Goal: Task Accomplishment & Management: Complete application form

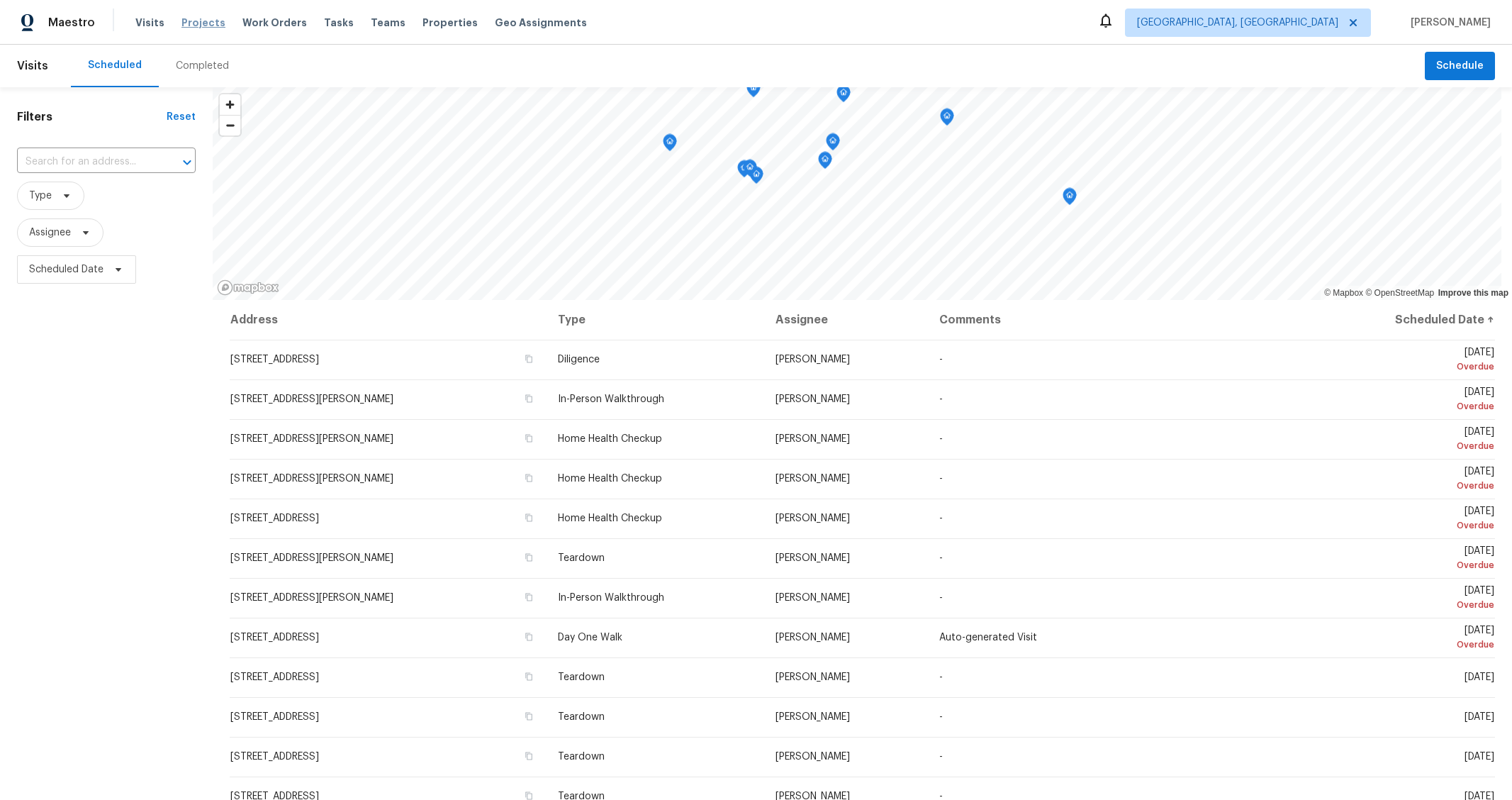
click at [198, 24] on span "Projects" at bounding box center [203, 23] width 44 height 14
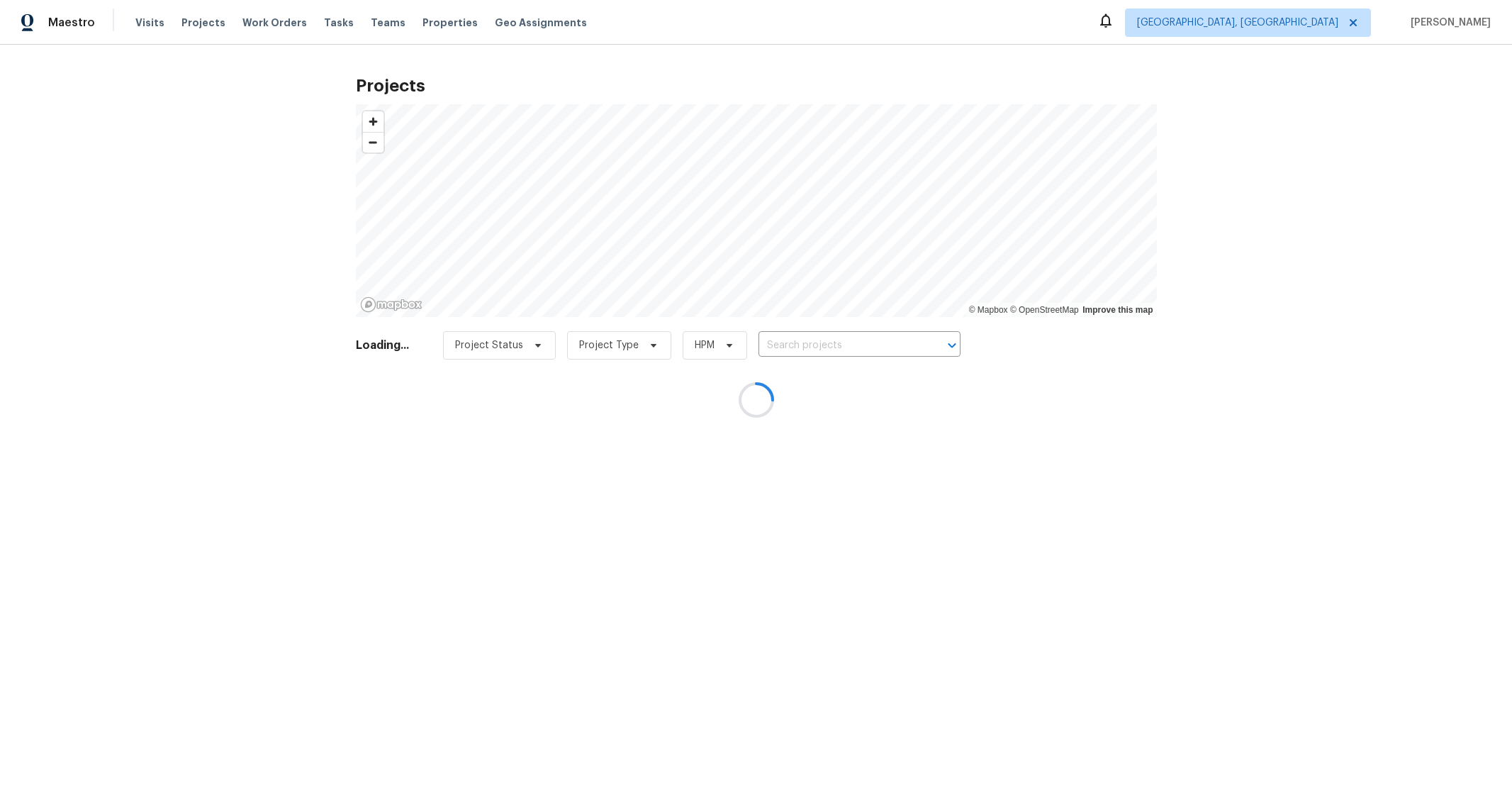
click at [337, 23] on div at bounding box center [756, 400] width 1512 height 800
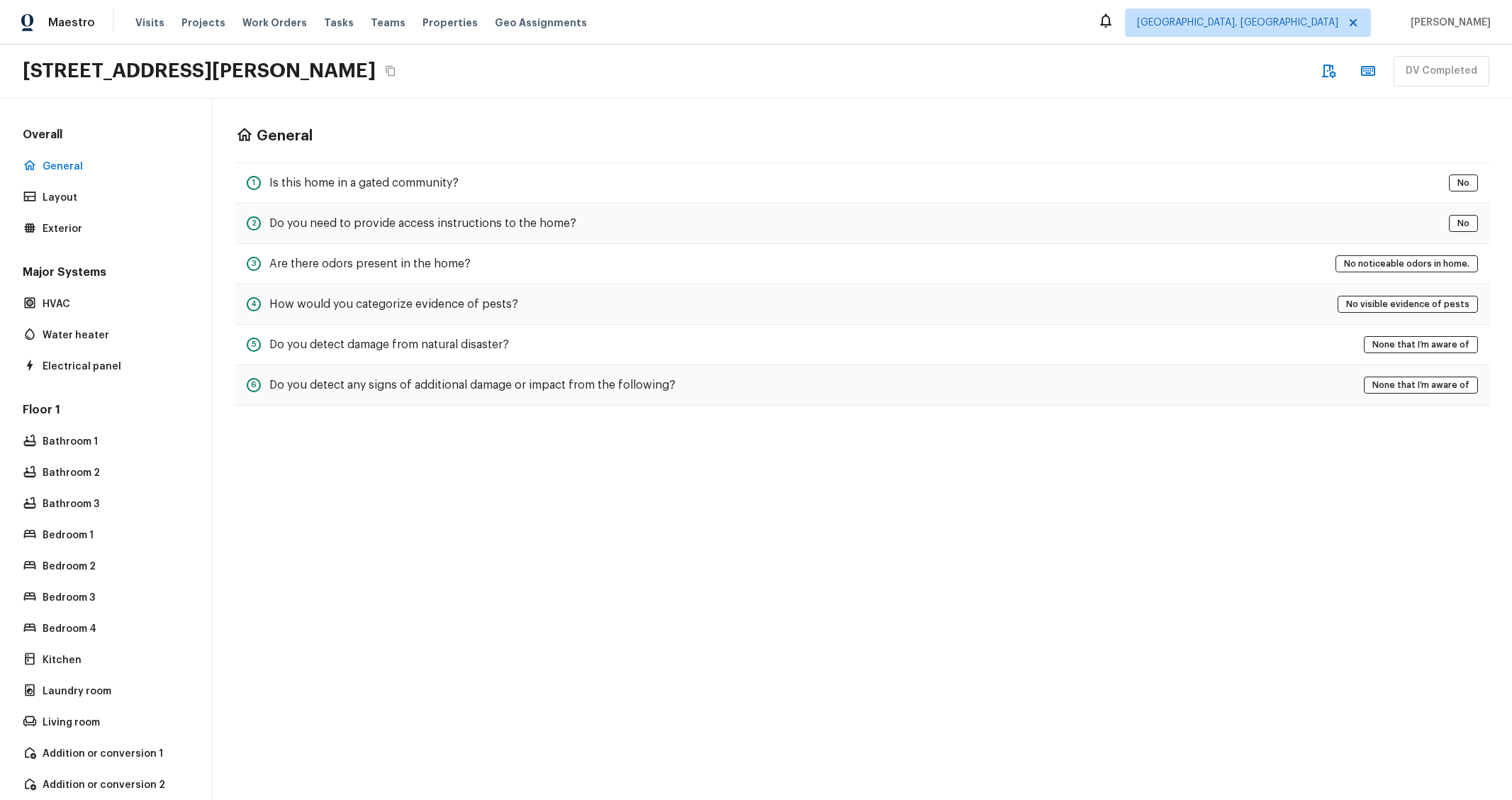
click at [84, 216] on div "Overall General Layout Exterior" at bounding box center [106, 183] width 172 height 112
click at [83, 223] on p "Exterior" at bounding box center [113, 229] width 141 height 14
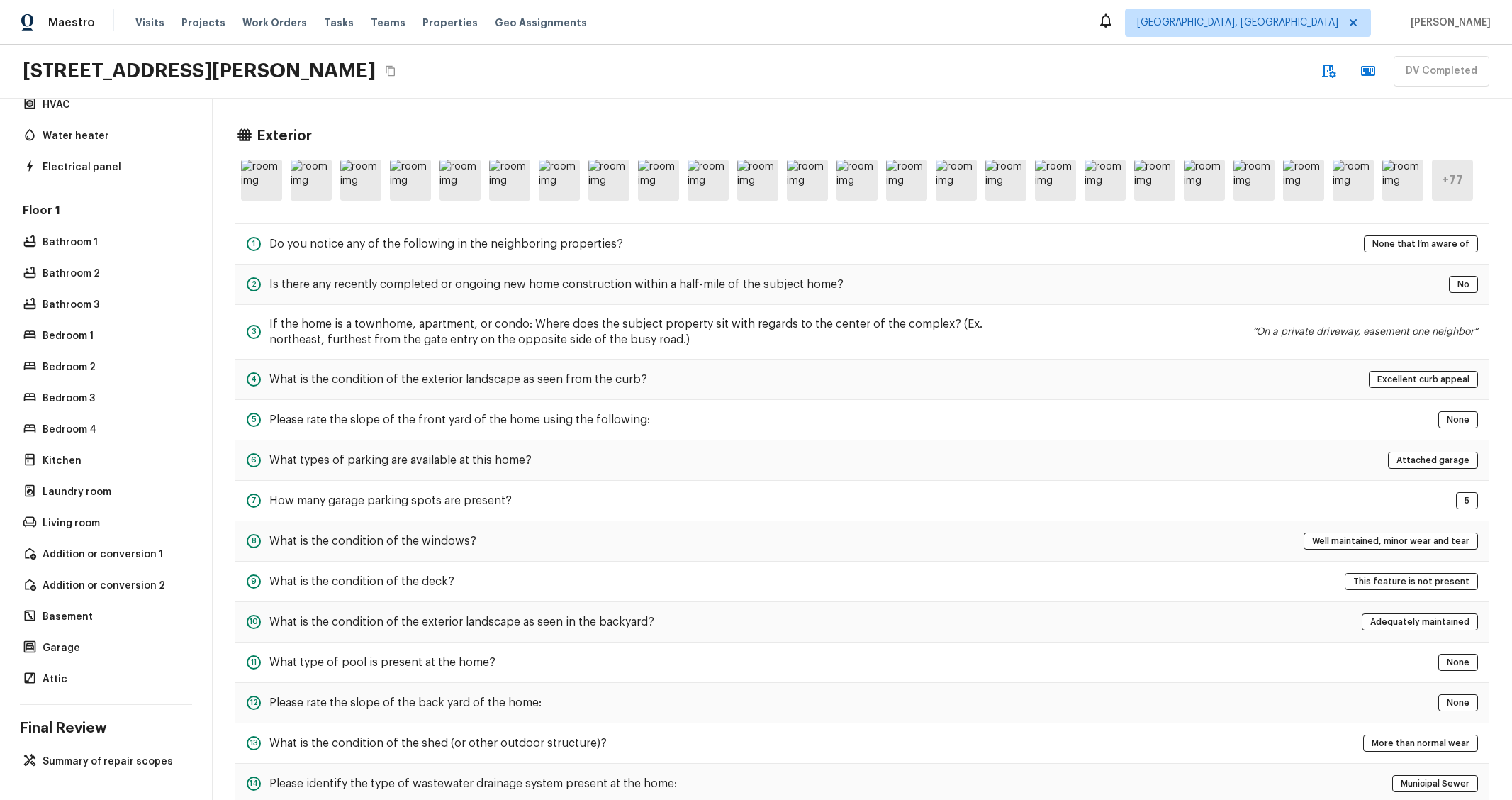
scroll to position [210, 0]
click at [103, 755] on p "Summary of repair scopes" at bounding box center [113, 762] width 141 height 14
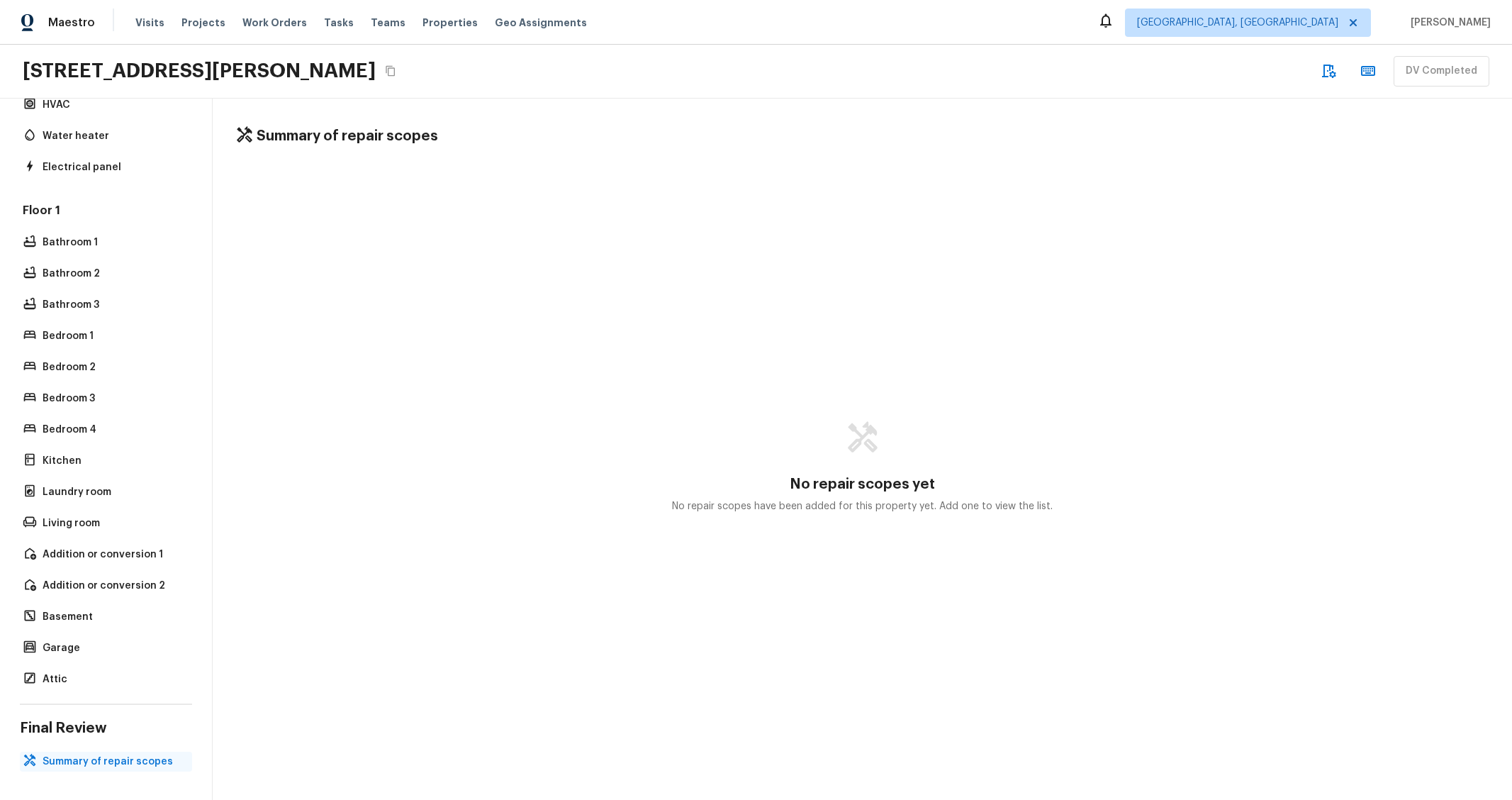
drag, startPoint x: 120, startPoint y: 751, endPoint x: 135, endPoint y: 753, distance: 15.1
click at [120, 755] on p "Summary of repair scopes" at bounding box center [113, 762] width 141 height 14
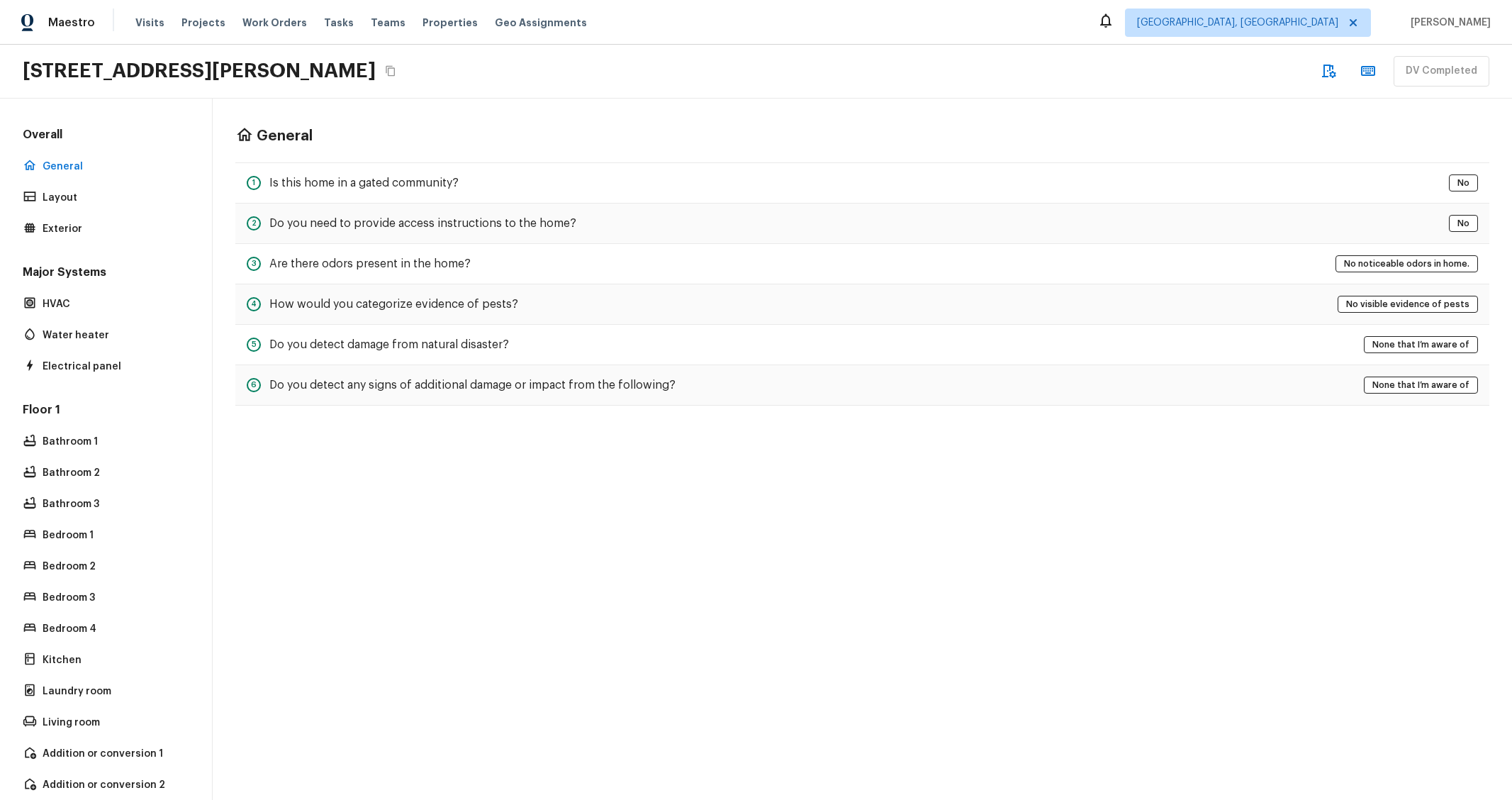
scroll to position [221, 0]
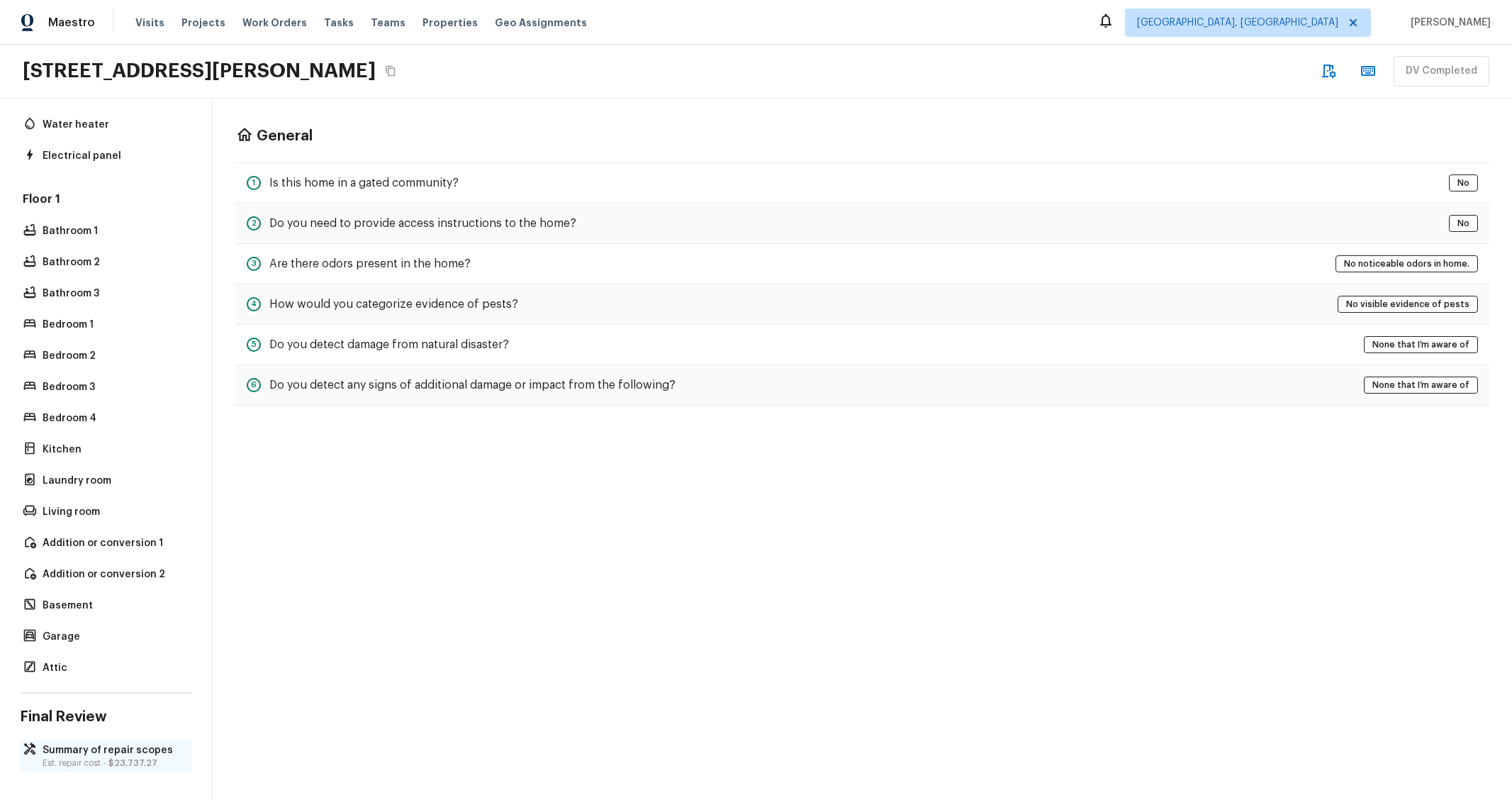
click at [88, 743] on p "Summary of repair scopes" at bounding box center [113, 750] width 141 height 14
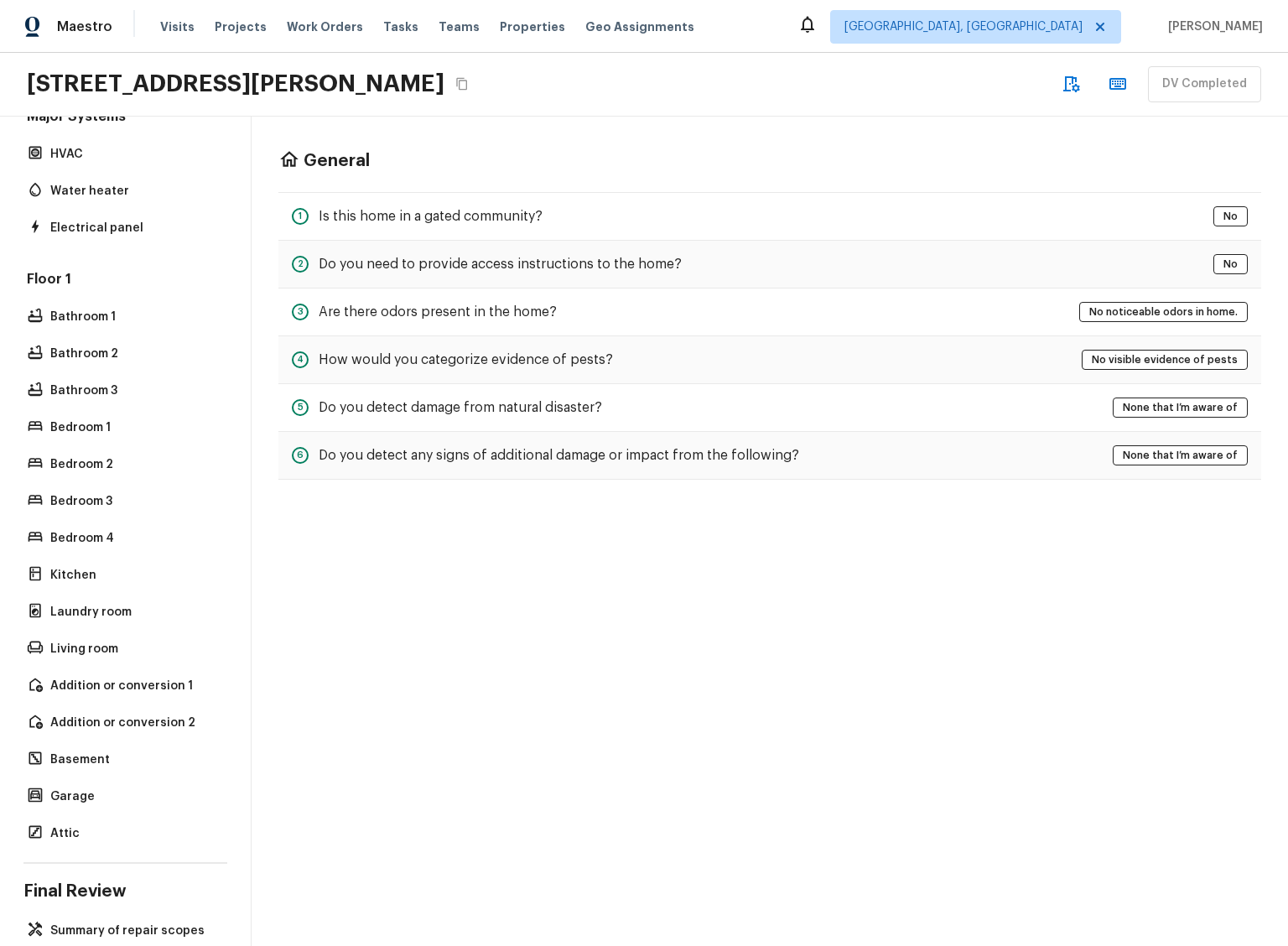
scroll to position [248, 0]
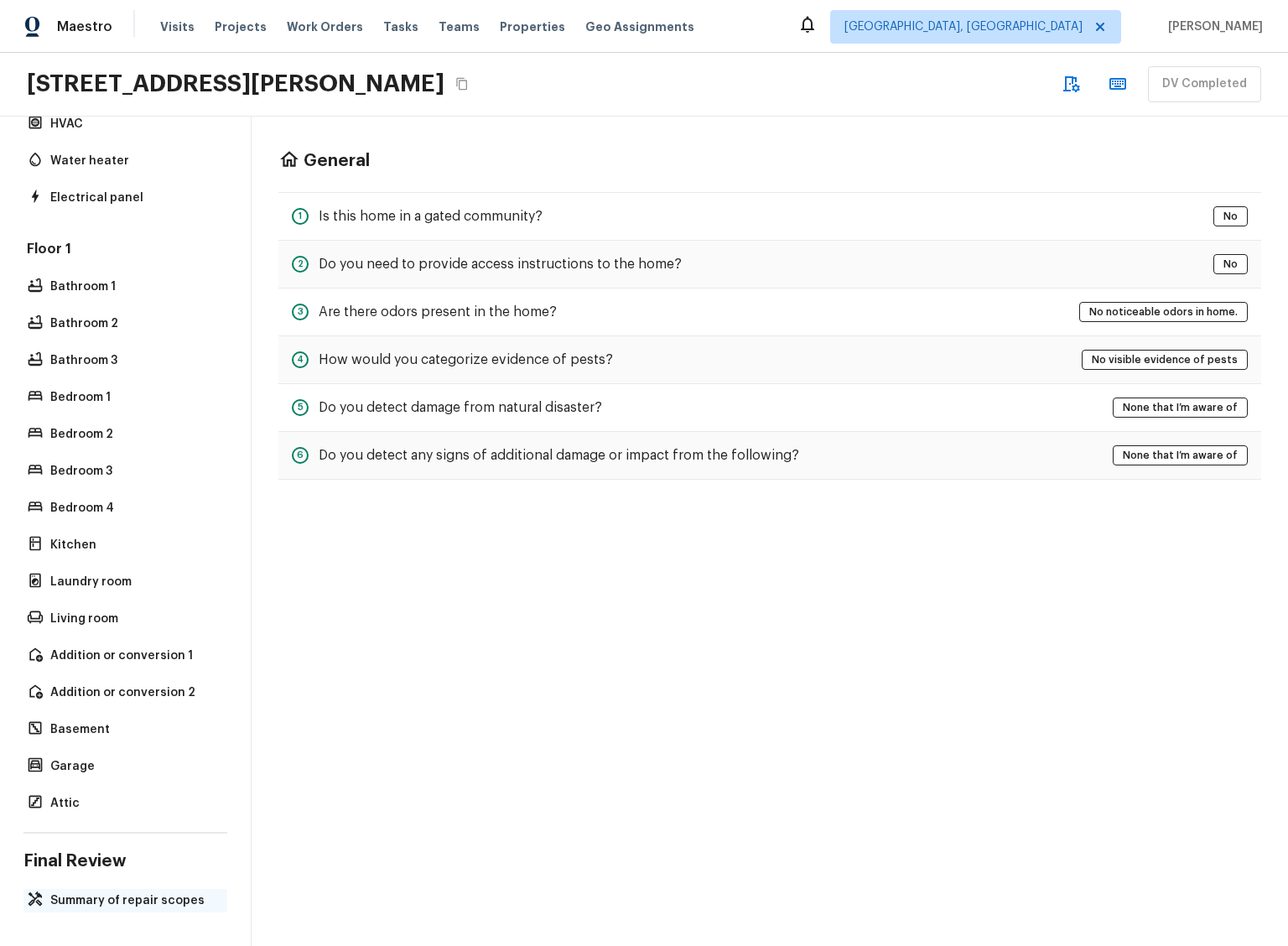
click at [96, 893] on p "Summary of repair scopes" at bounding box center [133, 901] width 167 height 17
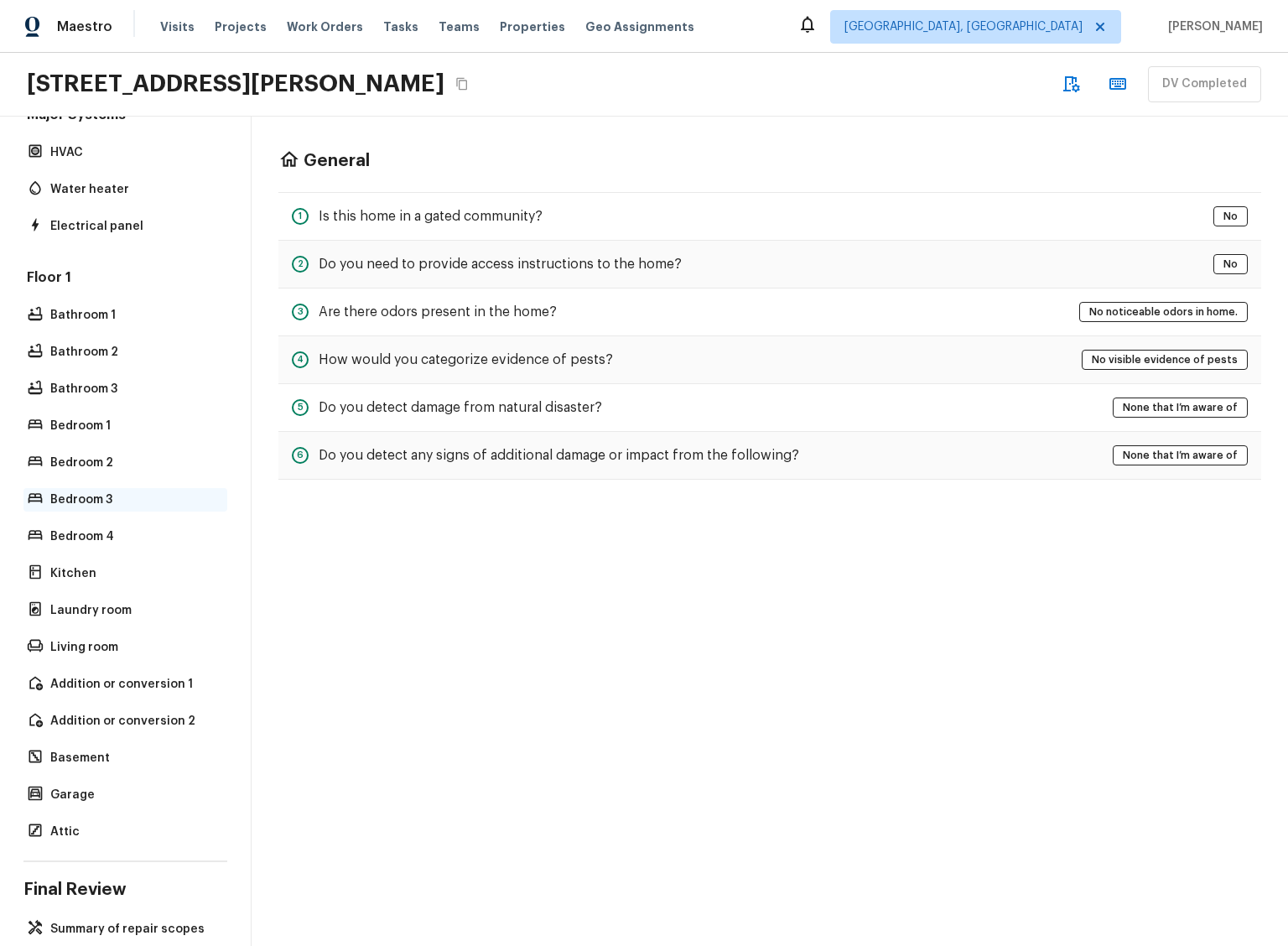
scroll to position [248, 0]
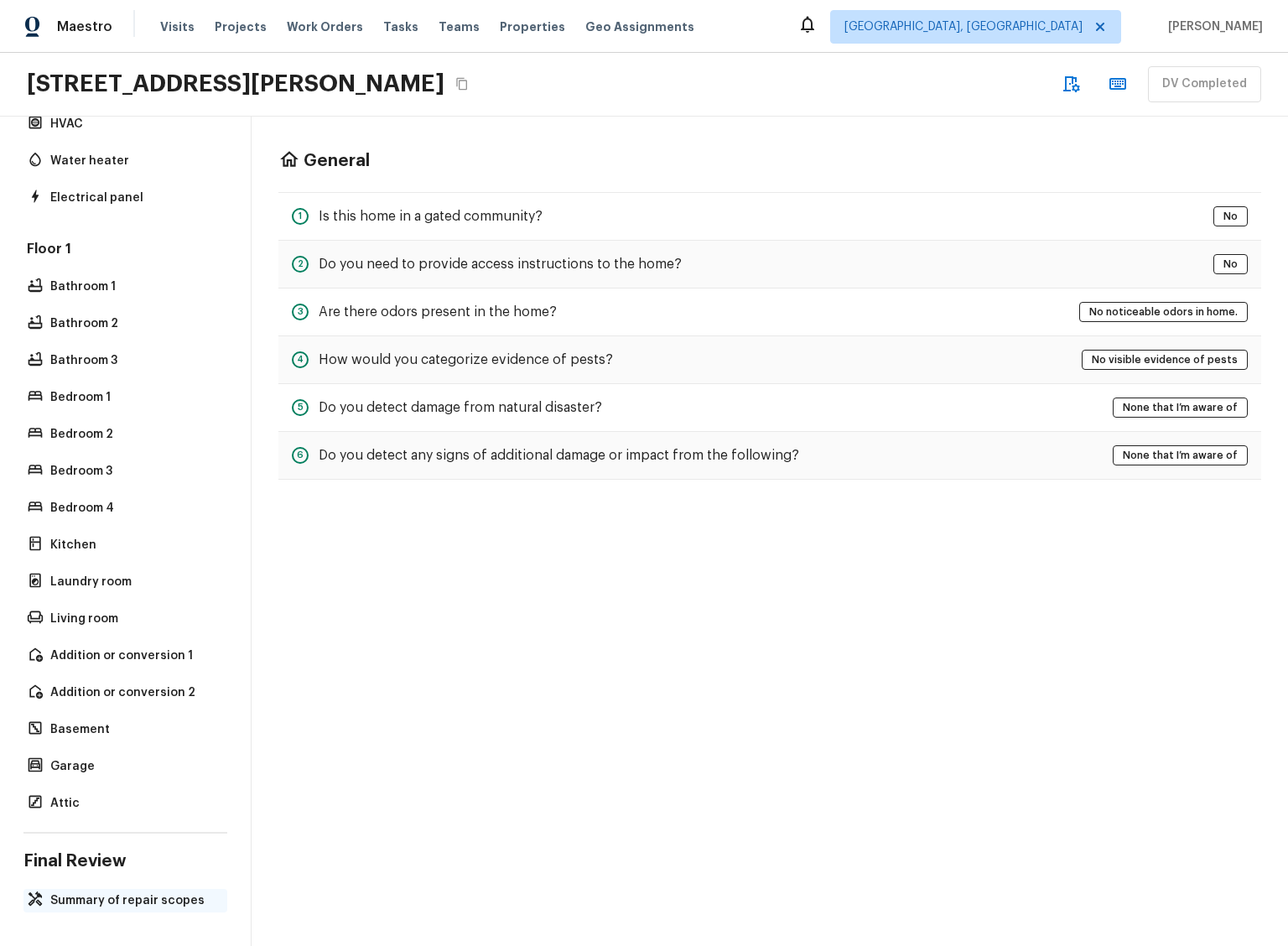
click at [137, 893] on p "Summary of repair scopes" at bounding box center [133, 901] width 167 height 17
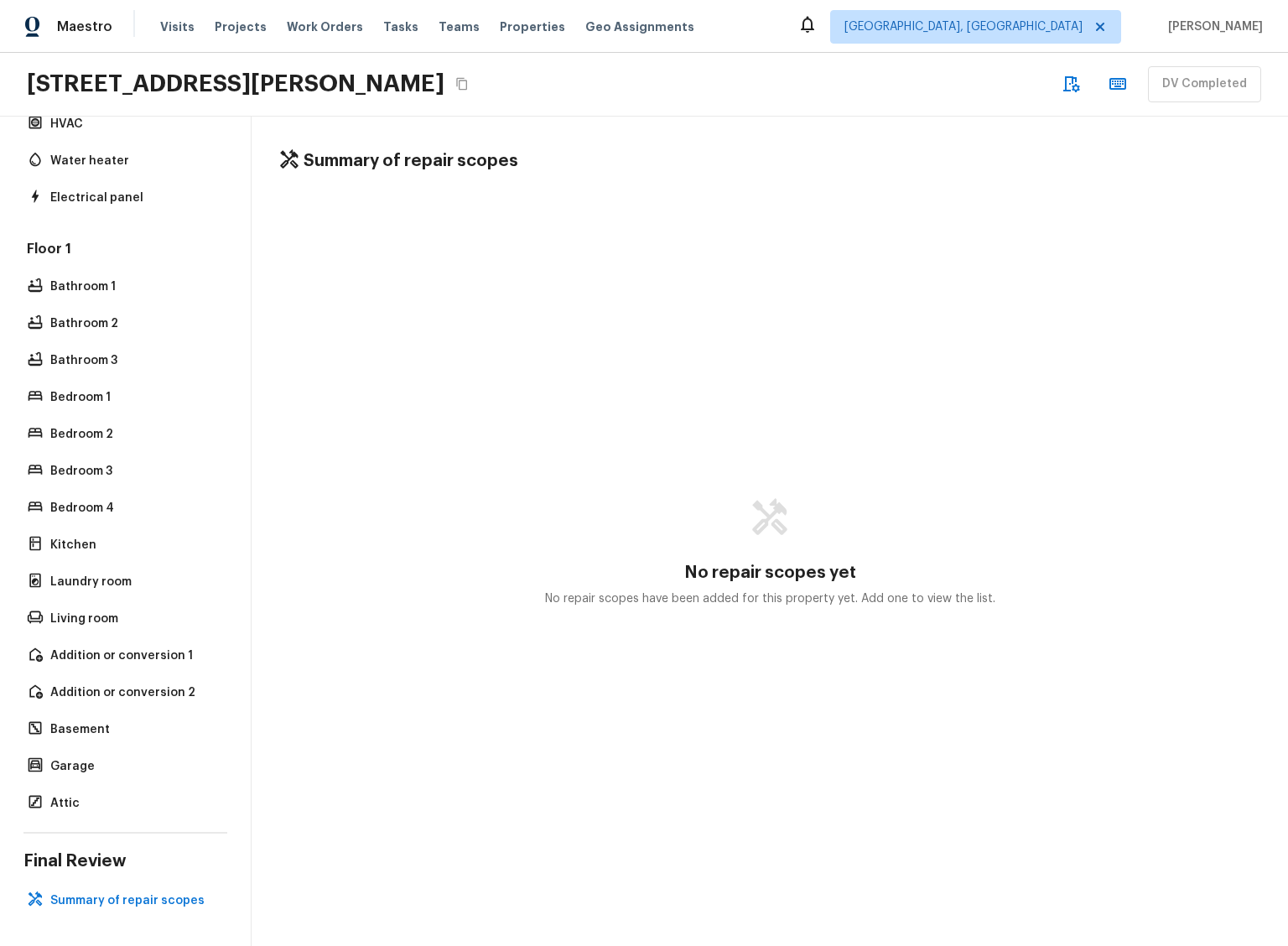
drag, startPoint x: 619, startPoint y: 555, endPoint x: 936, endPoint y: 574, distance: 317.6
click at [936, 574] on div "No repair scopes yet No repair scopes have been added for this property yet. Ad…" at bounding box center [770, 552] width 983 height 721
click at [938, 575] on div "No repair scopes yet No repair scopes have been added for this property yet. Ad…" at bounding box center [770, 552] width 983 height 721
click at [802, 382] on div "No repair scopes yet No repair scopes have been added for this property yet. Ad…" at bounding box center [770, 552] width 983 height 721
click at [384, 25] on span "Tasks" at bounding box center [401, 27] width 35 height 12
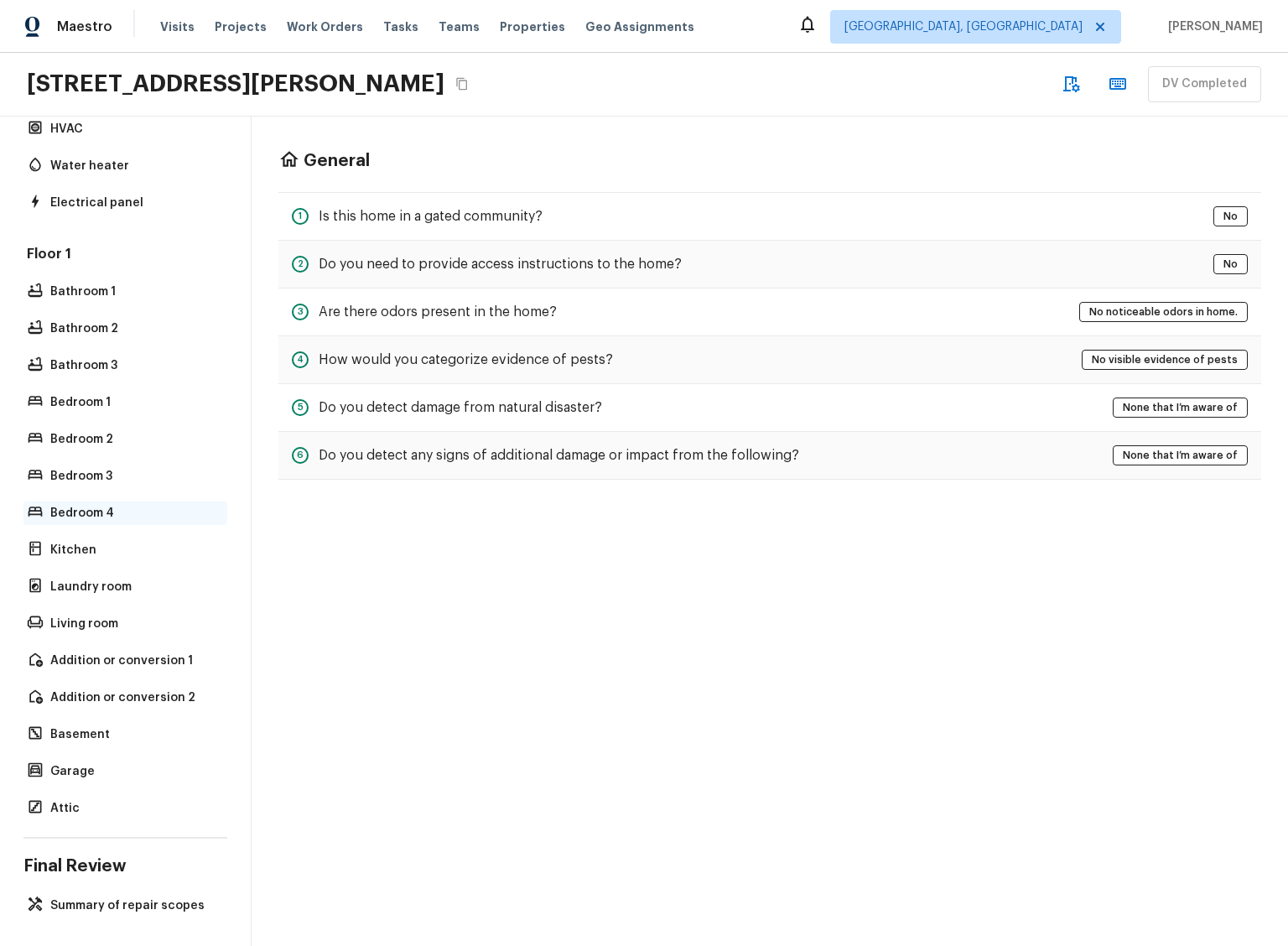
scroll to position [248, 0]
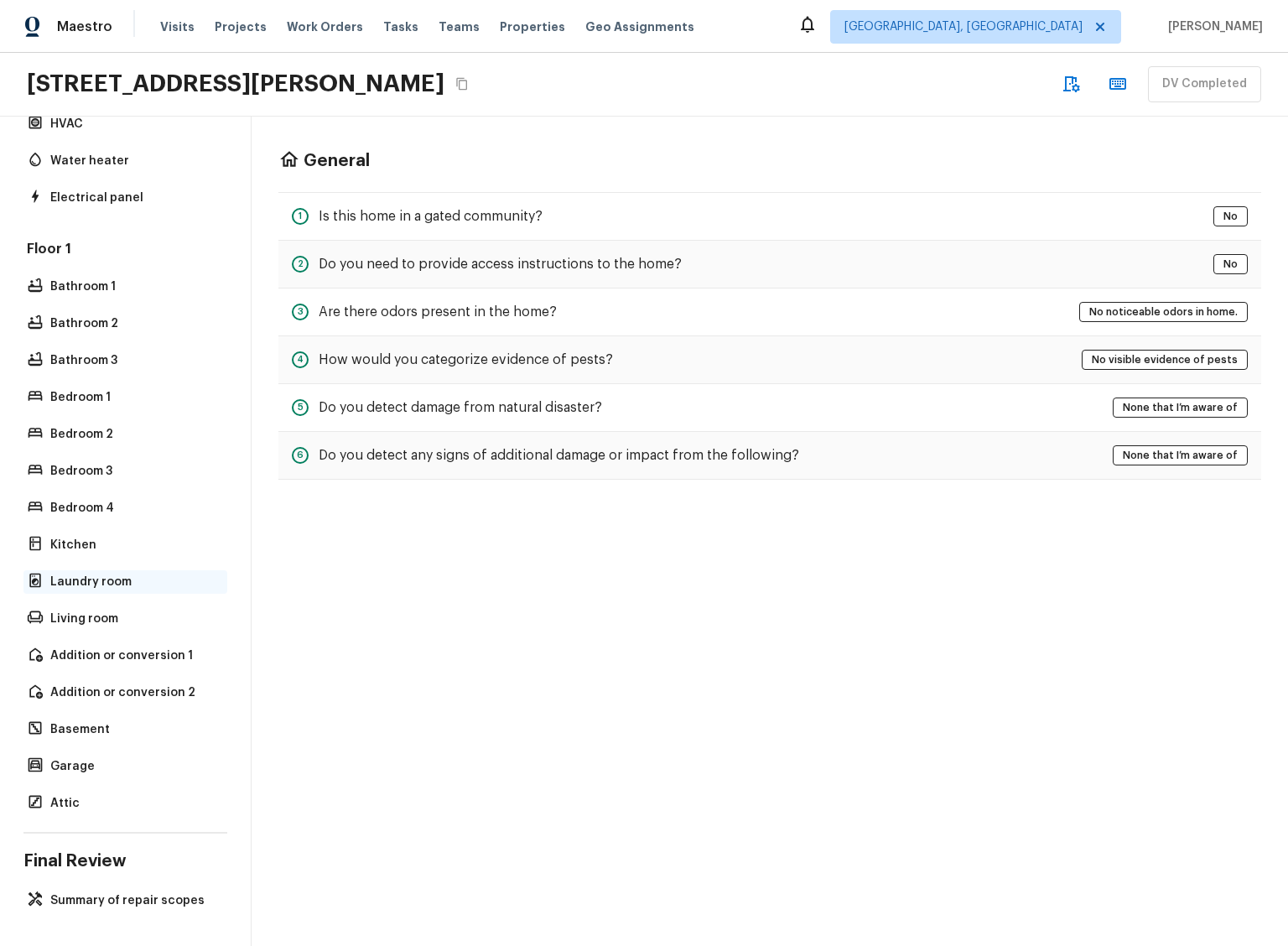
click at [77, 573] on p "Laundry room" at bounding box center [133, 582] width 167 height 17
click at [131, 893] on p "Summary of repair scopes" at bounding box center [133, 901] width 167 height 17
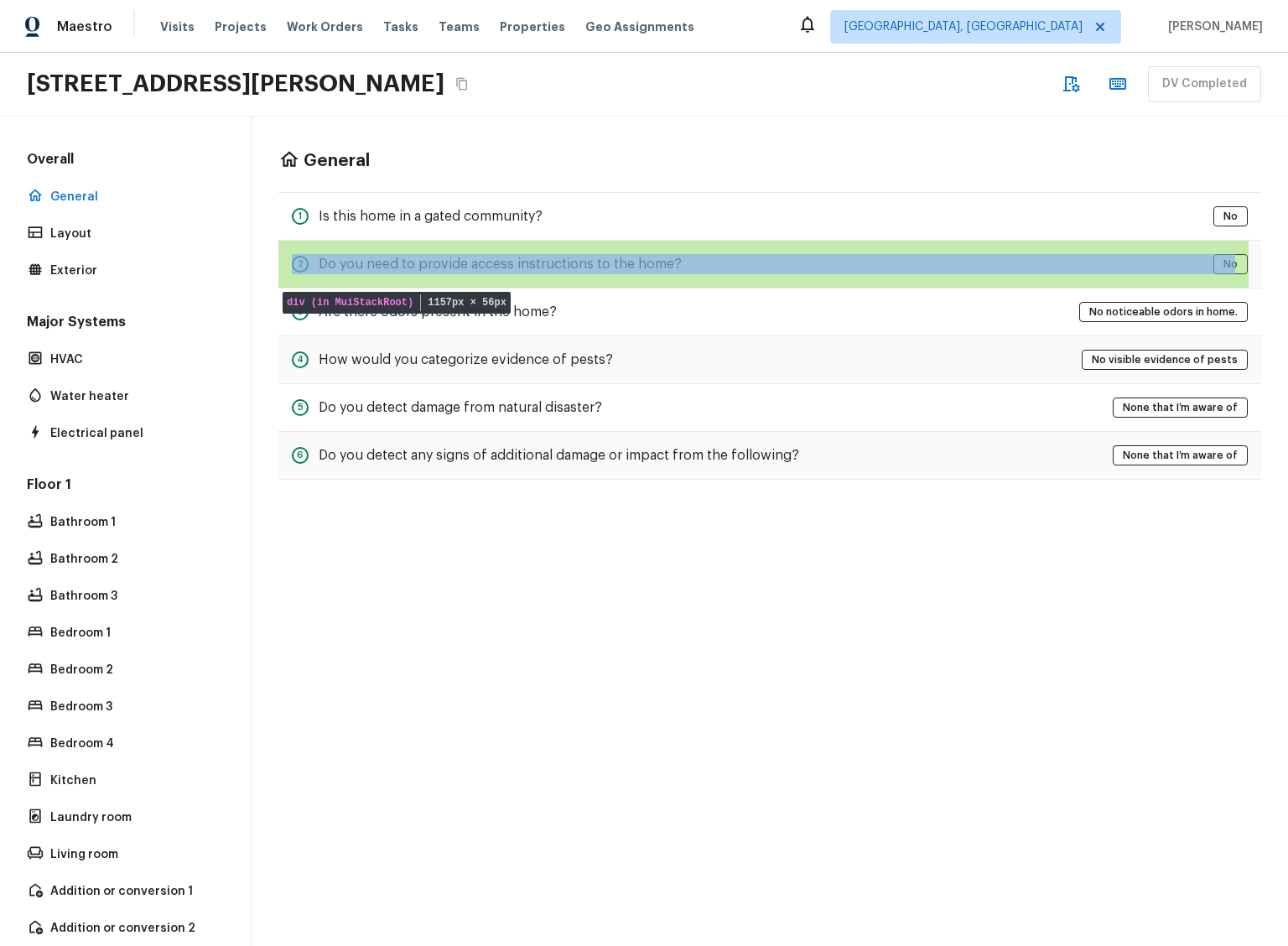
click at [1162, 264] on div "2 Do you need to provide access instructions to the home? No" at bounding box center [770, 264] width 983 height 47
click at [1097, 267] on div "2 Do you need to provide access instructions to the home? No" at bounding box center [770, 264] width 983 height 47
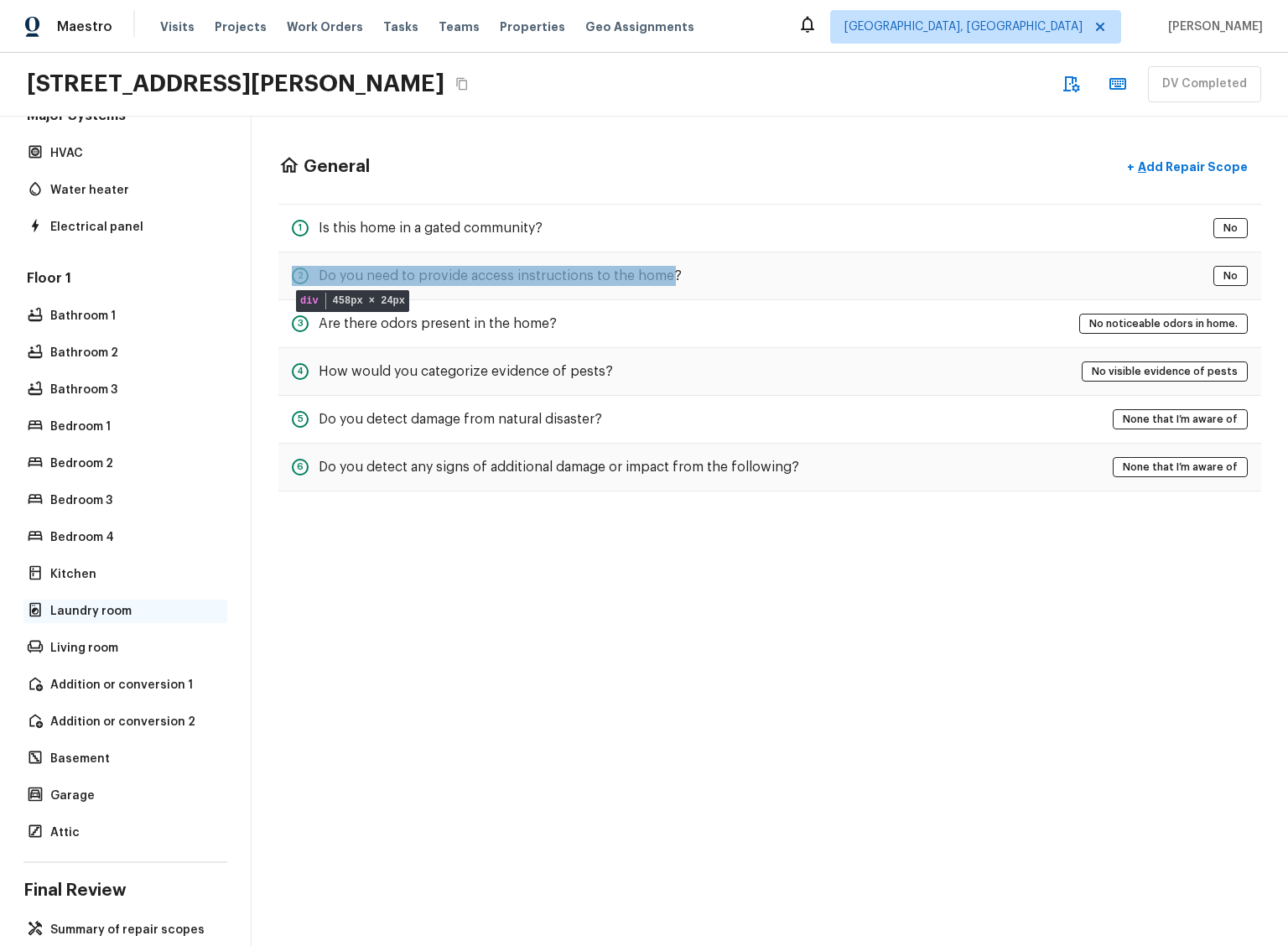
scroll to position [248, 0]
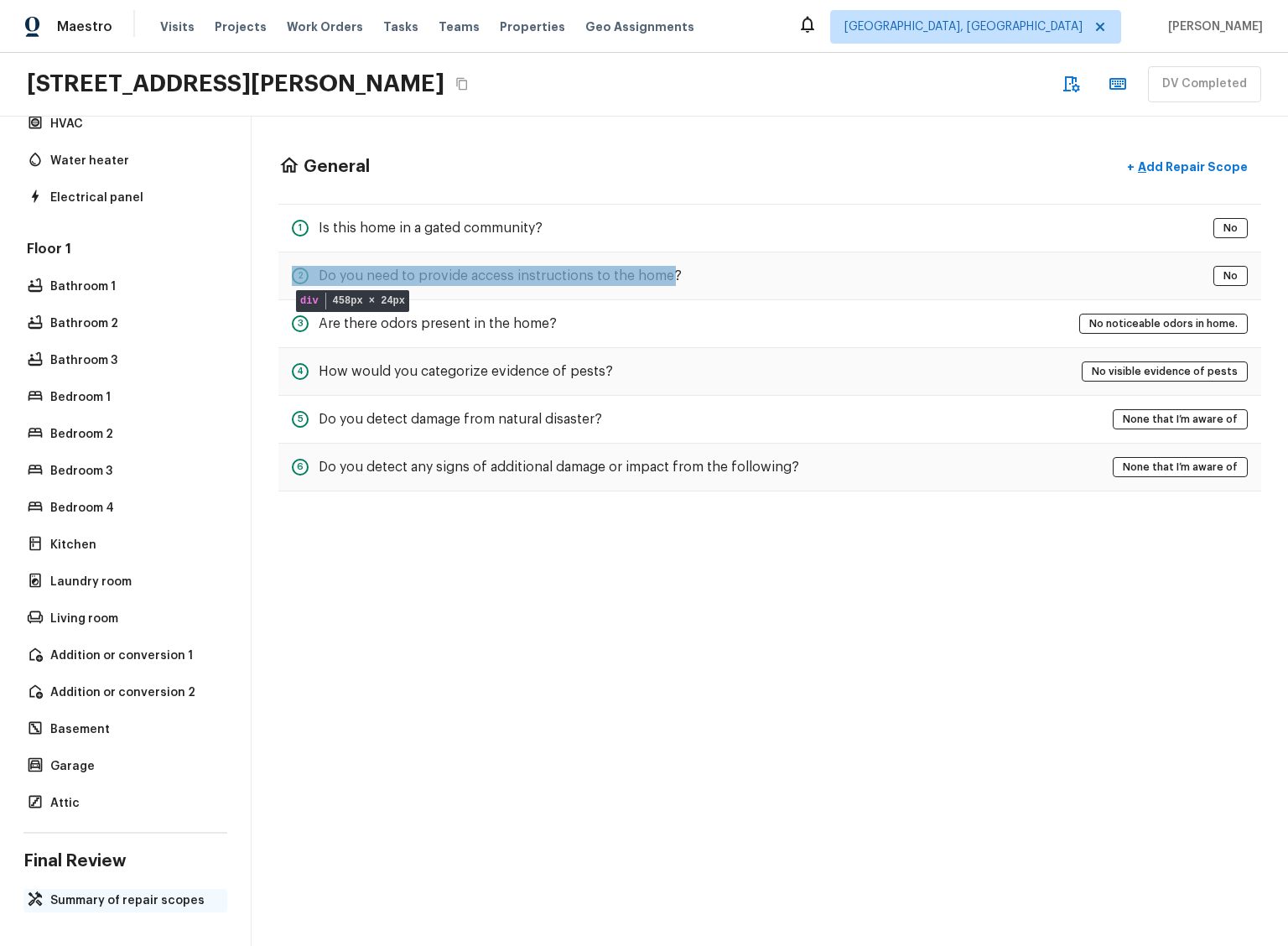
click at [142, 893] on p "Summary of repair scopes" at bounding box center [133, 901] width 167 height 17
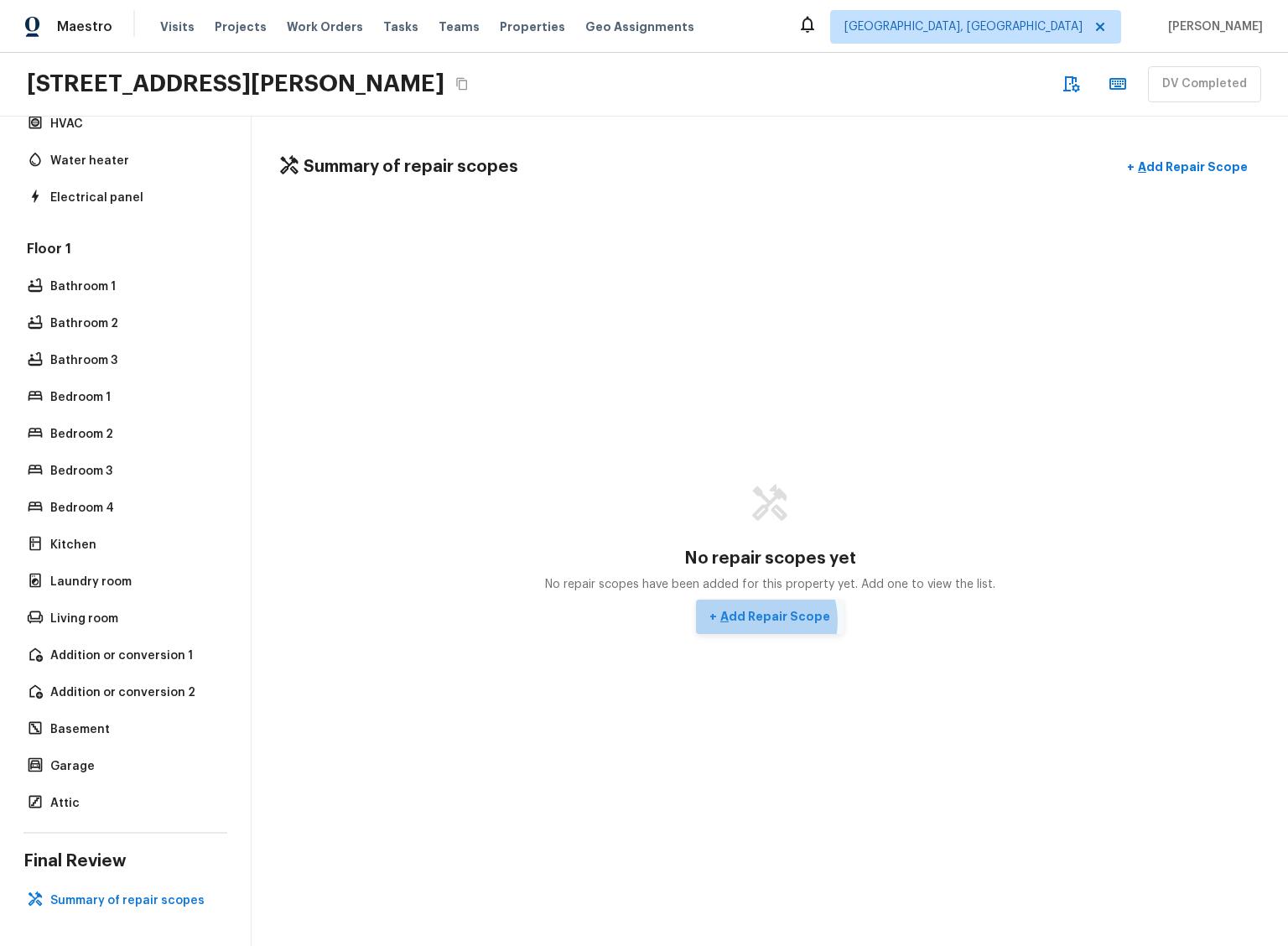
click at [756, 614] on p "Add Repair Scope" at bounding box center [773, 617] width 113 height 17
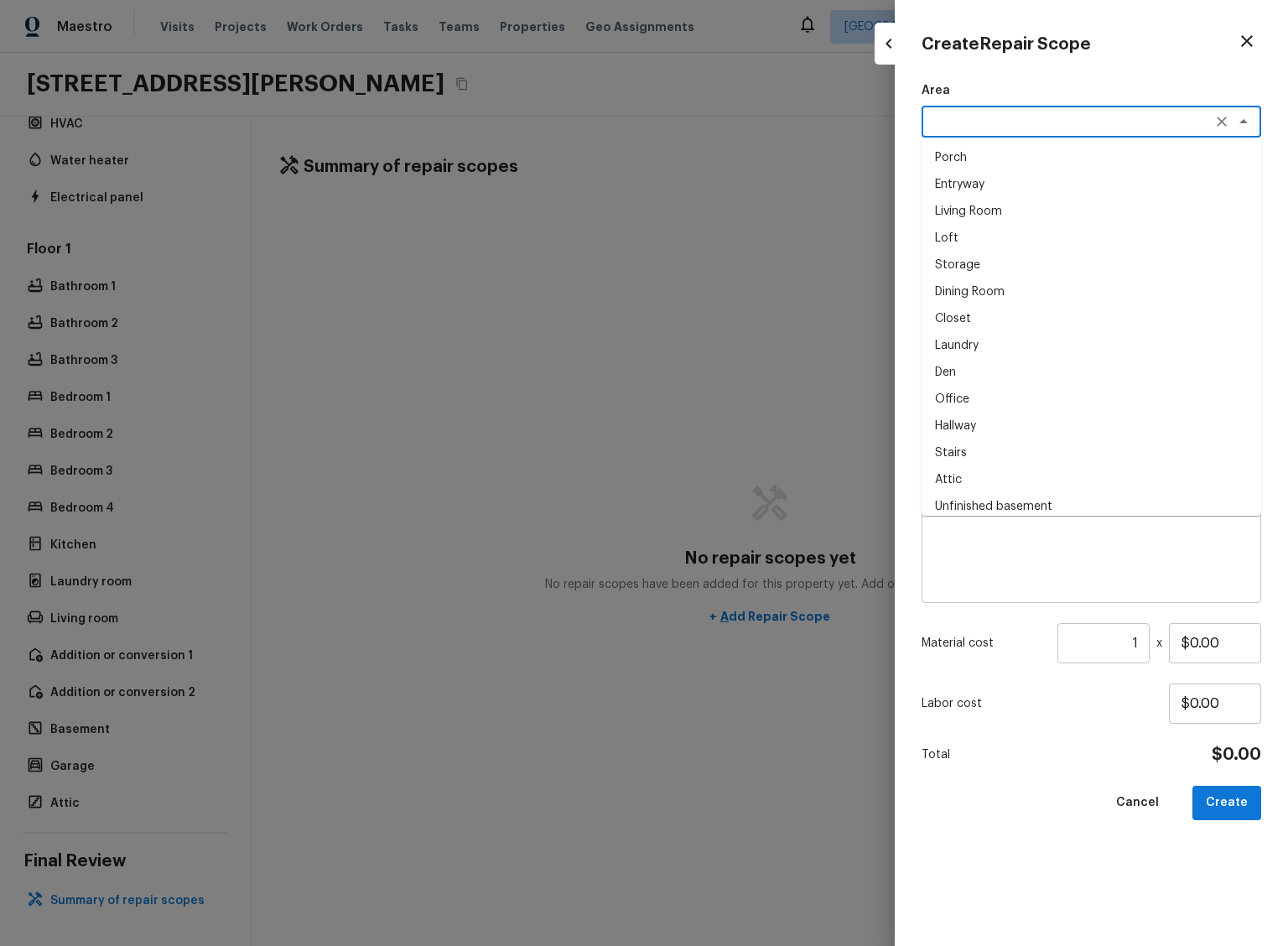
click at [1091, 120] on textarea at bounding box center [1068, 121] width 278 height 17
click at [990, 318] on li "Closet" at bounding box center [1091, 318] width 339 height 27
type textarea "Closet"
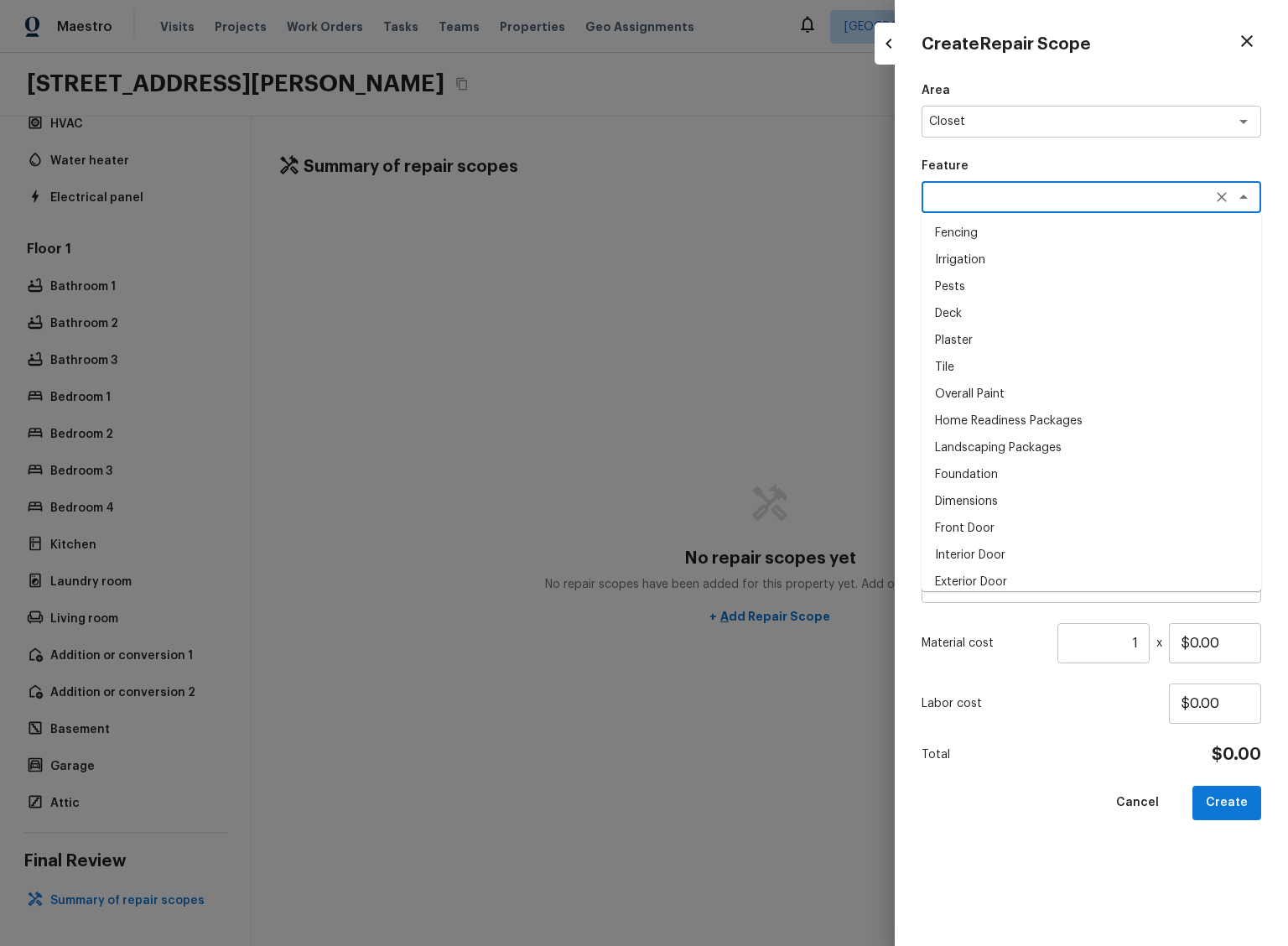
click at [1033, 190] on textarea at bounding box center [1068, 197] width 278 height 17
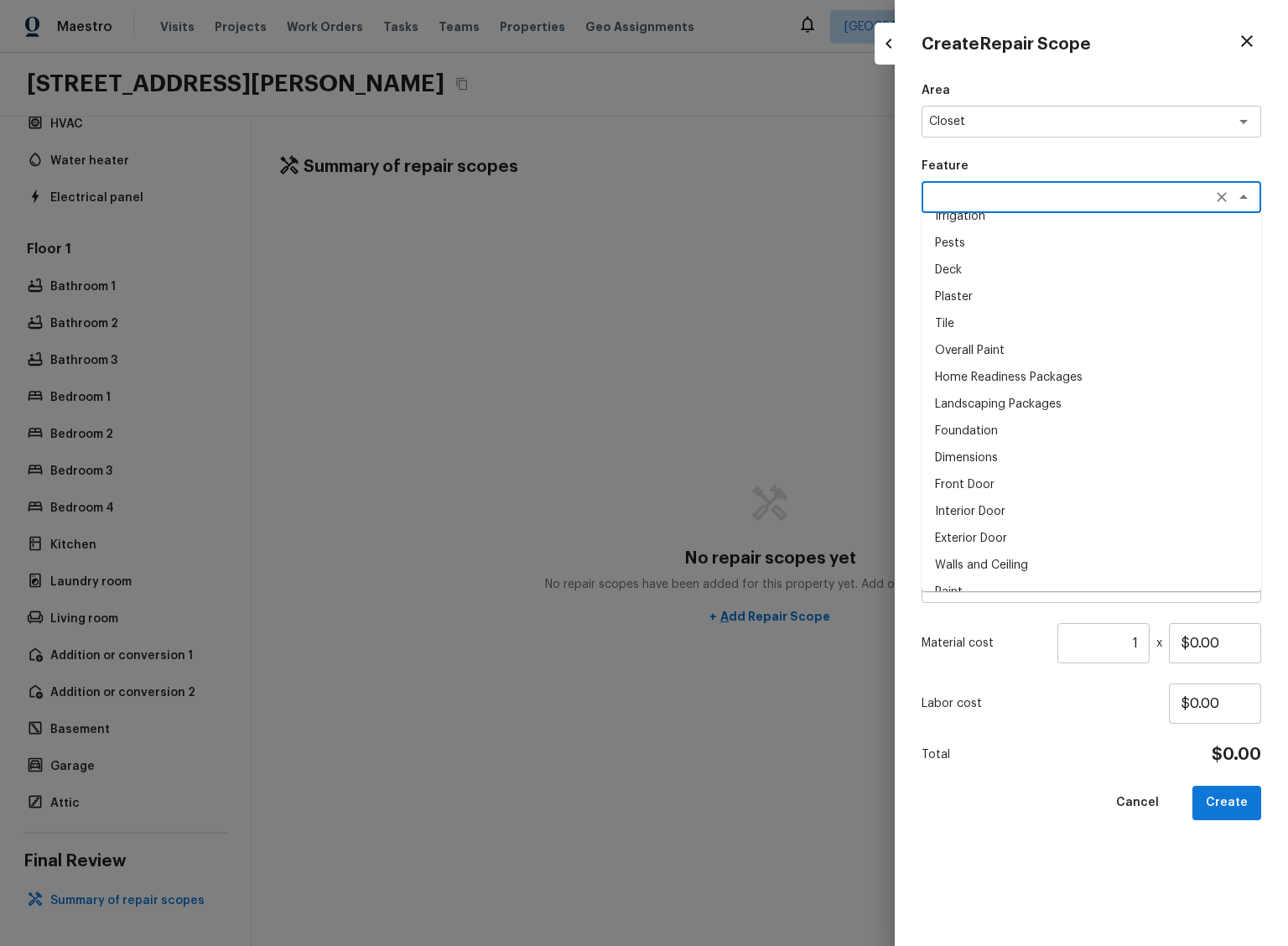
scroll to position [133, 0]
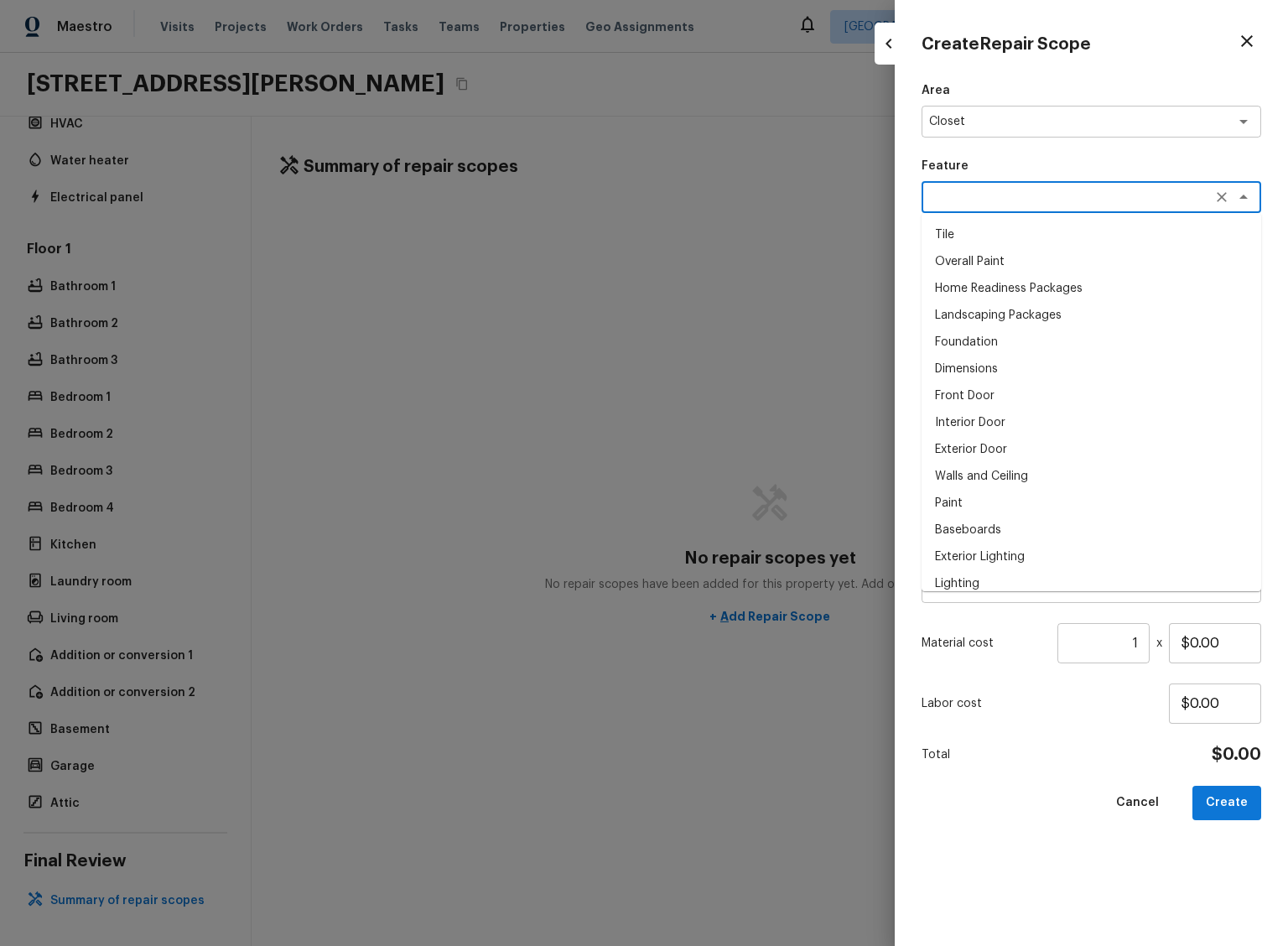
click at [1001, 403] on li "Front Door" at bounding box center [1091, 396] width 339 height 27
type textarea "Front Door"
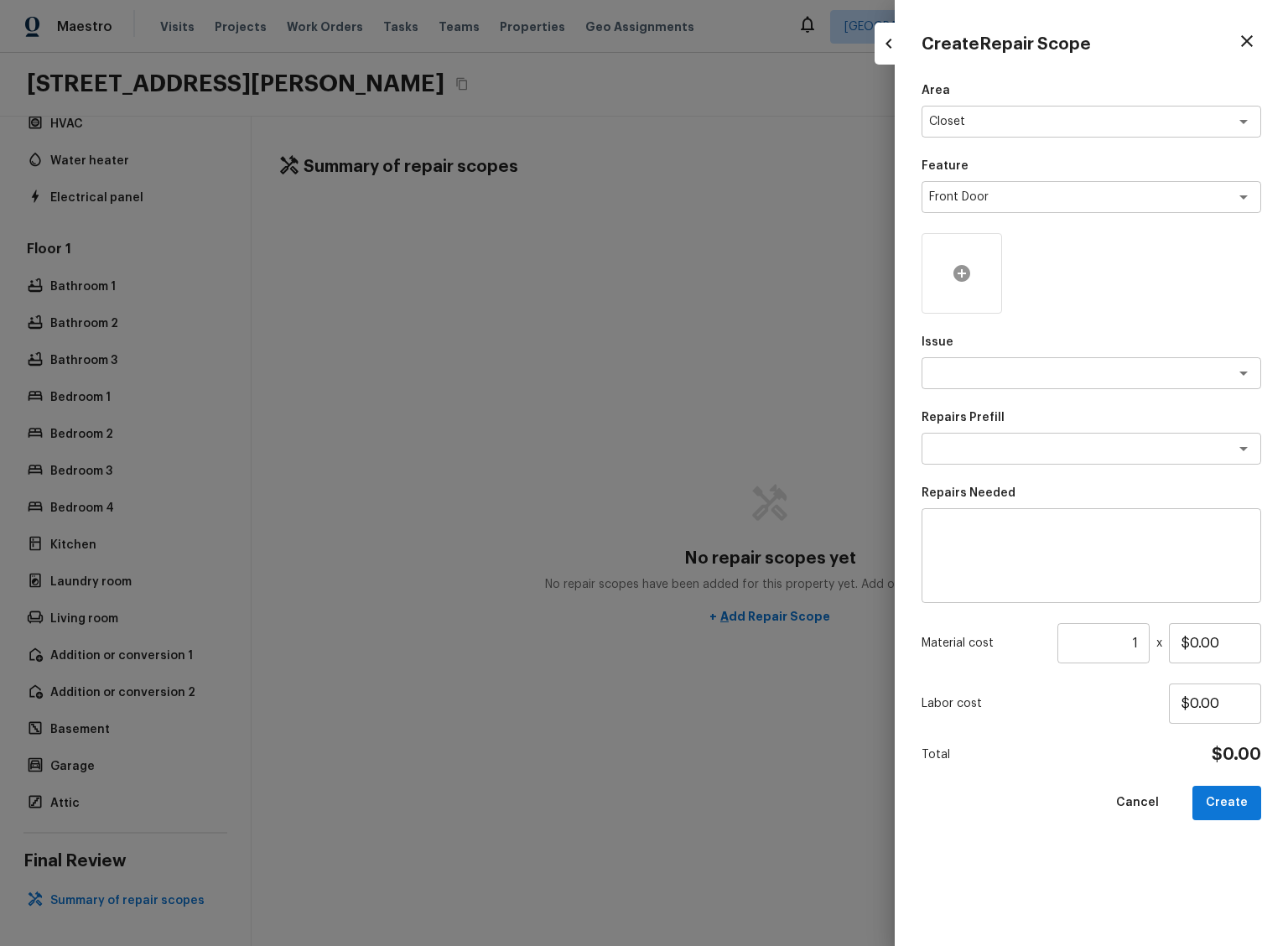
click at [981, 271] on div at bounding box center [962, 273] width 81 height 81
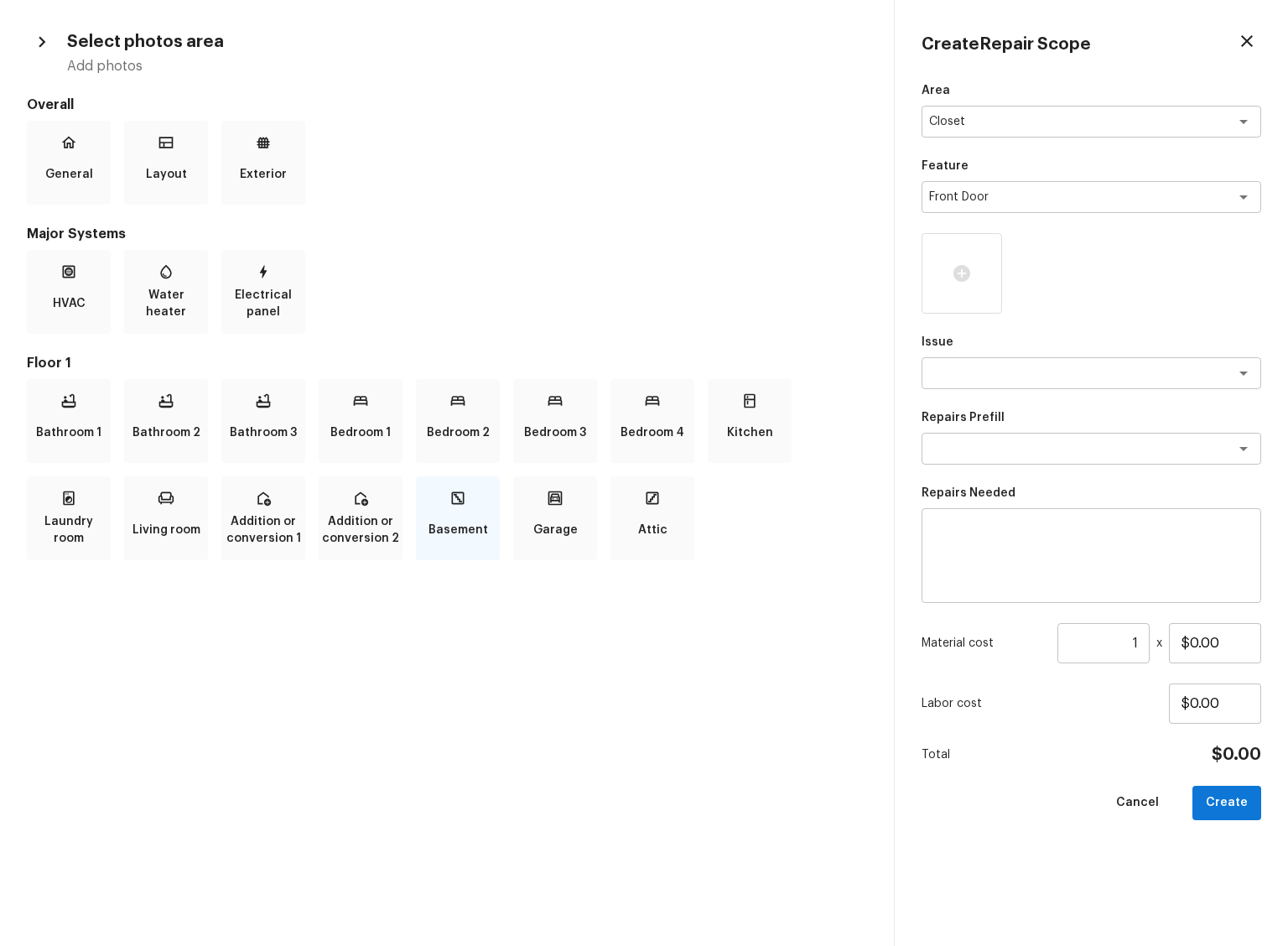
click at [470, 517] on p "Basement" at bounding box center [458, 530] width 60 height 33
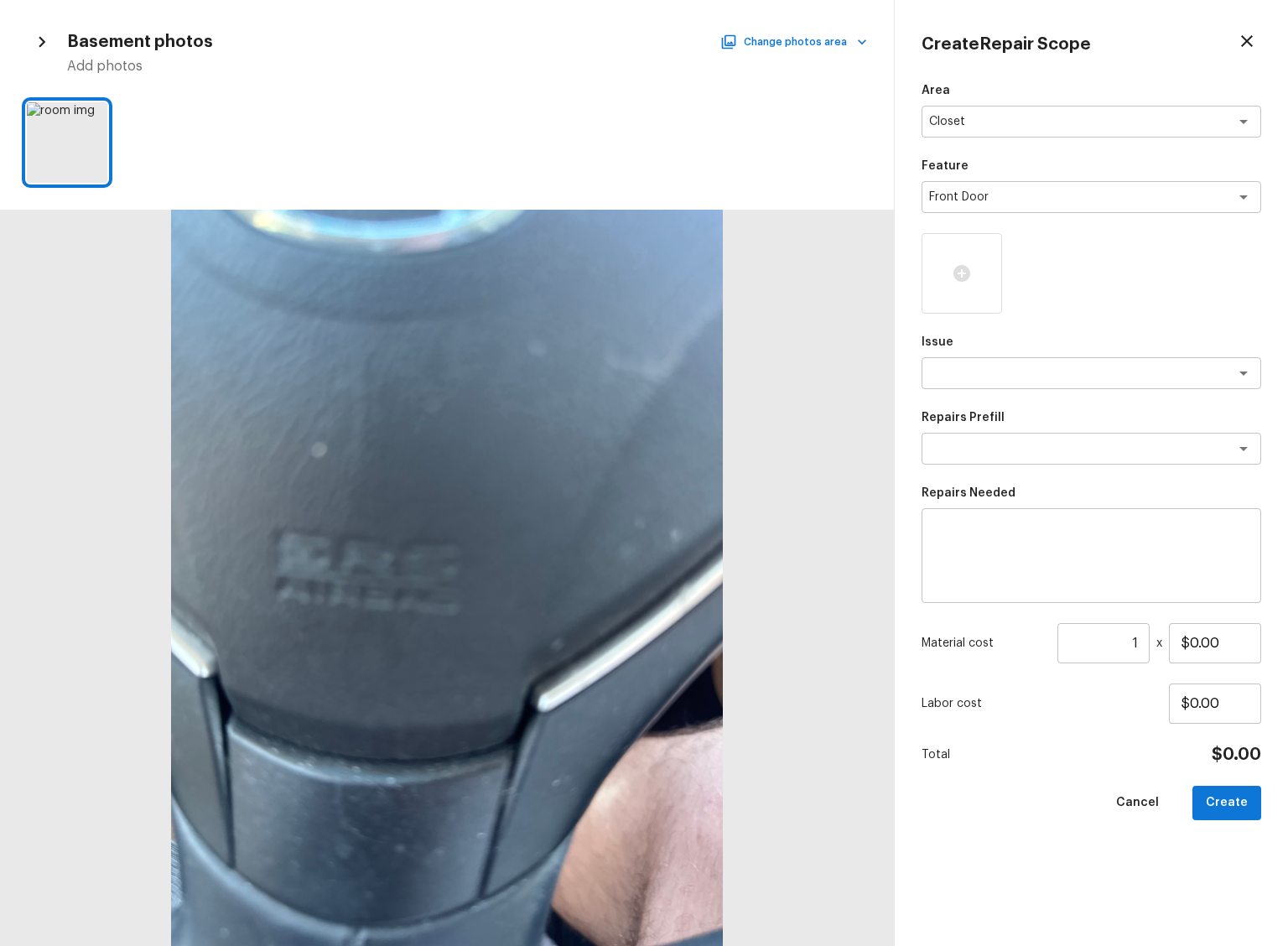
click at [405, 341] on div at bounding box center [447, 578] width 894 height 736
click at [81, 141] on div at bounding box center [67, 143] width 81 height 81
click at [940, 284] on div at bounding box center [962, 273] width 81 height 81
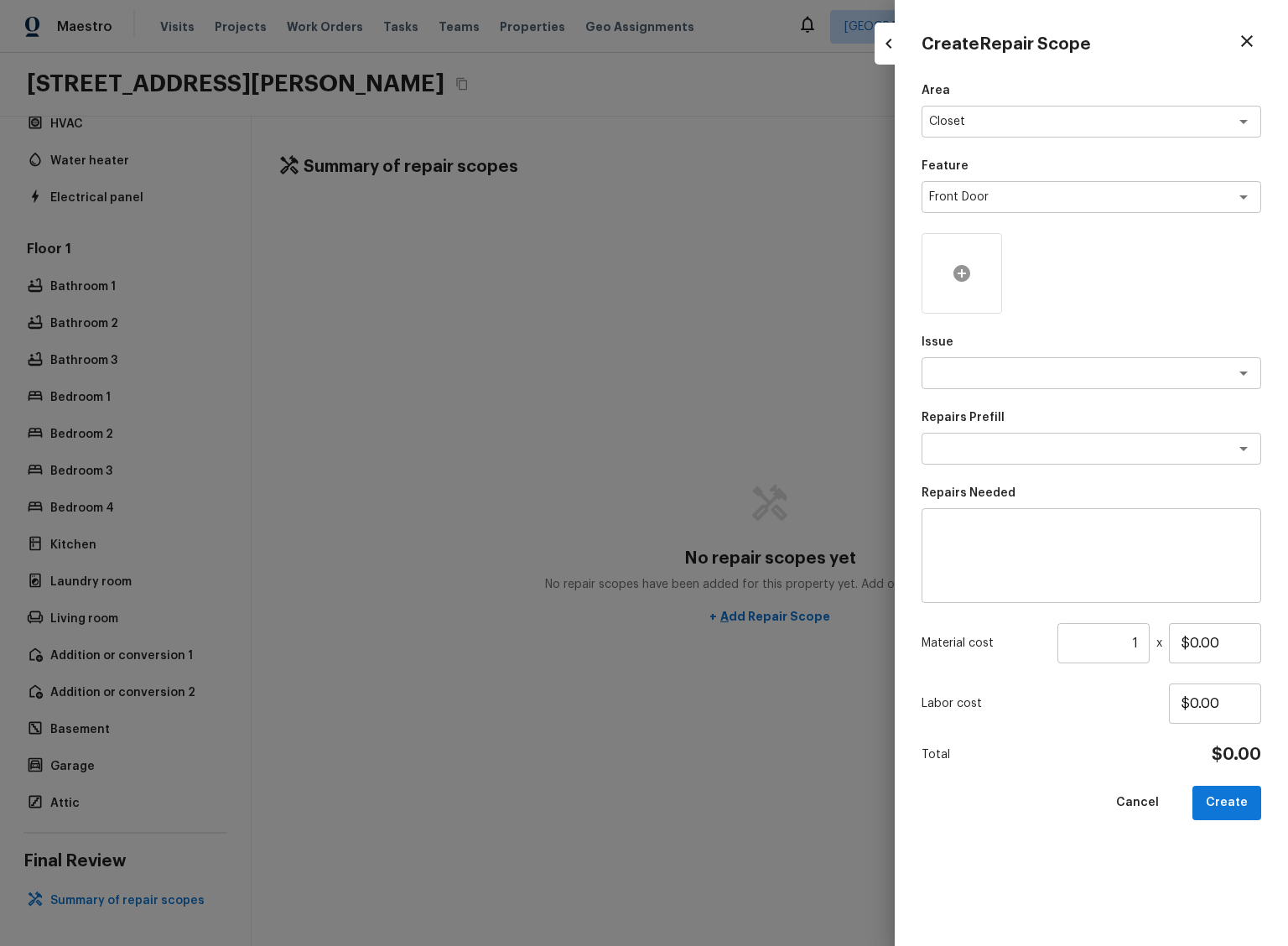
click at [968, 273] on icon at bounding box center [961, 273] width 17 height 17
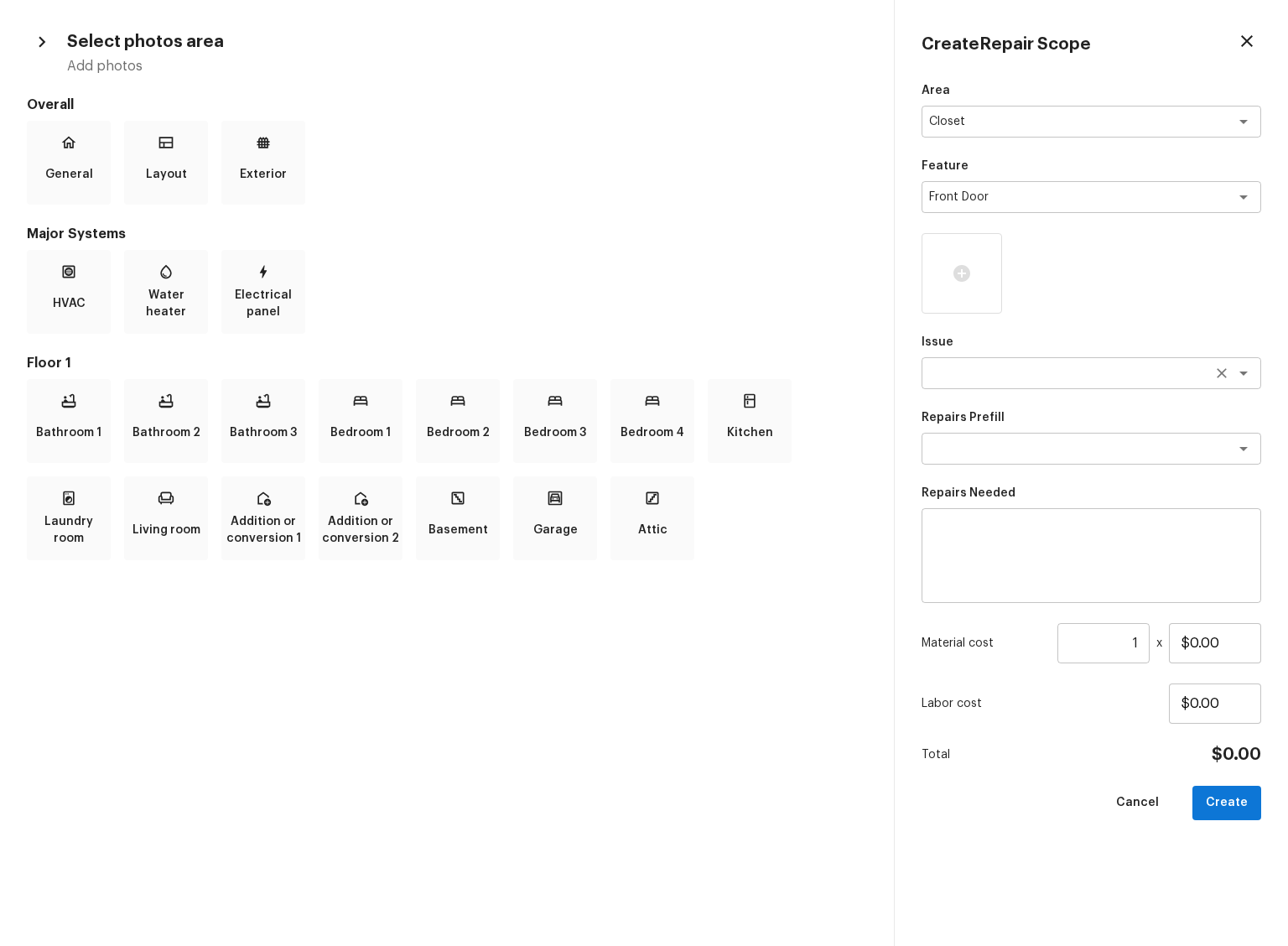
click at [1121, 378] on textarea at bounding box center [1068, 374] width 278 height 17
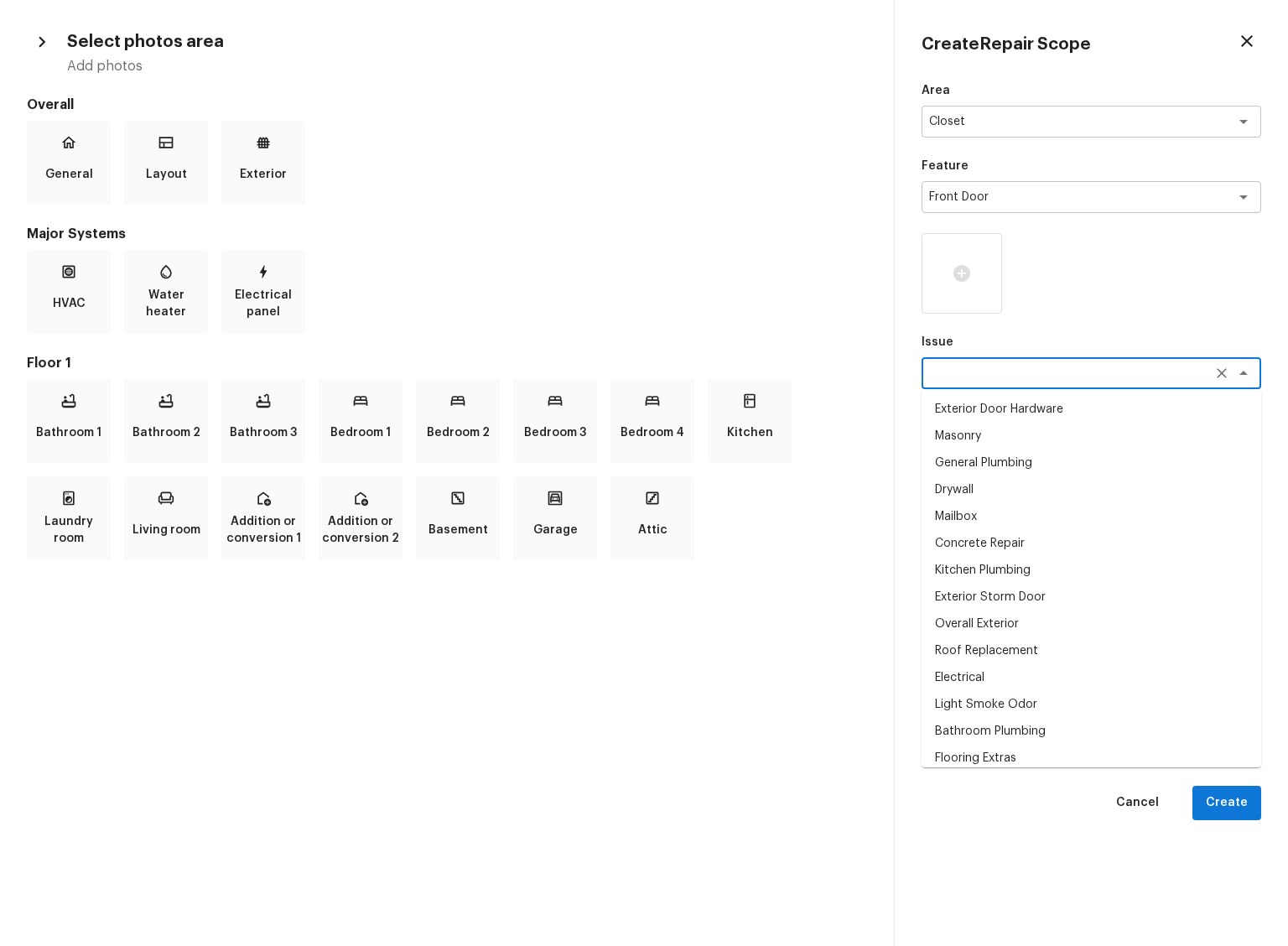
click at [1022, 462] on li "General Plumbing" at bounding box center [1091, 463] width 339 height 27
type textarea "General Plumbing"
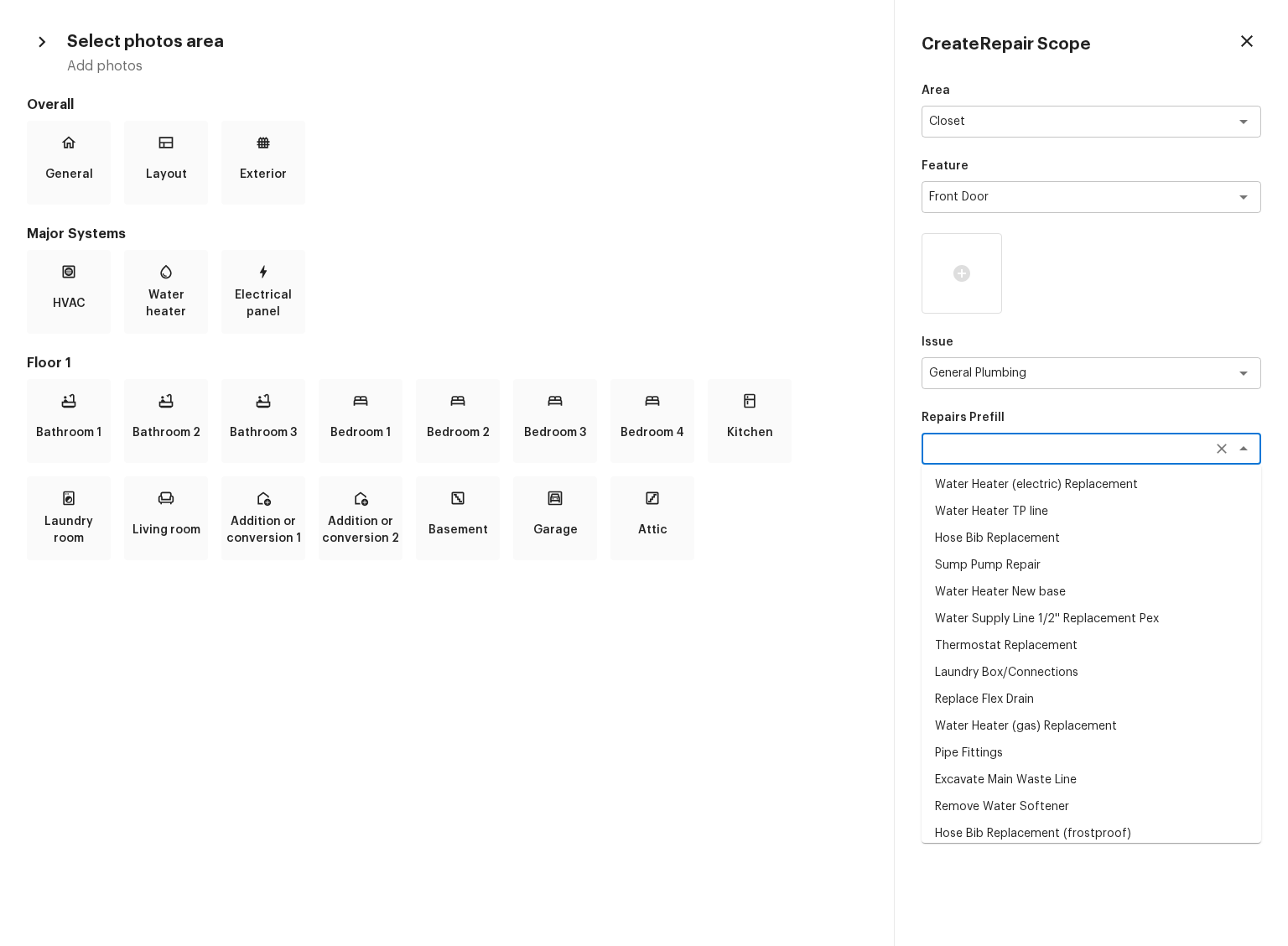
click at [1047, 456] on textarea at bounding box center [1068, 449] width 278 height 17
click at [1047, 507] on li "Water Heater TP line" at bounding box center [1091, 511] width 339 height 27
type textarea "Water Heater TP line"
type textarea "Replace bad temp relief valve and add line for drain"
type input "$250.00"
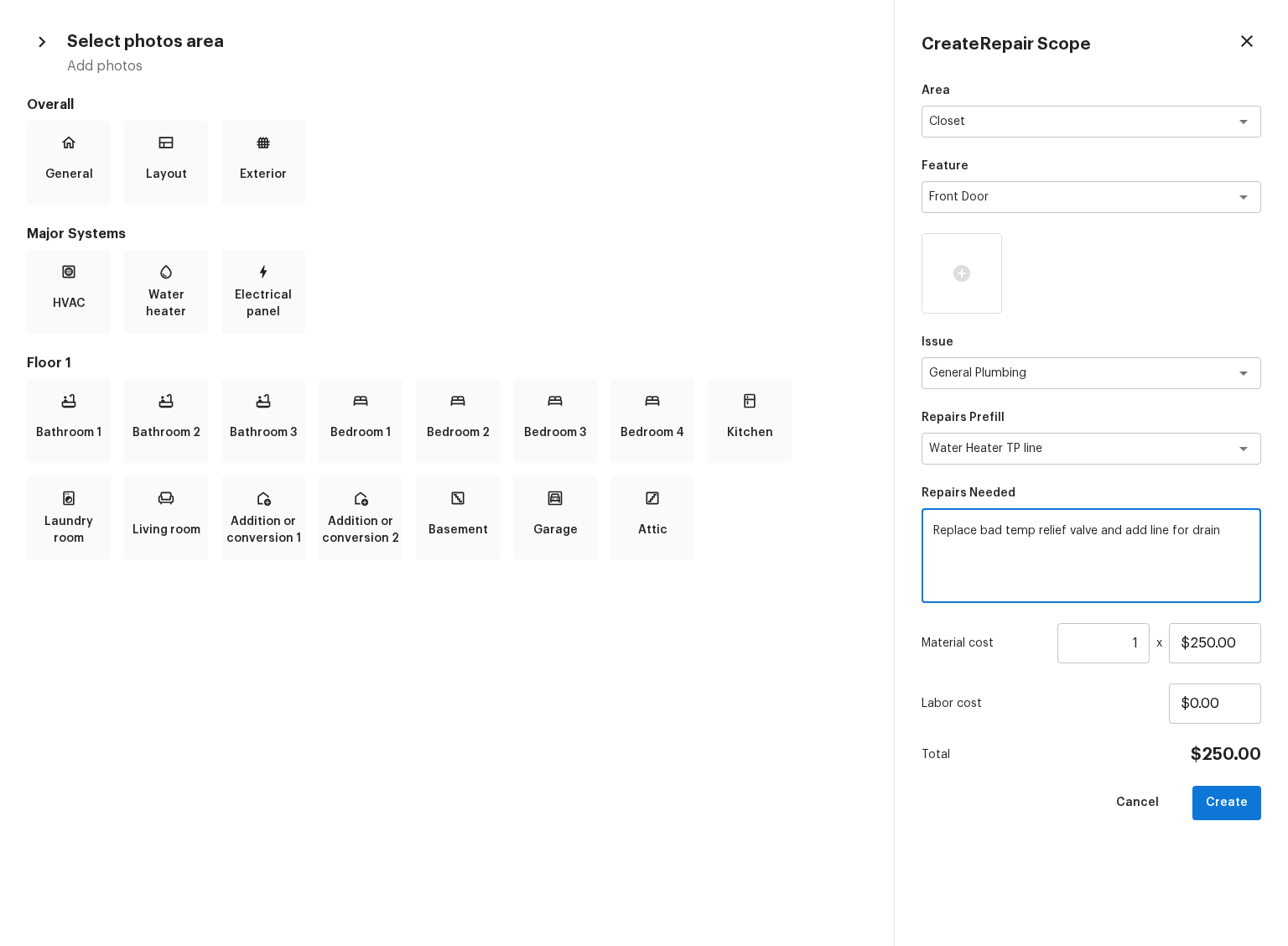
click at [1054, 557] on textarea "Replace bad temp relief valve and add line for drain" at bounding box center [1092, 556] width 316 height 67
click at [1225, 802] on button "Create" at bounding box center [1226, 802] width 69 height 34
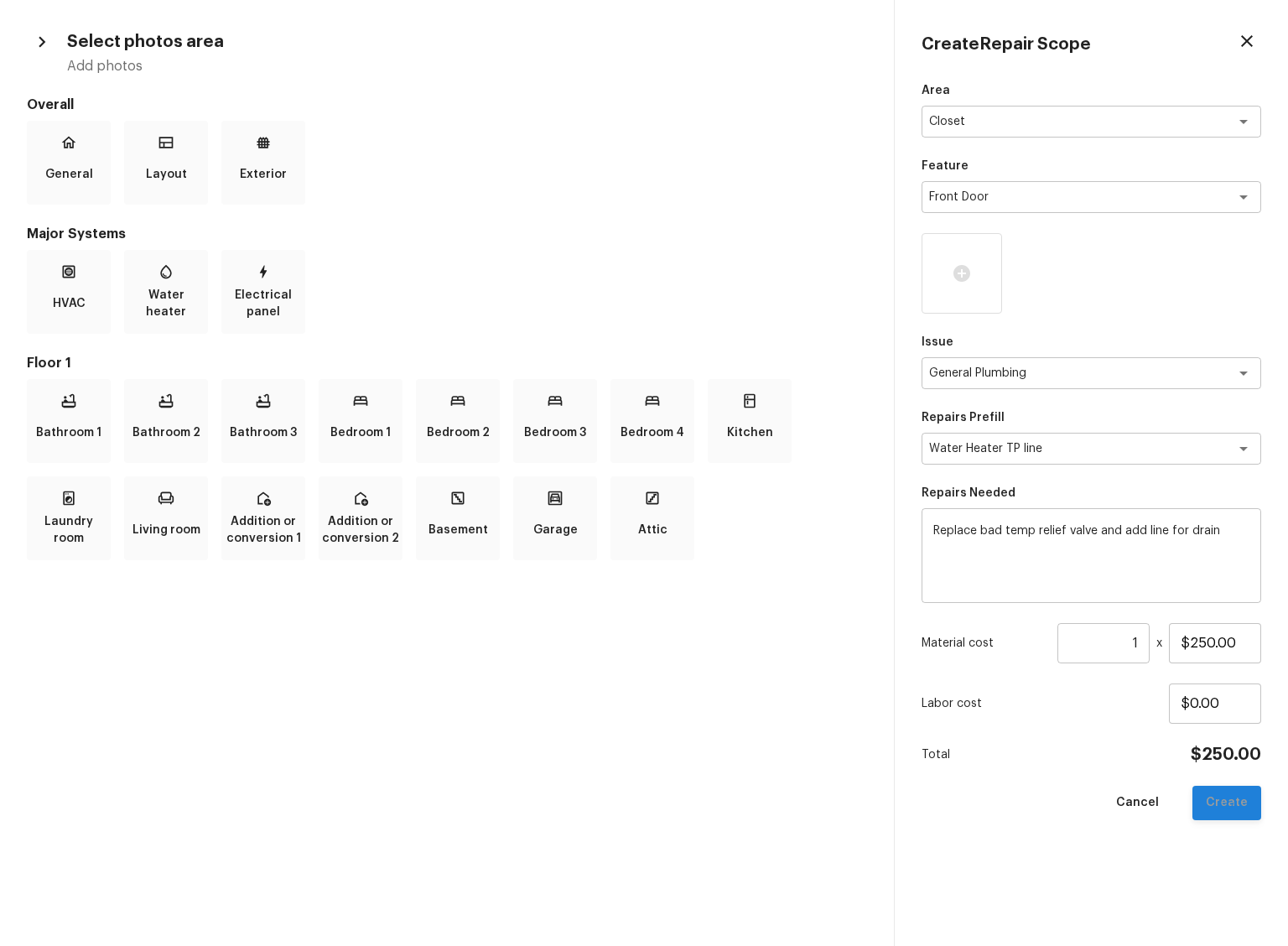
type input "$0.00"
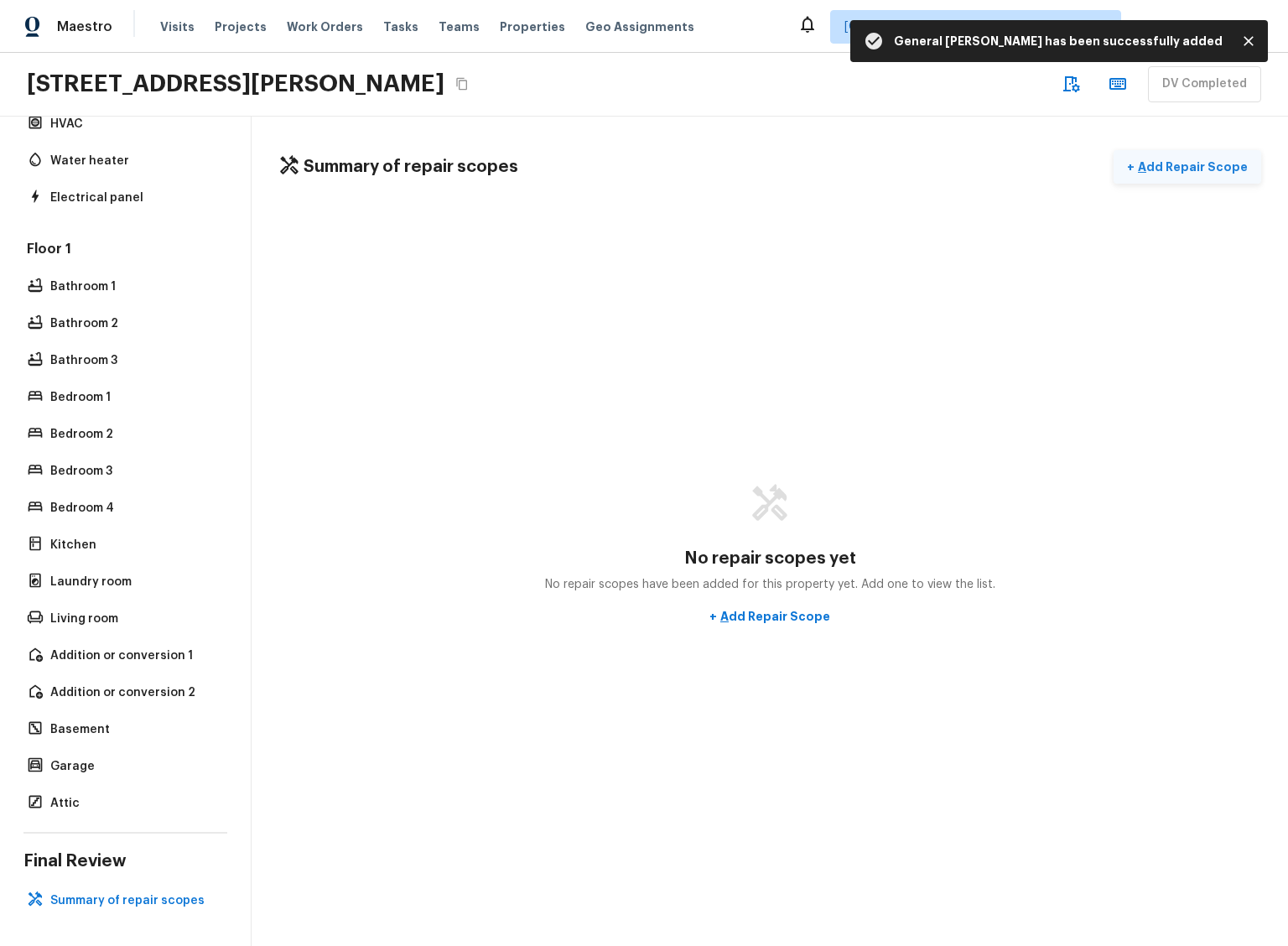
click at [1186, 166] on p "Add Repair Scope" at bounding box center [1190, 167] width 113 height 17
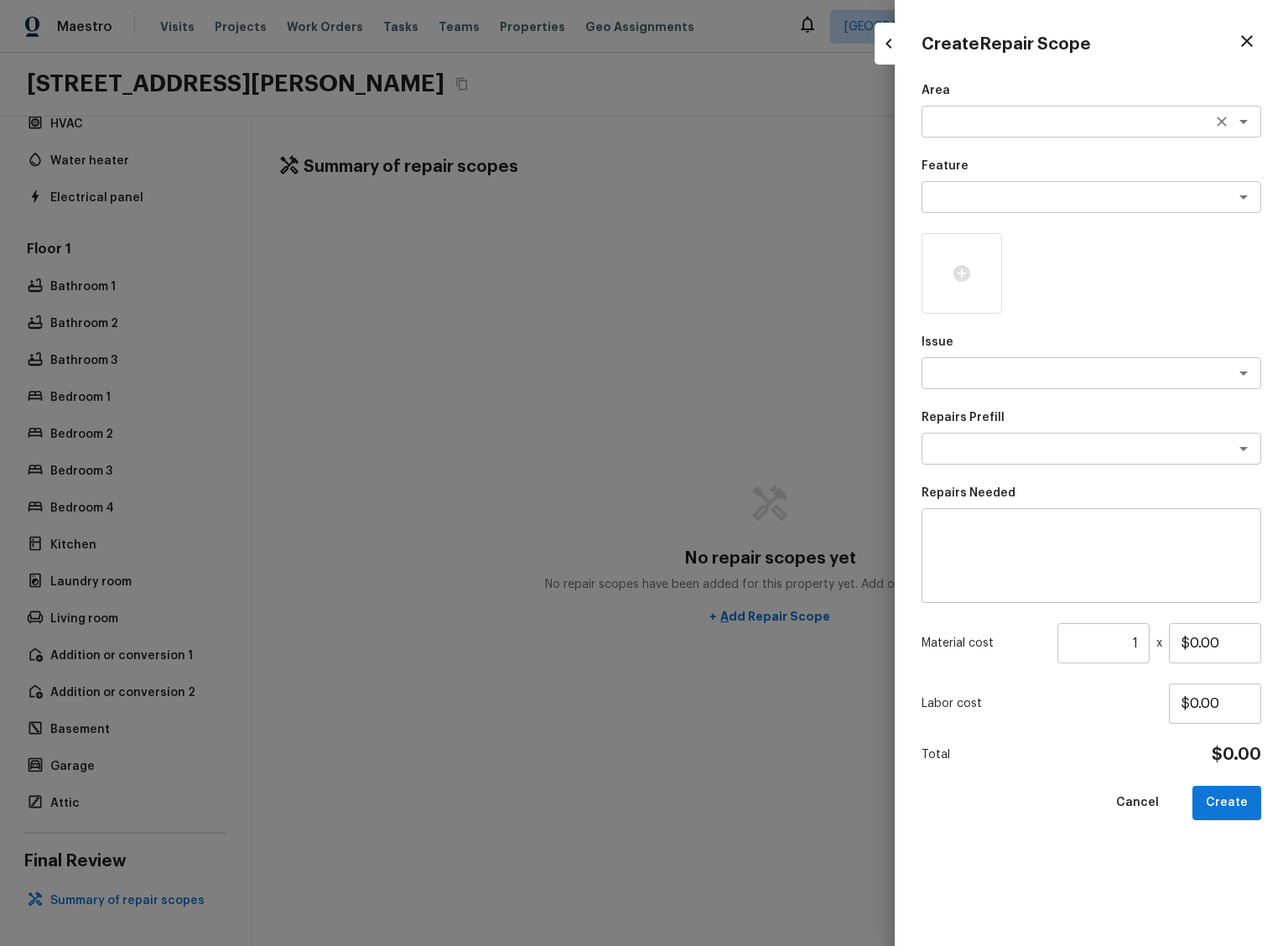
click at [1001, 125] on textarea at bounding box center [1068, 121] width 278 height 17
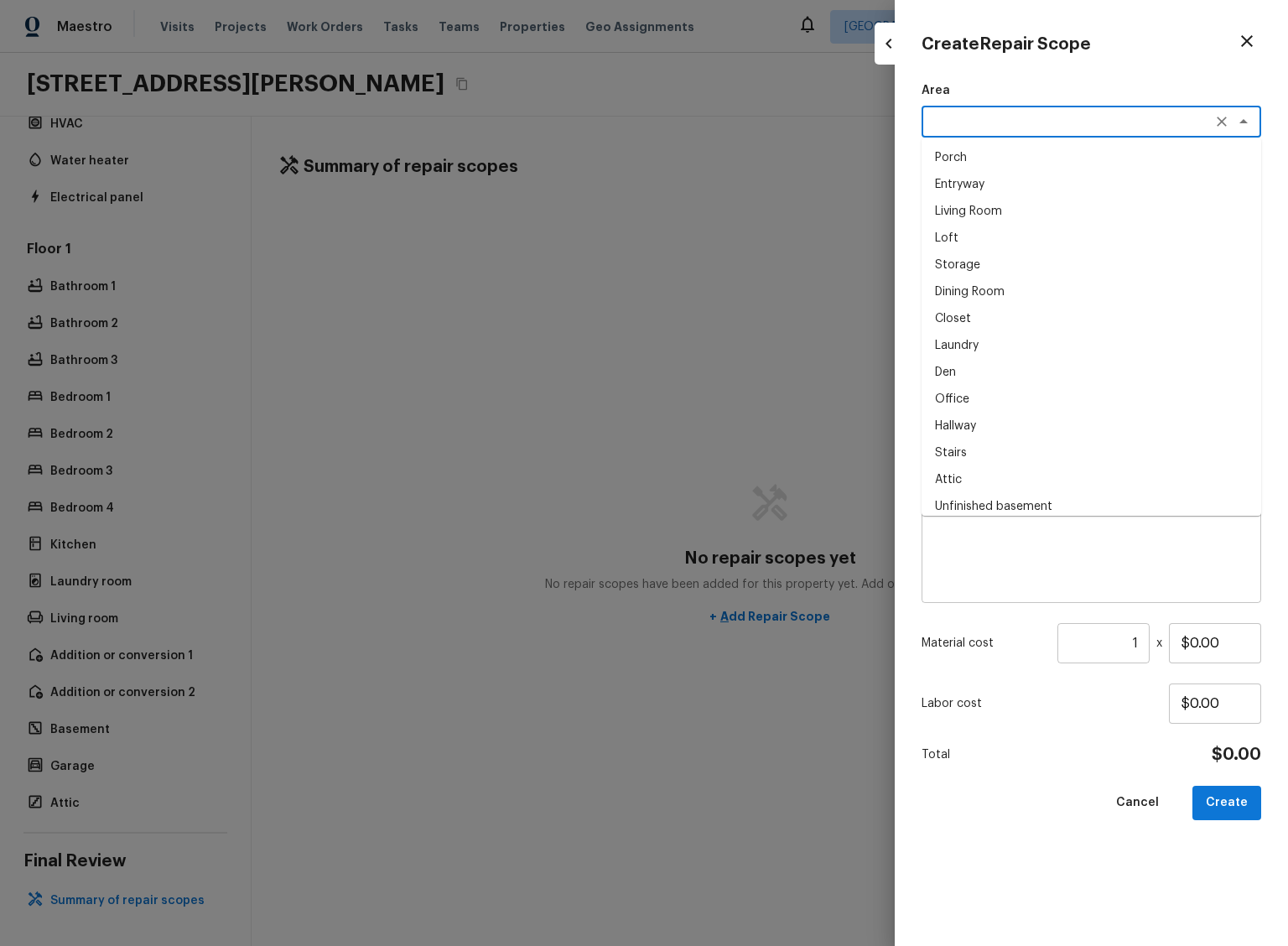
click at [1001, 592] on div "x ​" at bounding box center [1091, 555] width 339 height 95
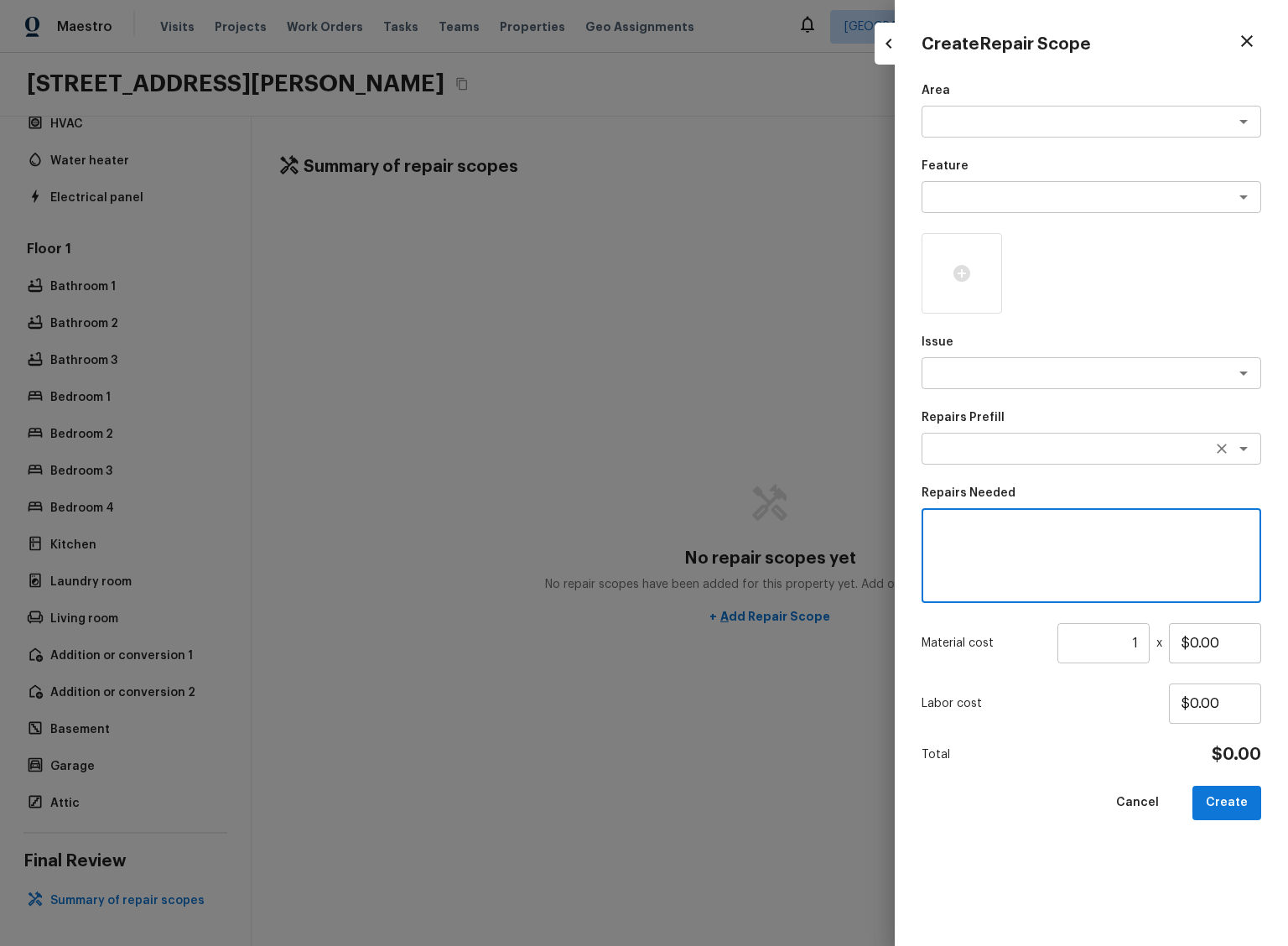
click at [1037, 441] on div "x ​" at bounding box center [1091, 448] width 339 height 32
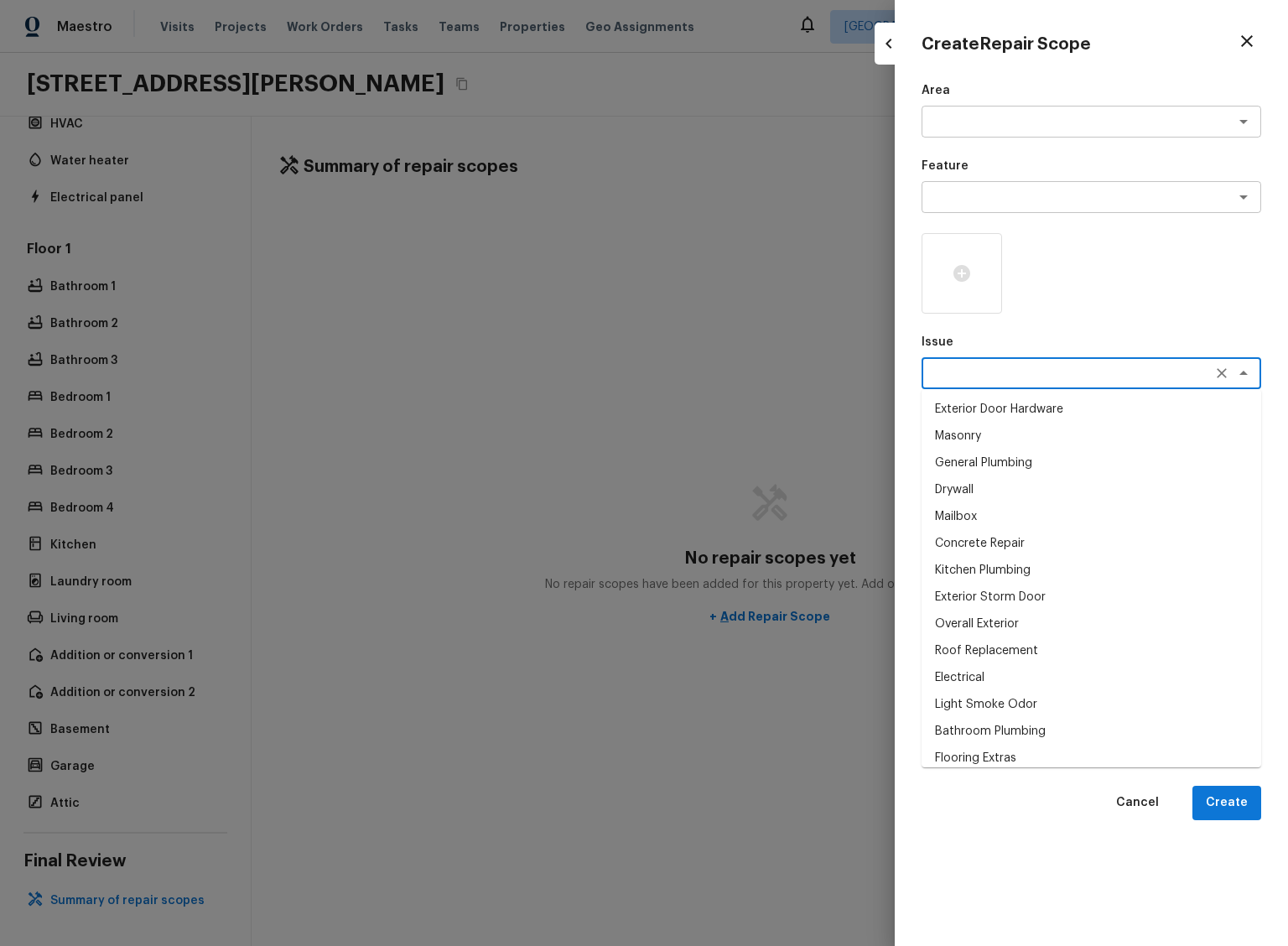
click at [1015, 373] on textarea at bounding box center [1068, 374] width 278 height 17
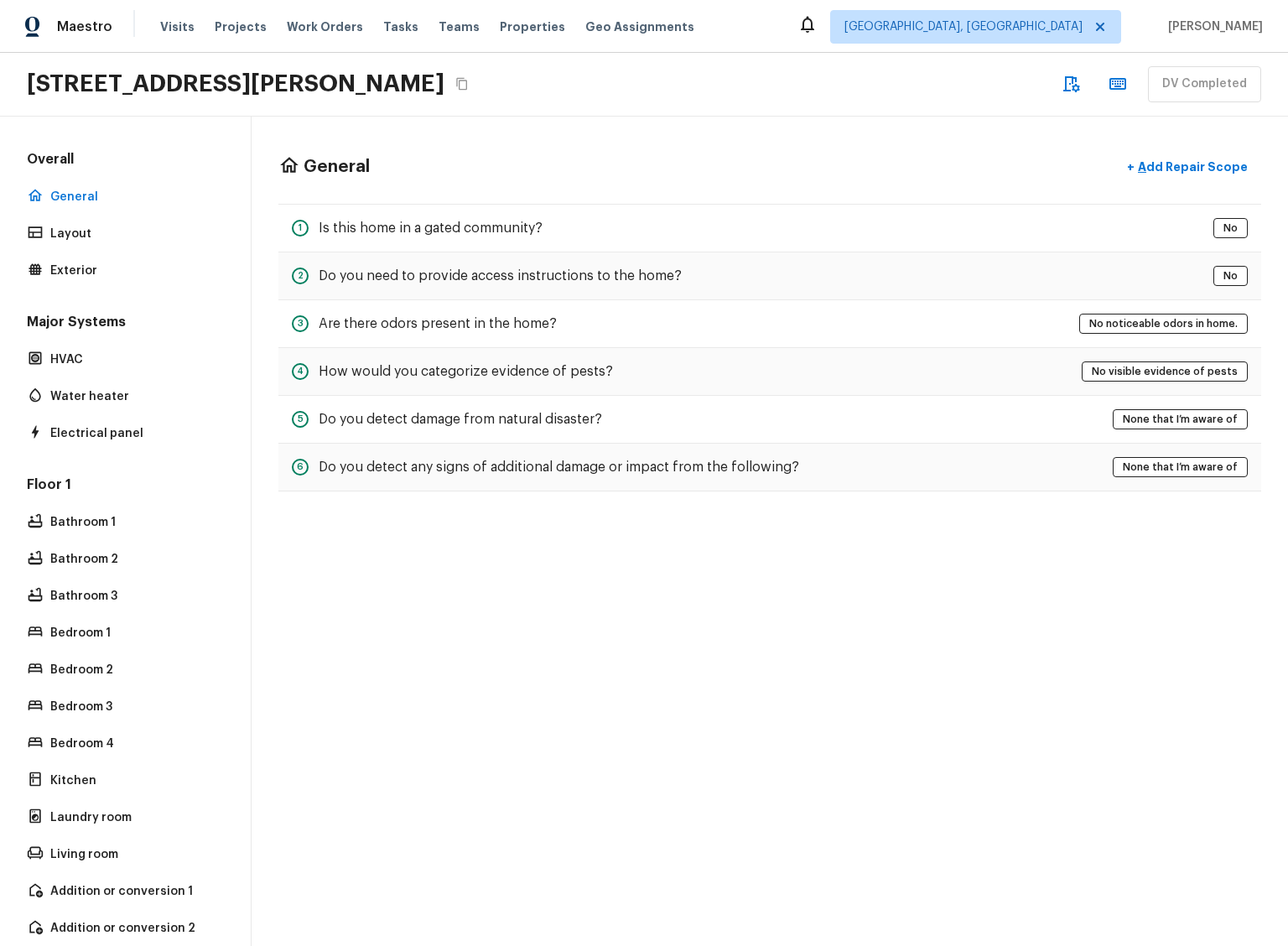
scroll to position [248, 0]
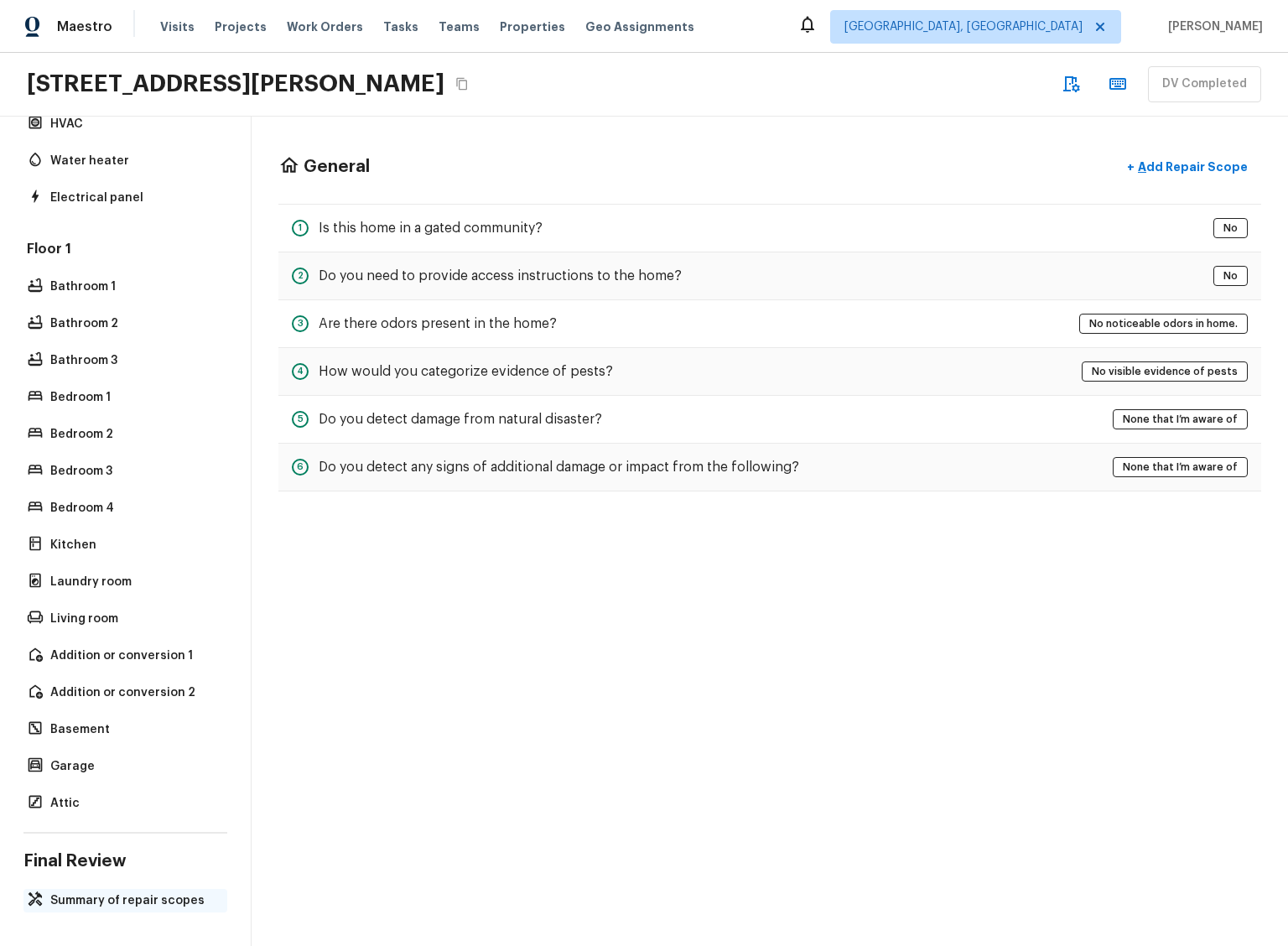
click at [99, 893] on p "Summary of repair scopes" at bounding box center [133, 901] width 167 height 17
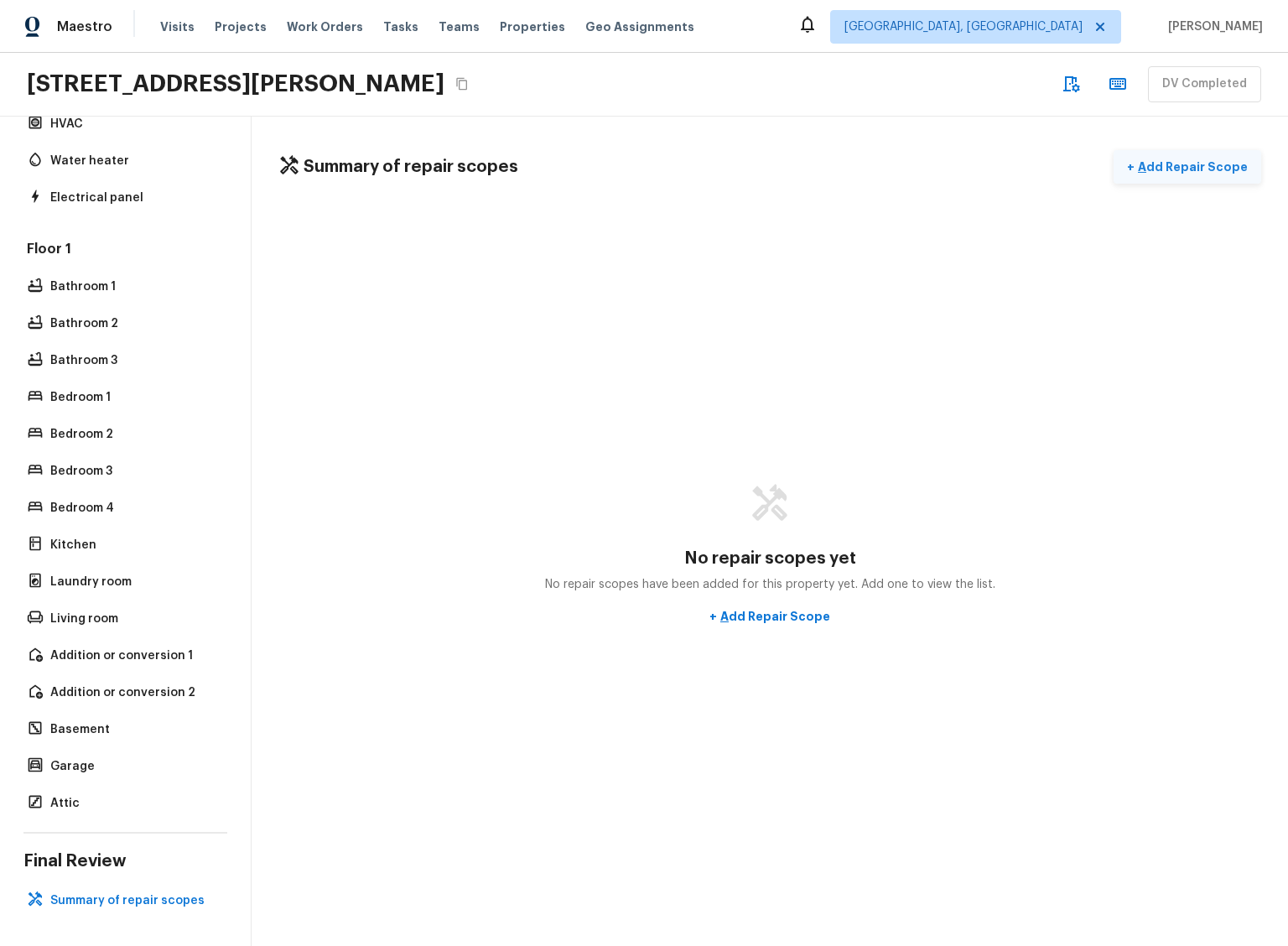
click at [1177, 166] on p "Add Repair Scope" at bounding box center [1190, 167] width 113 height 17
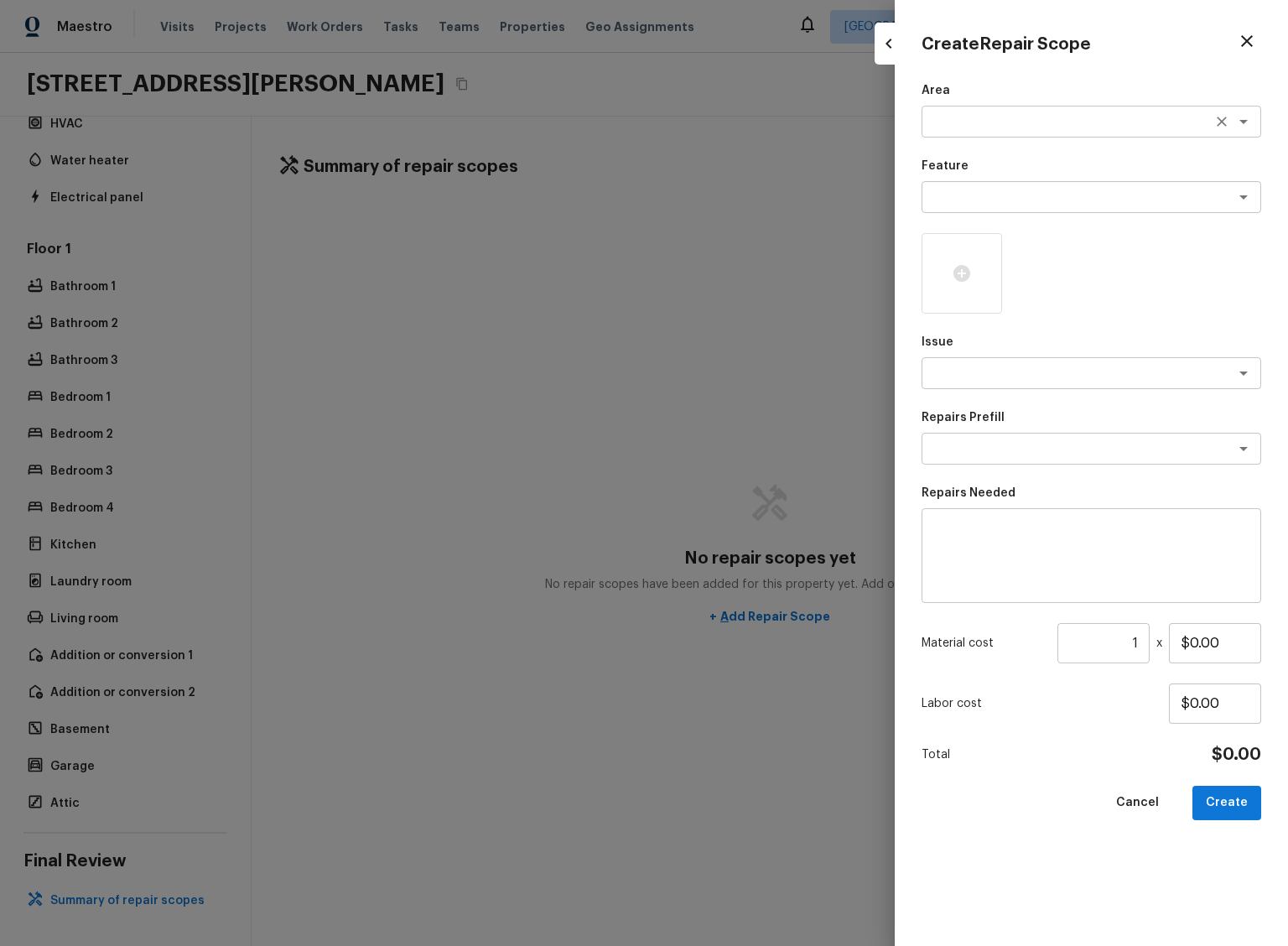
click at [1035, 124] on textarea at bounding box center [1068, 121] width 278 height 17
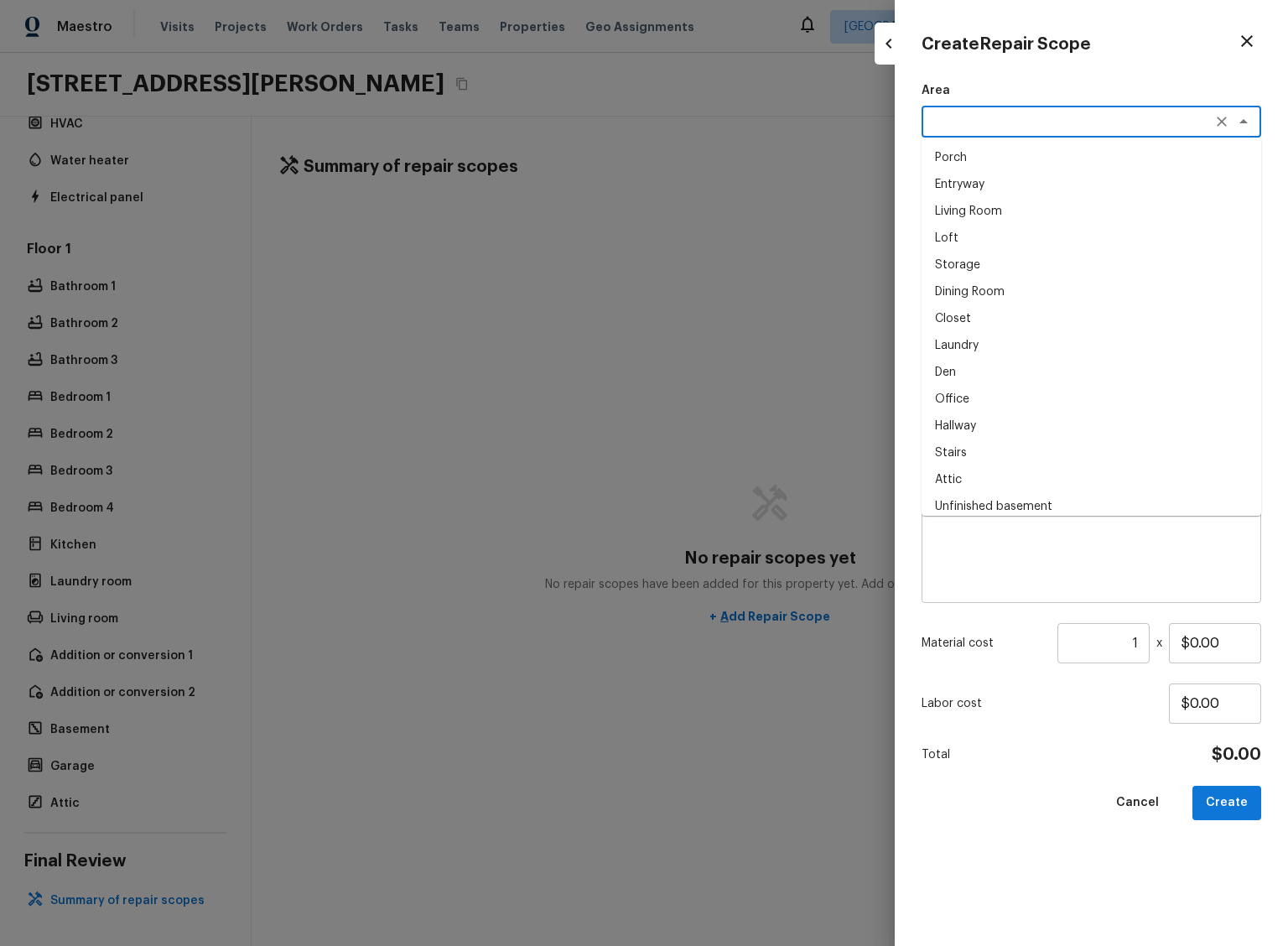
click at [989, 162] on li "Porch" at bounding box center [1091, 157] width 339 height 27
type textarea "Porch"
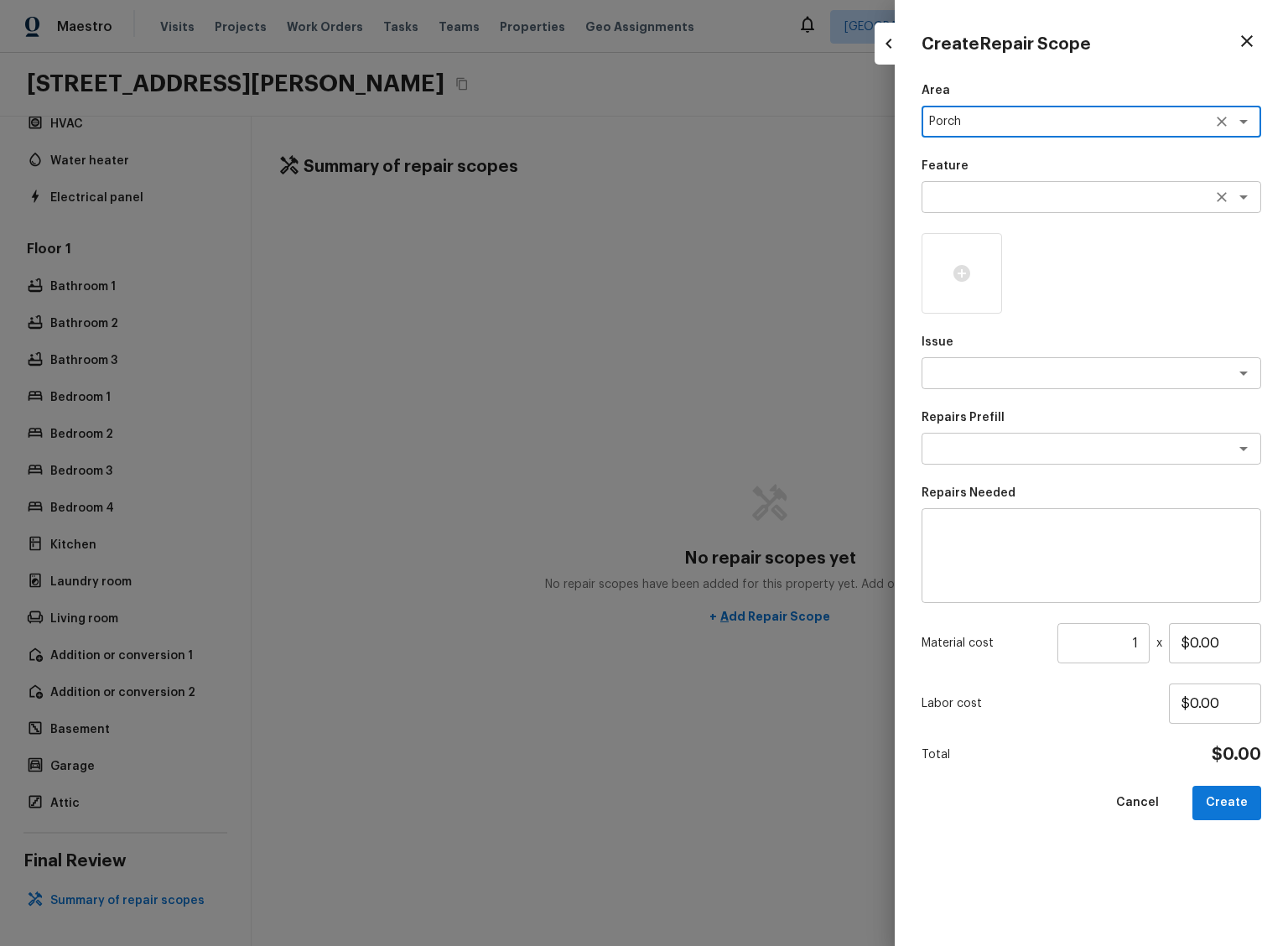
click at [1009, 193] on textarea at bounding box center [1068, 197] width 278 height 17
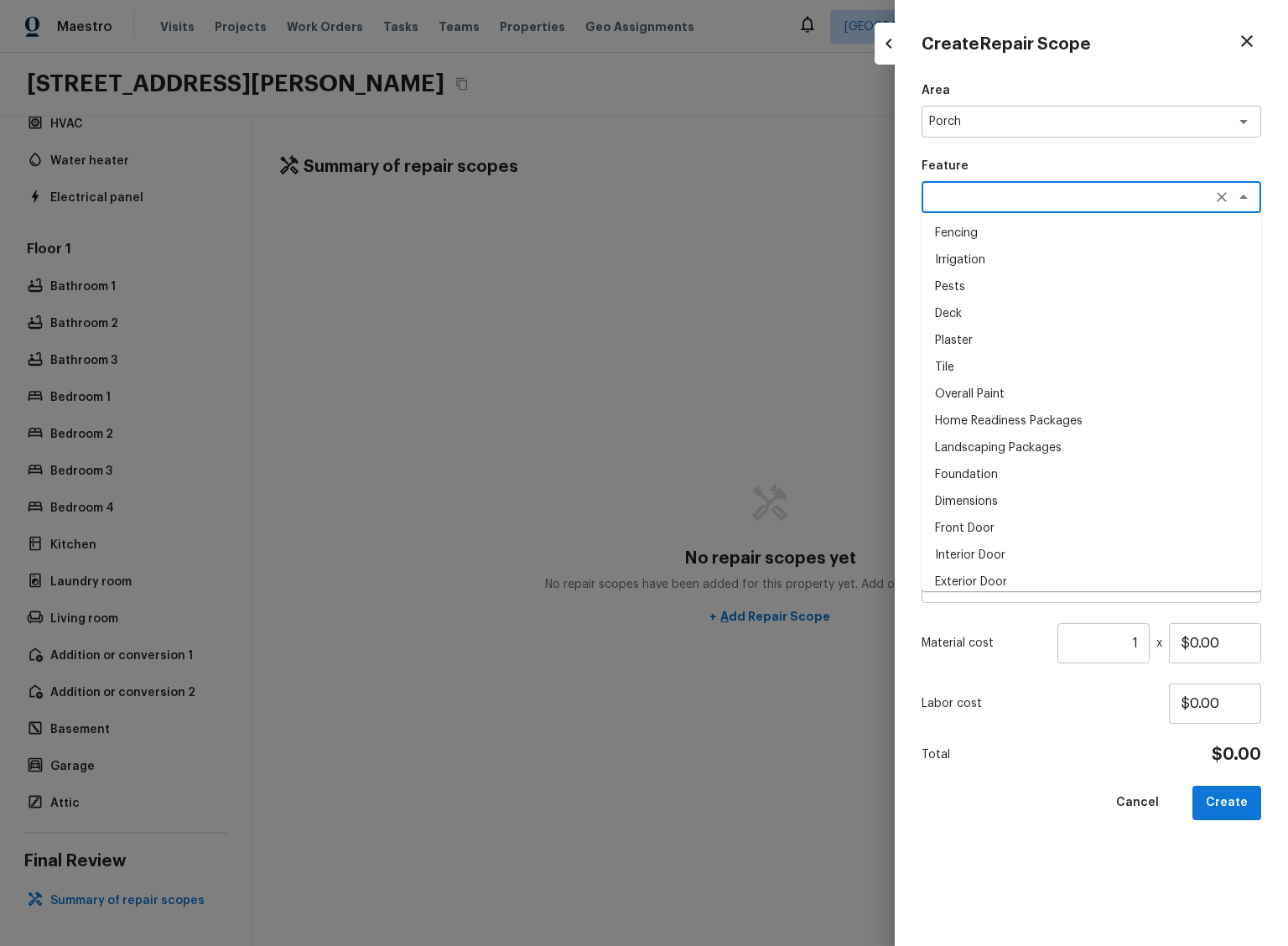
click at [999, 232] on li "Fencing" at bounding box center [1091, 233] width 339 height 27
type textarea "Fencing"
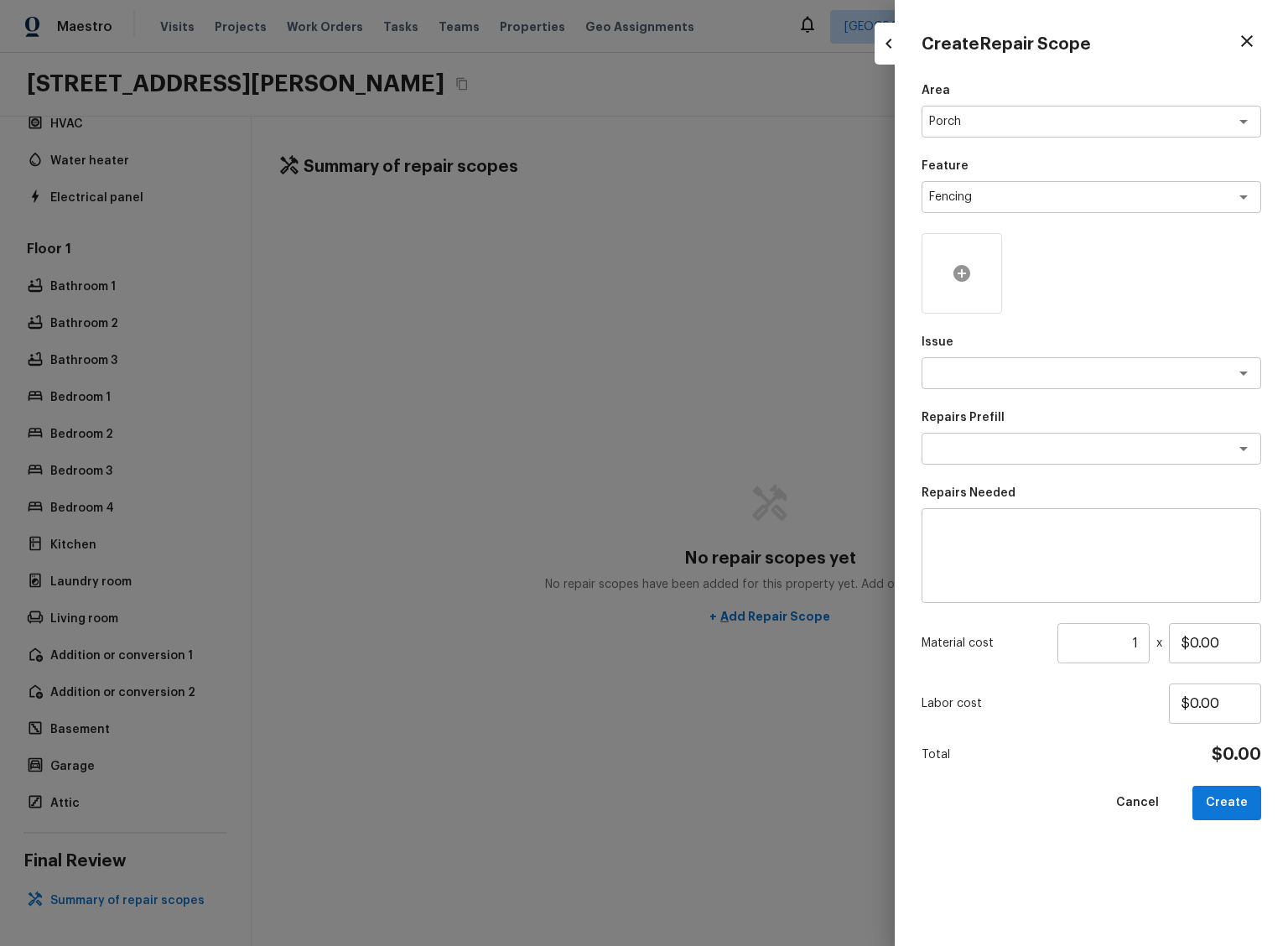
click at [960, 286] on div at bounding box center [962, 273] width 81 height 81
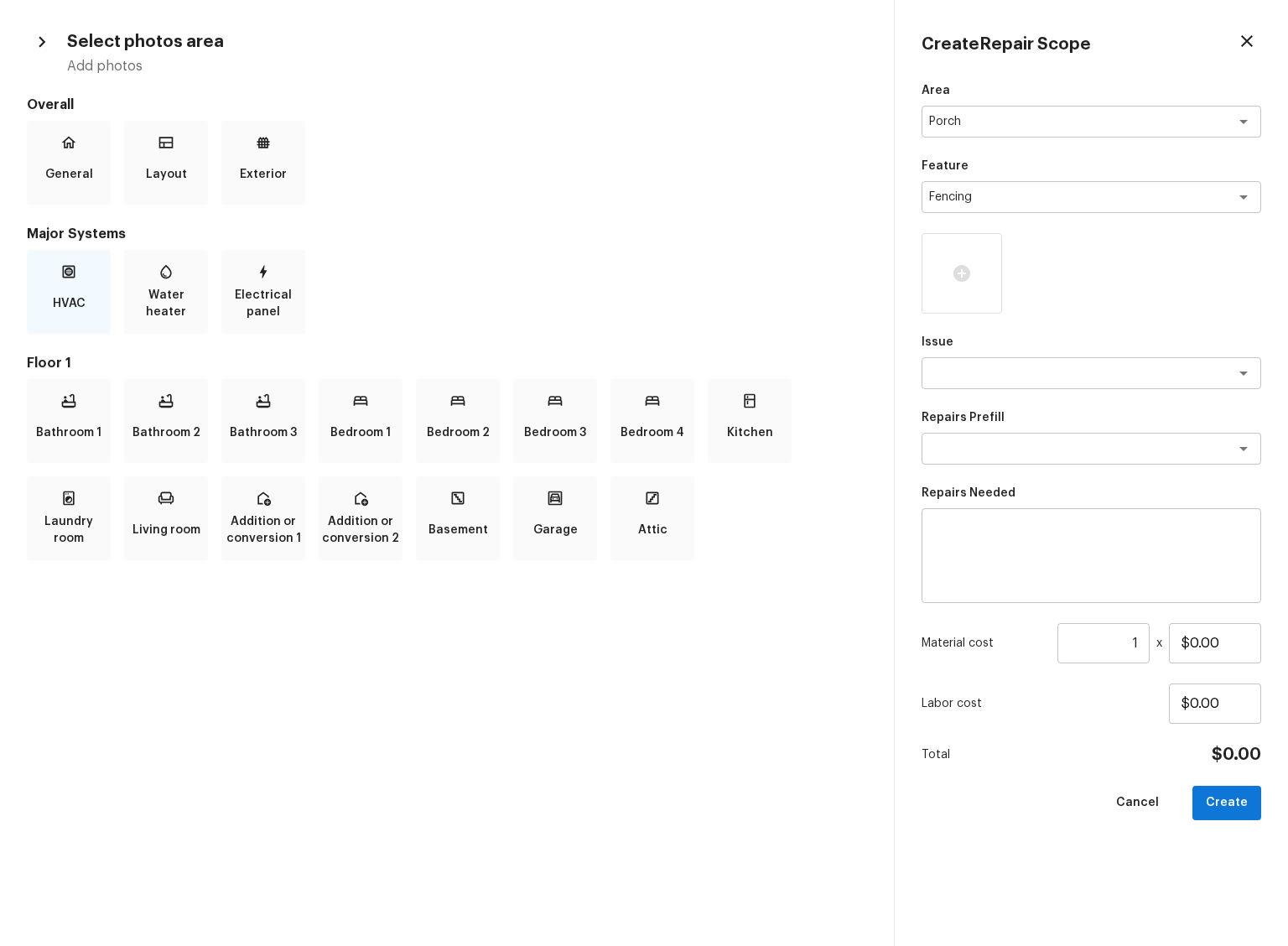
click at [47, 291] on div "HVAC" at bounding box center [68, 292] width 84 height 84
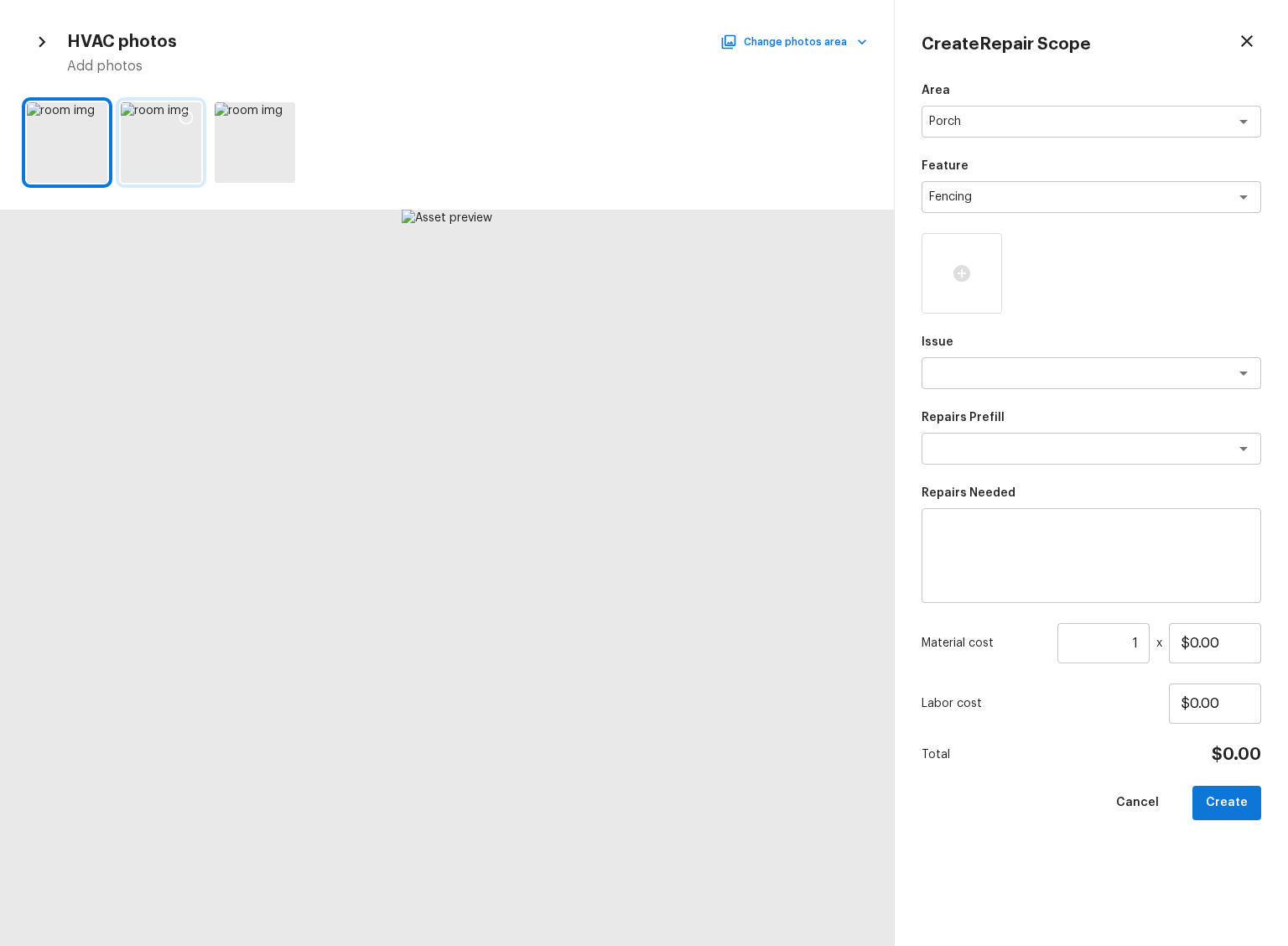
click at [178, 142] on div at bounding box center [161, 143] width 81 height 81
click at [182, 112] on icon at bounding box center [186, 117] width 14 height 14
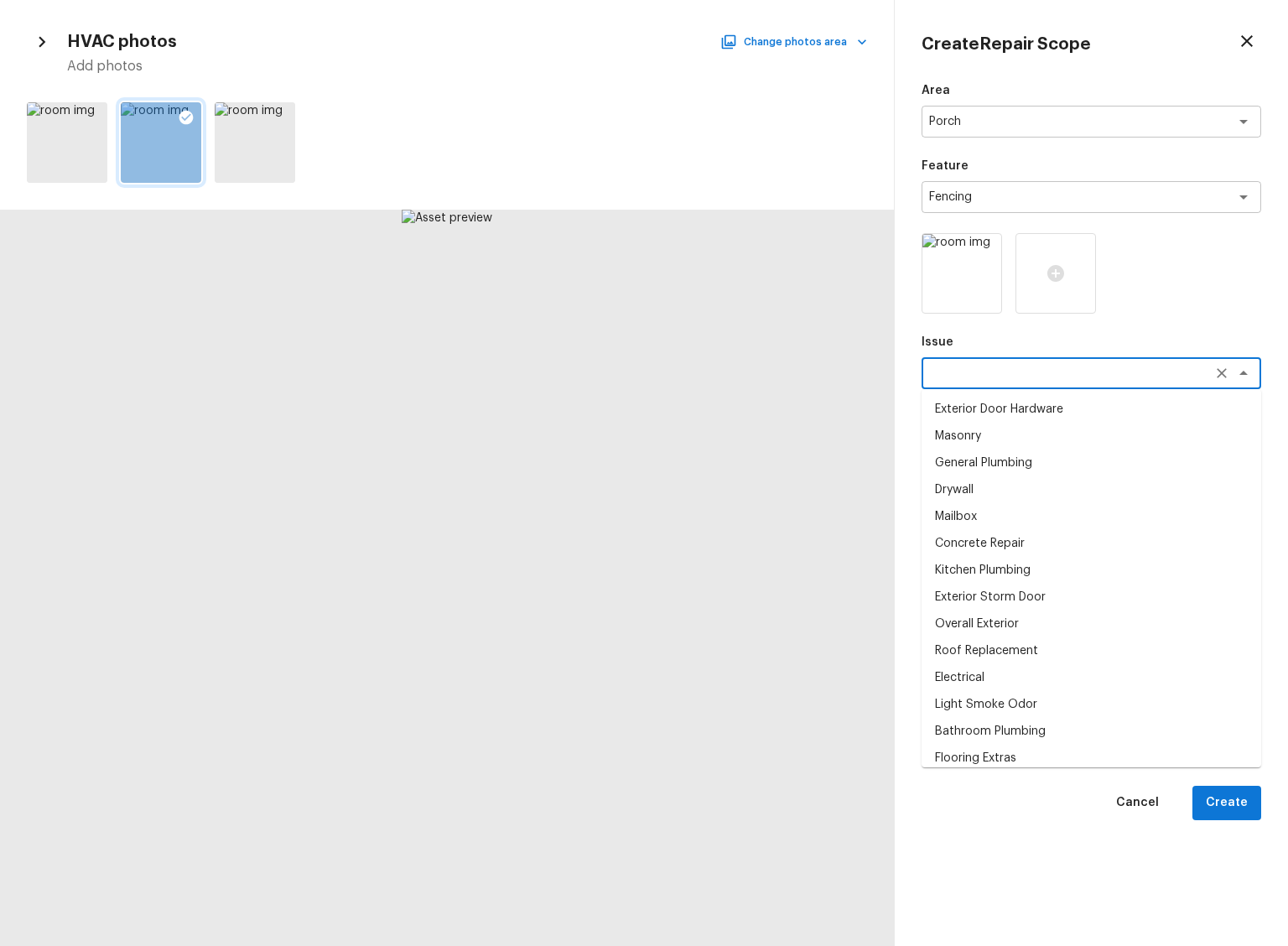
click at [1038, 375] on textarea at bounding box center [1068, 374] width 278 height 17
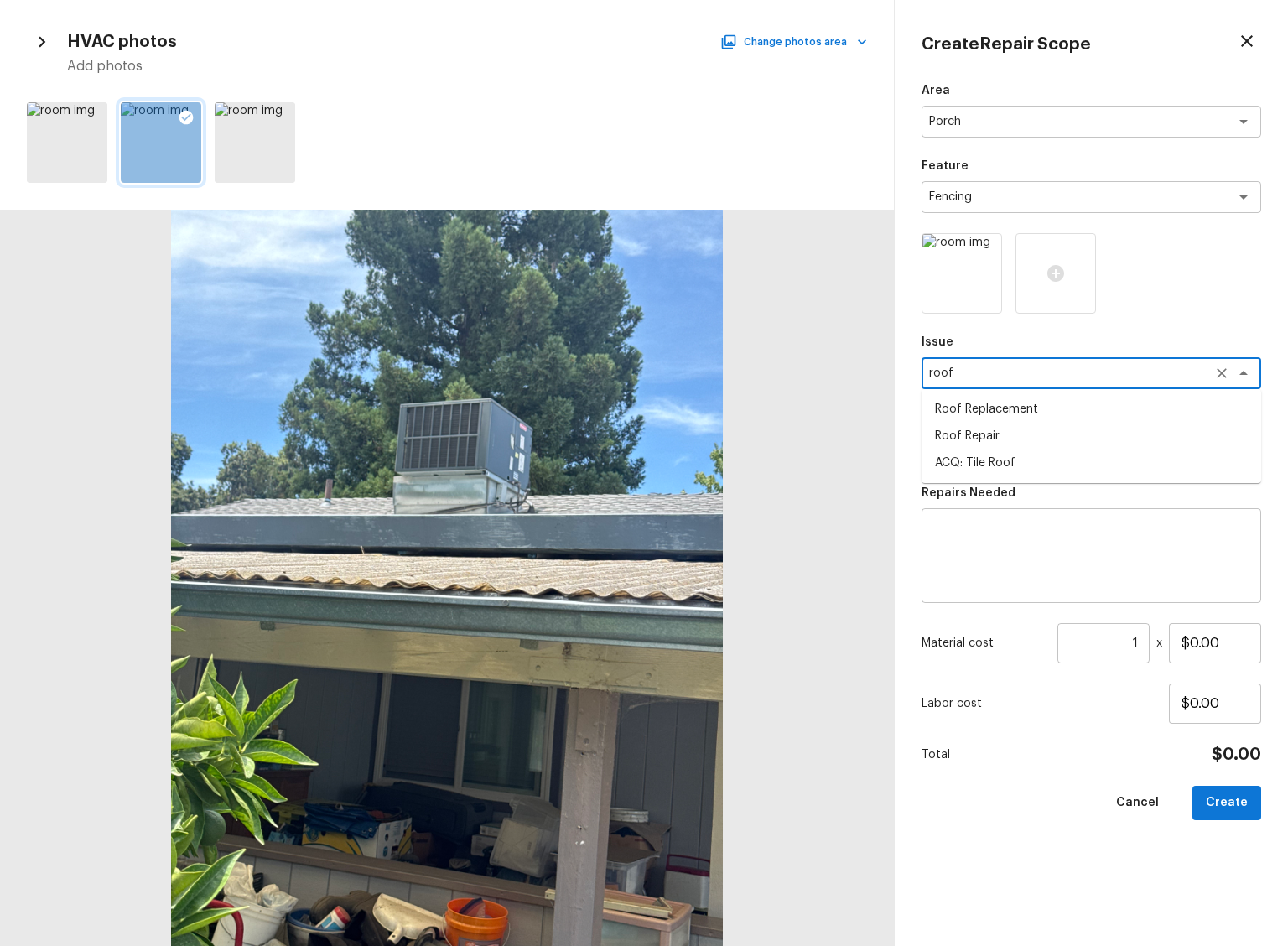
click at [987, 441] on li "Roof Repair" at bounding box center [1091, 435] width 339 height 27
type textarea "Roof Repair"
click at [1009, 446] on textarea at bounding box center [1068, 449] width 278 height 17
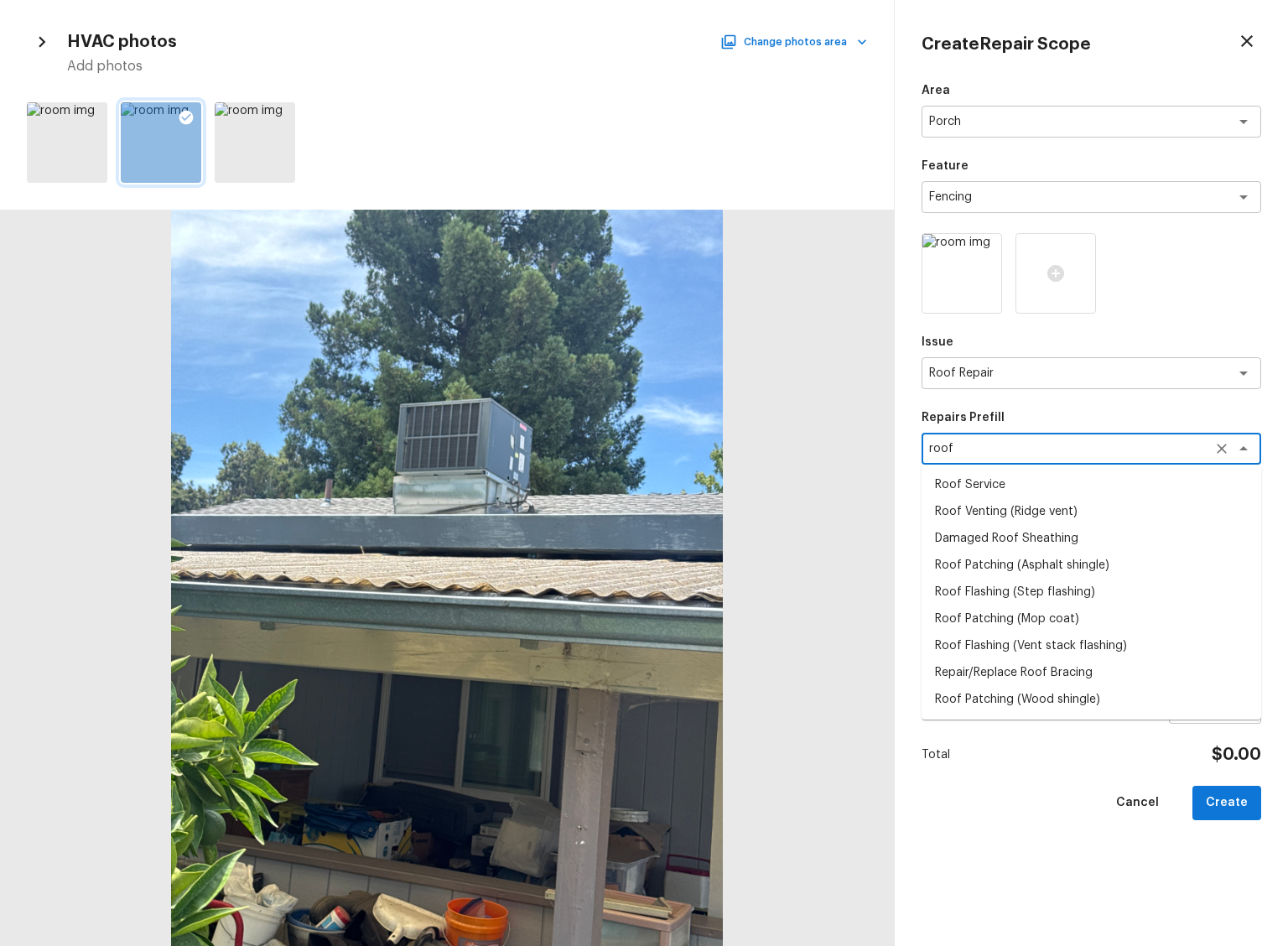
click at [1036, 483] on li "Roof Service" at bounding box center [1091, 484] width 339 height 27
type textarea "Roof Service"
type textarea "Clean and clear debris from entire roof including valleys, all slopes, and gutt…"
type input "$750.00"
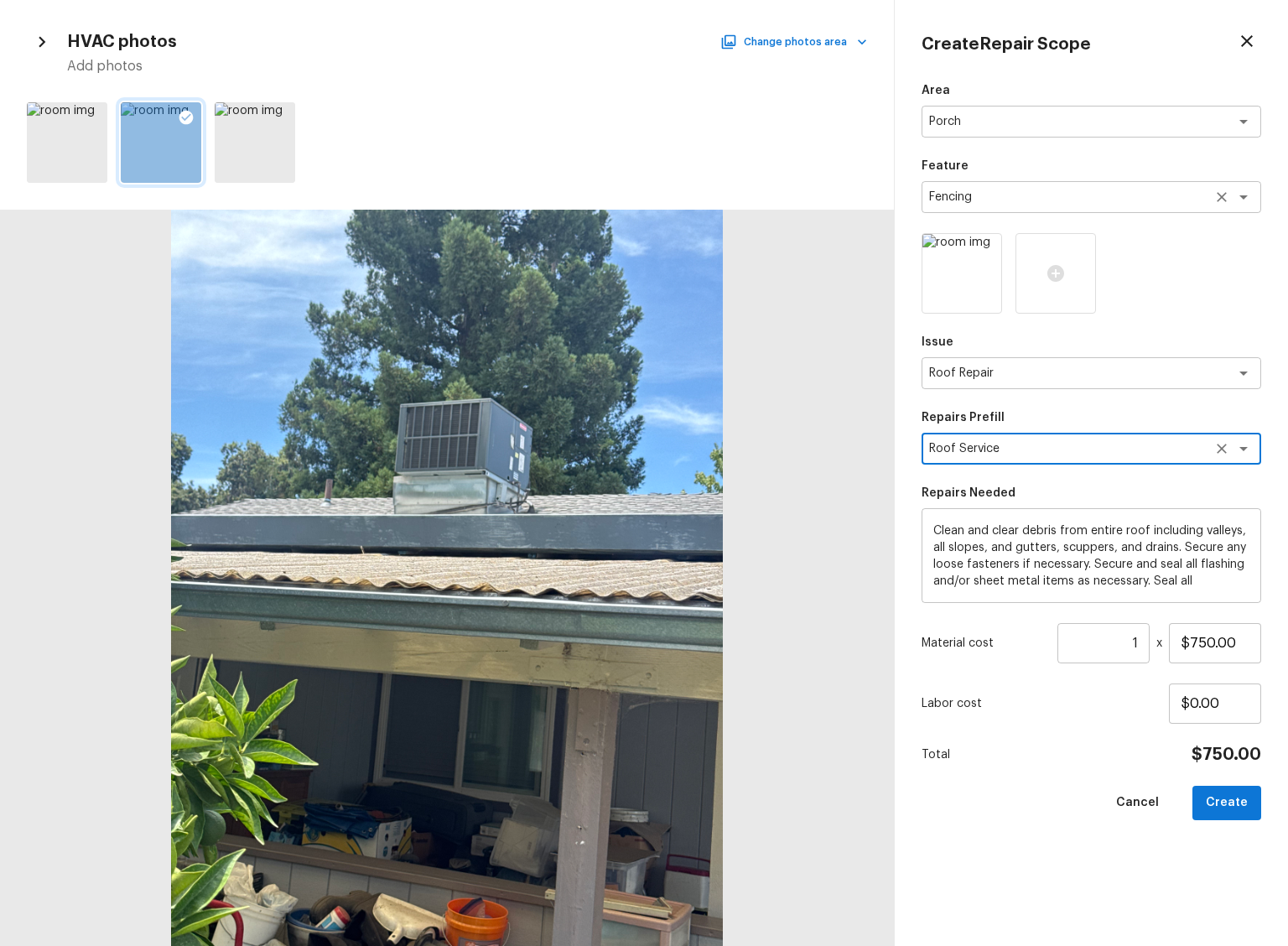
type textarea "Roof Service"
click at [993, 196] on textarea "Fencing" at bounding box center [1068, 197] width 278 height 17
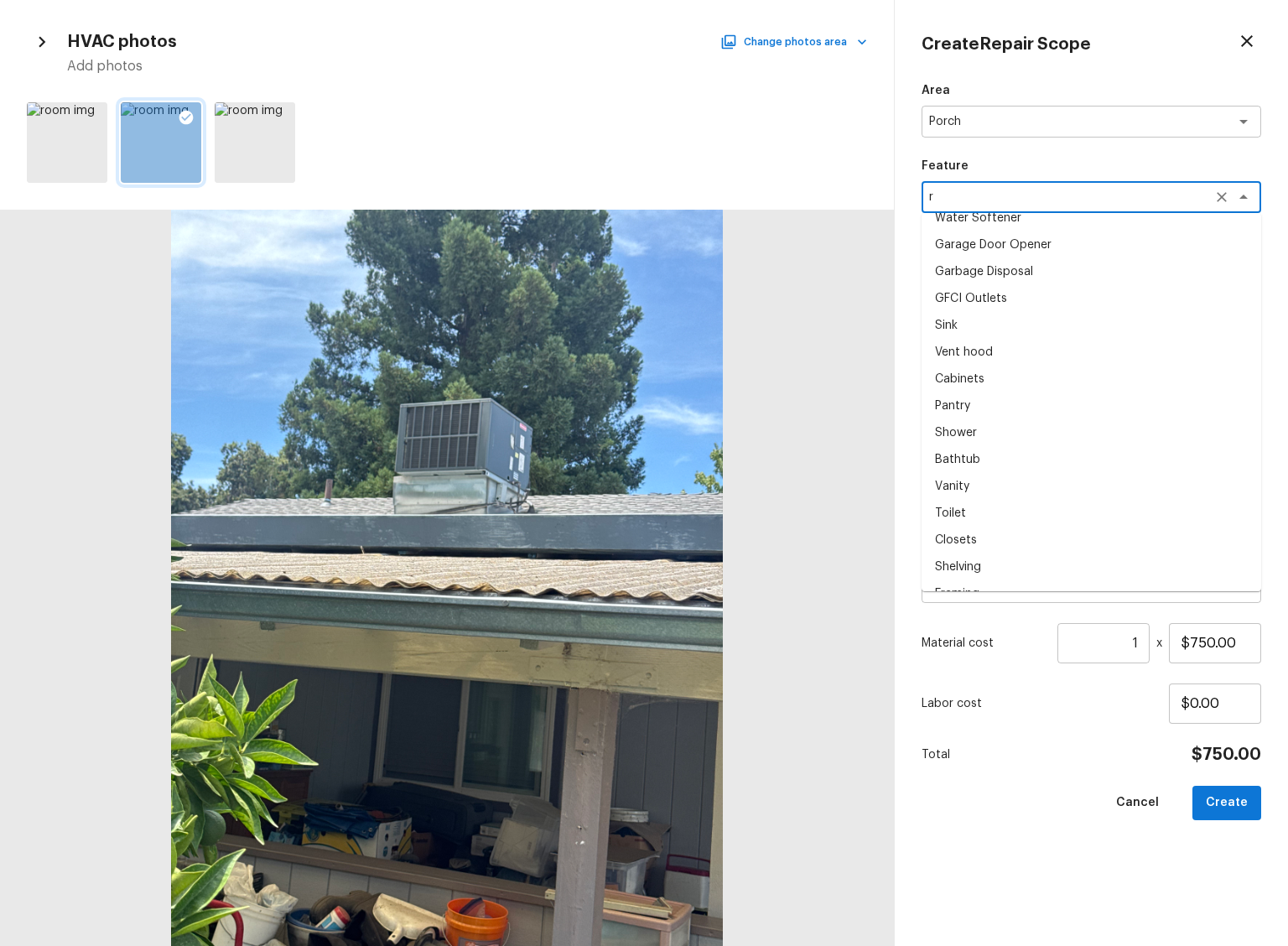
scroll to position [0, 0]
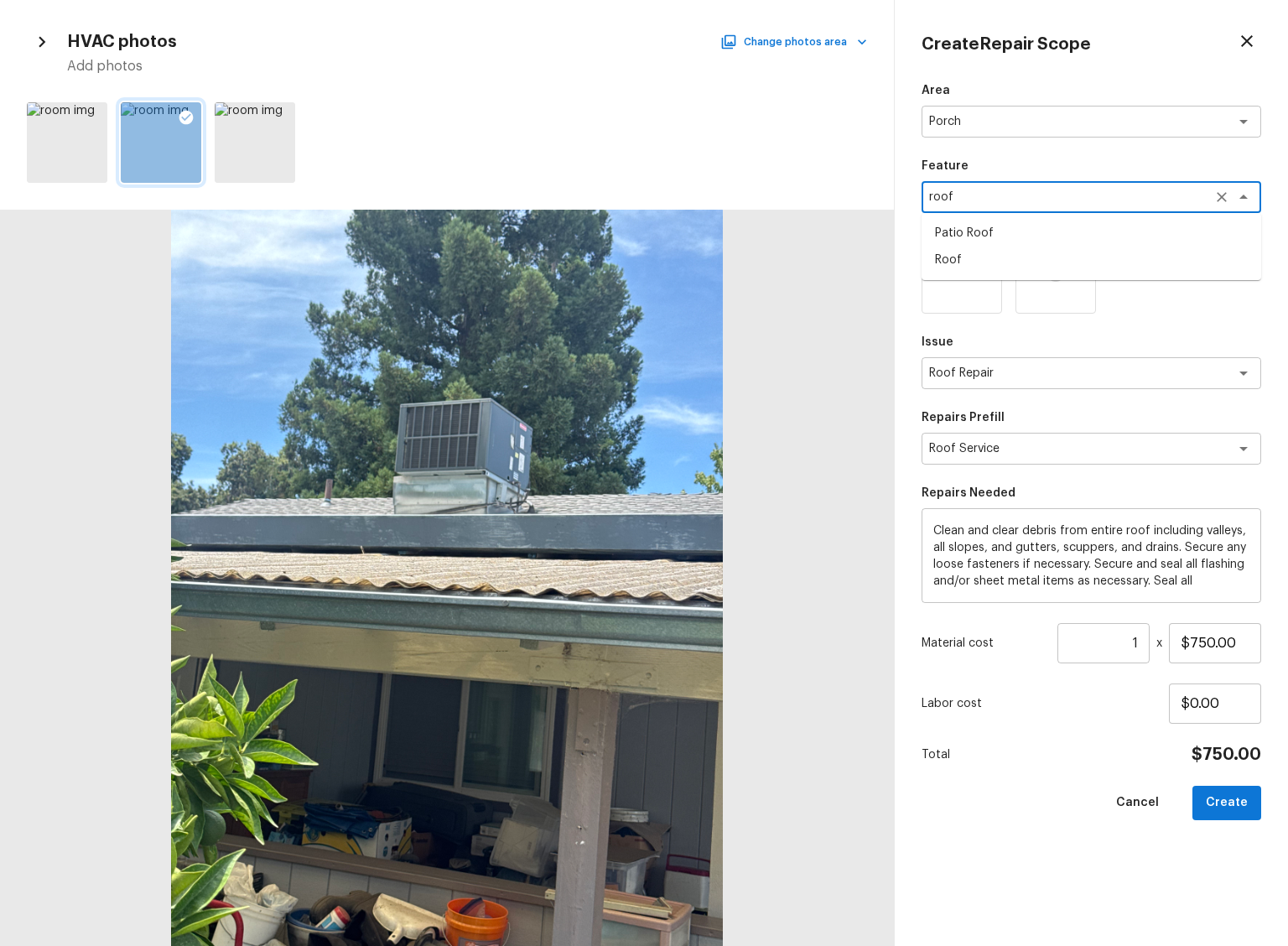
click at [981, 239] on li "Patio Roof" at bounding box center [1091, 233] width 339 height 27
type textarea "Patio Roof"
click at [990, 117] on textarea "Porch" at bounding box center [1068, 121] width 278 height 17
click at [1044, 96] on p "Area" at bounding box center [1091, 90] width 339 height 17
drag, startPoint x: 1033, startPoint y: 137, endPoint x: 1029, endPoint y: 127, distance: 10.8
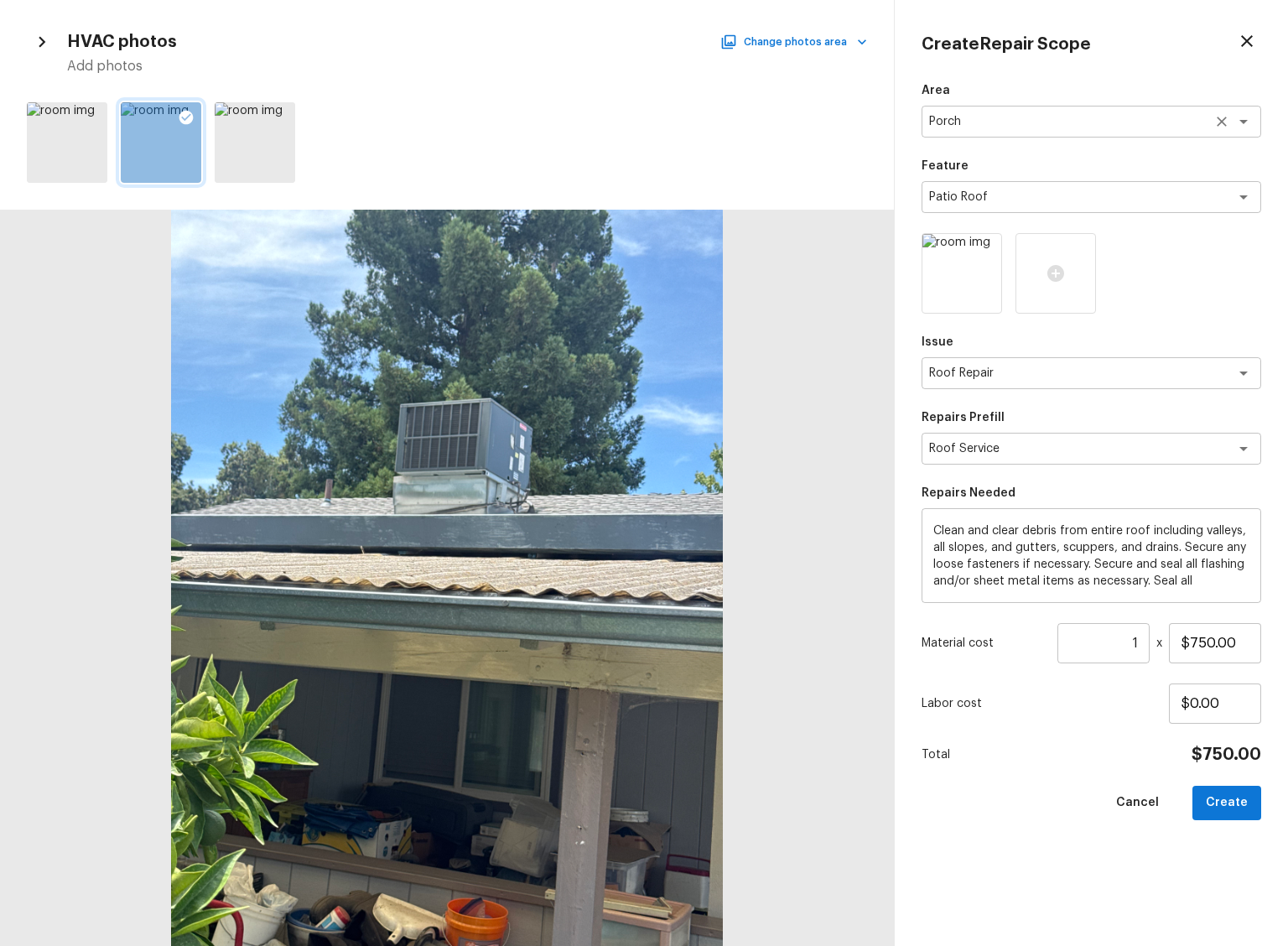
click at [1033, 137] on div "Area Porch x ​ Feature Patio Roof x ​ Issue Roof Repair x ​ Repairs Prefill Roo…" at bounding box center [1091, 501] width 339 height 837
click at [1027, 123] on textarea "Porch" at bounding box center [1068, 121] width 278 height 17
click at [1008, 156] on li "Roof" at bounding box center [1091, 157] width 339 height 27
type textarea "Roof"
click at [1084, 548] on textarea "Clean and clear debris from entire roof including valleys, all slopes, and gutt…" at bounding box center [1092, 556] width 316 height 67
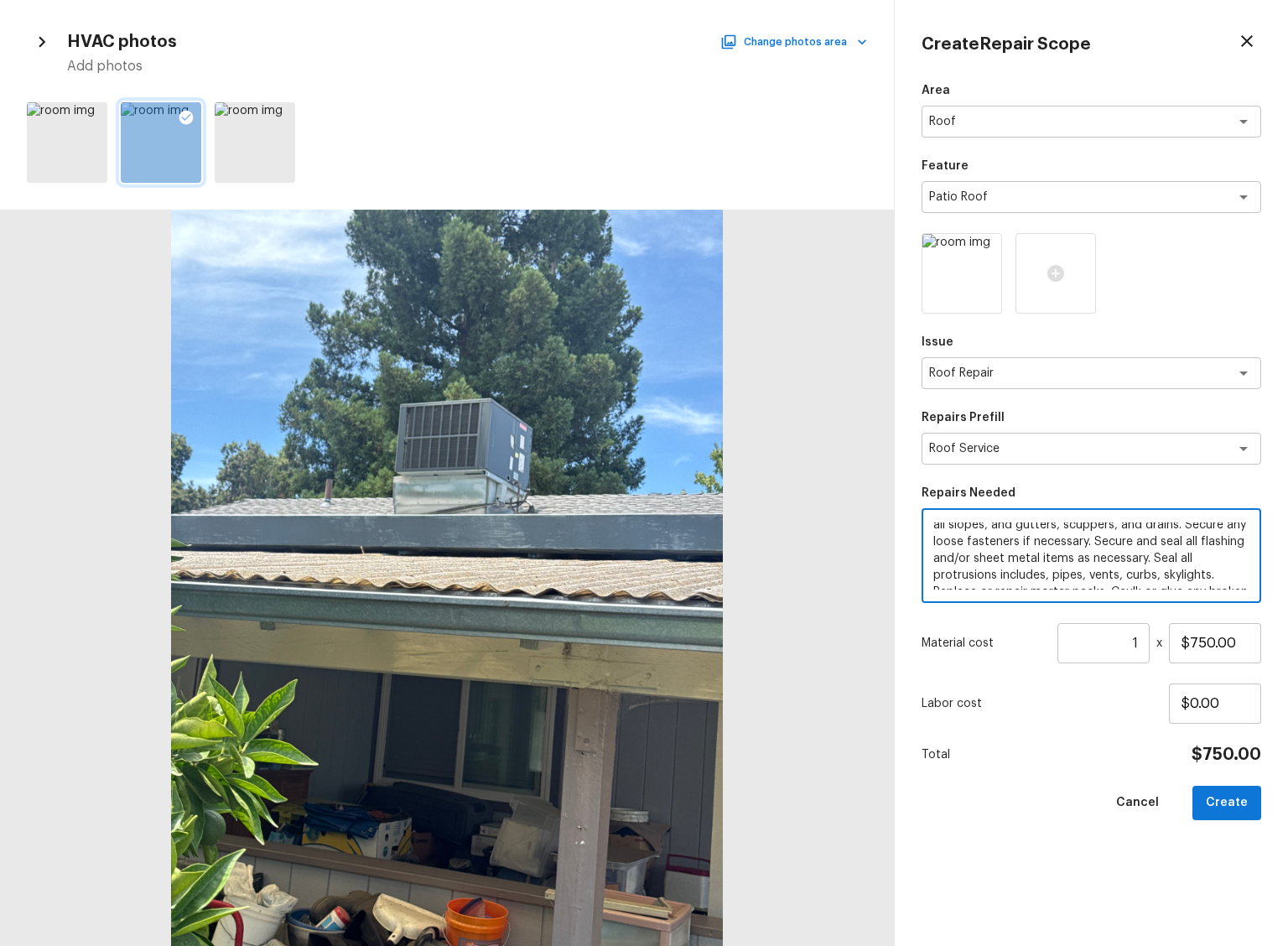
scroll to position [68, 0]
click at [1097, 562] on textarea "Clean and clear debris from entire roof including valleys, all slopes, and gutt…" at bounding box center [1092, 556] width 316 height 67
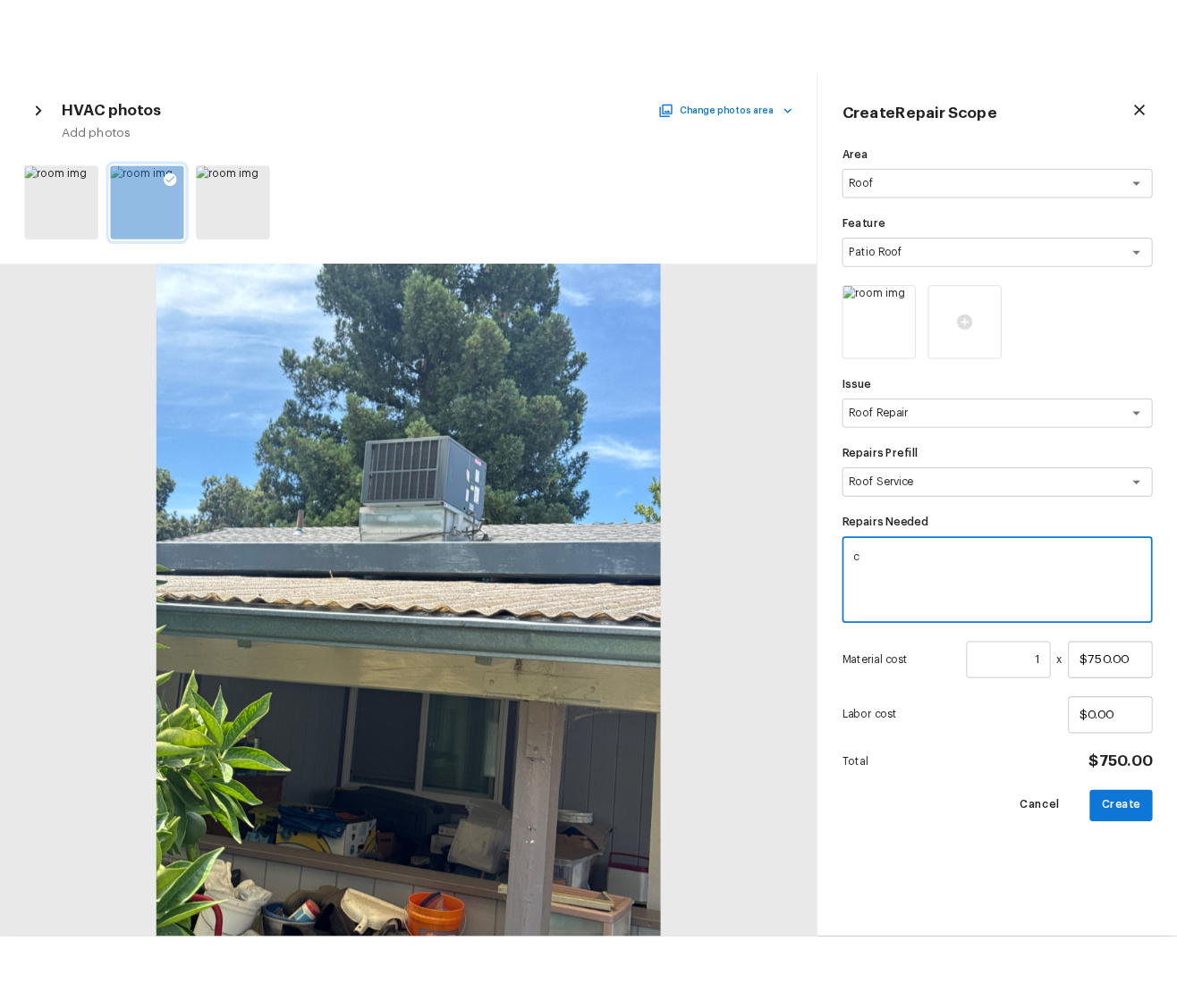
scroll to position [0, 0]
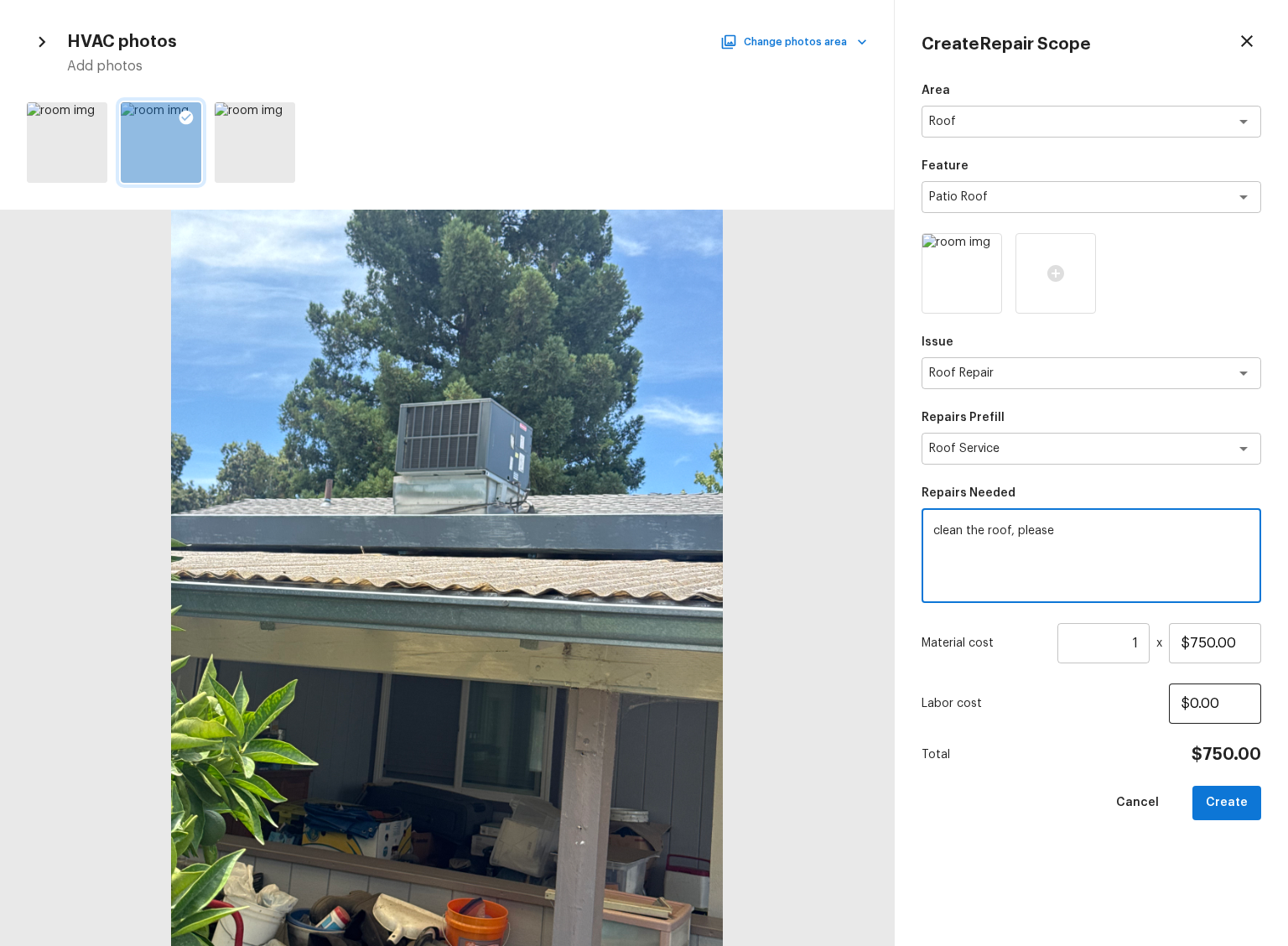
type textarea "clean the roof, please"
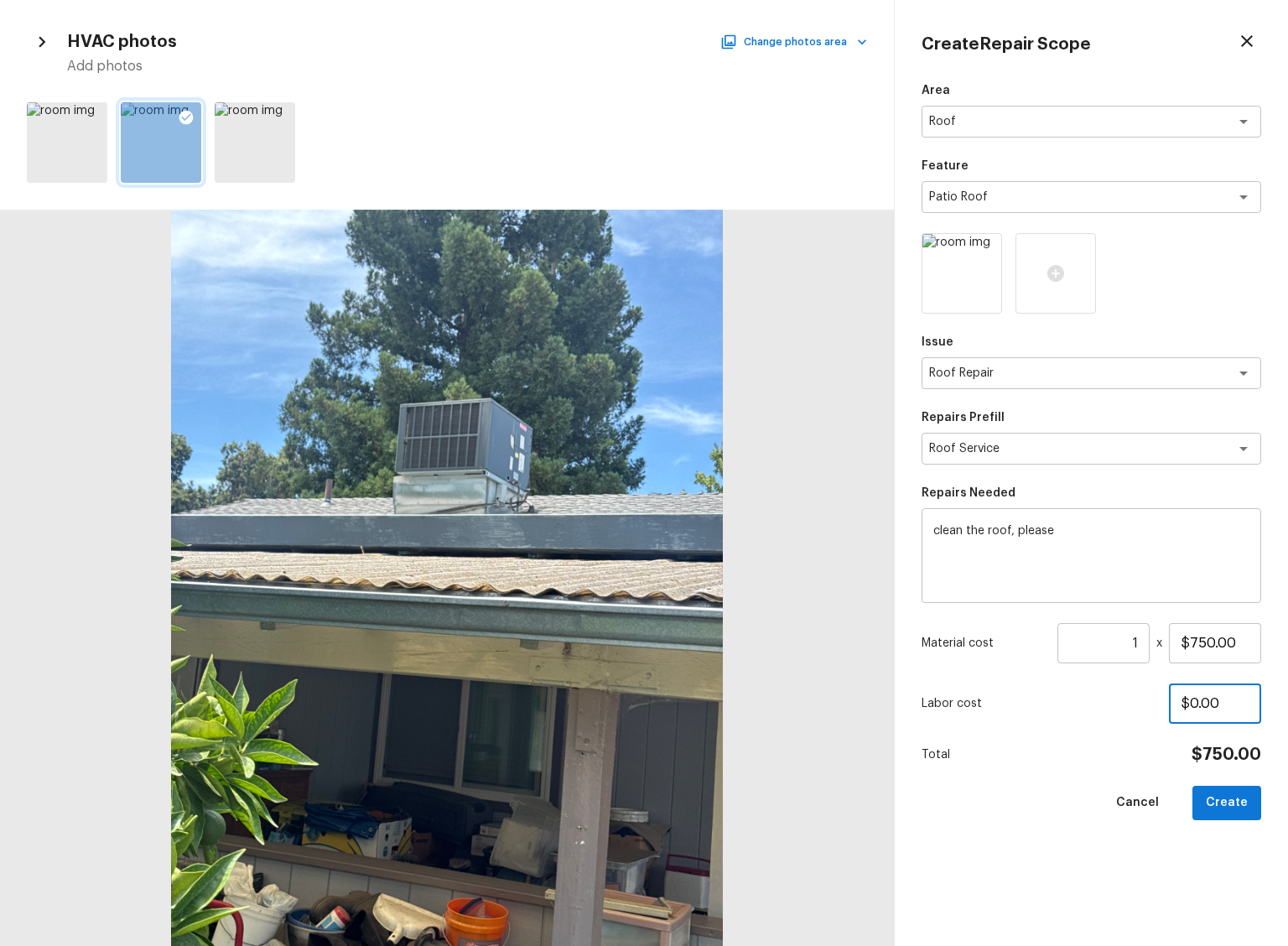
click at [1218, 706] on input "$0.00" at bounding box center [1215, 704] width 92 height 40
drag, startPoint x: 1218, startPoint y: 708, endPoint x: 1187, endPoint y: 705, distance: 31.1
click at [1187, 705] on input "$0.00" at bounding box center [1215, 704] width 92 height 40
type input "$1.00"
click at [1110, 702] on p "Labor cost" at bounding box center [1045, 704] width 247 height 17
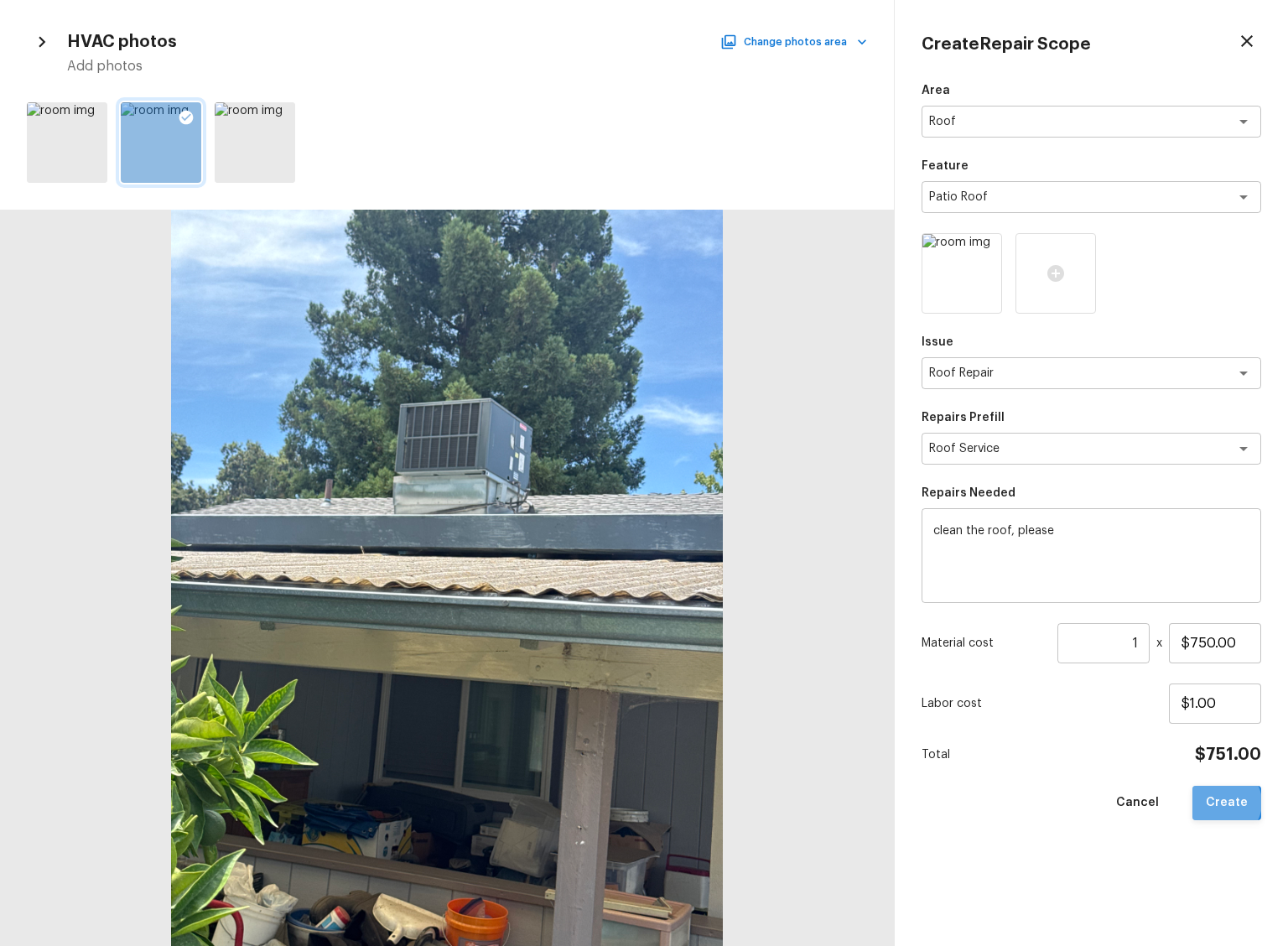
click at [1226, 802] on button "Create" at bounding box center [1226, 802] width 69 height 34
type input "$0.00"
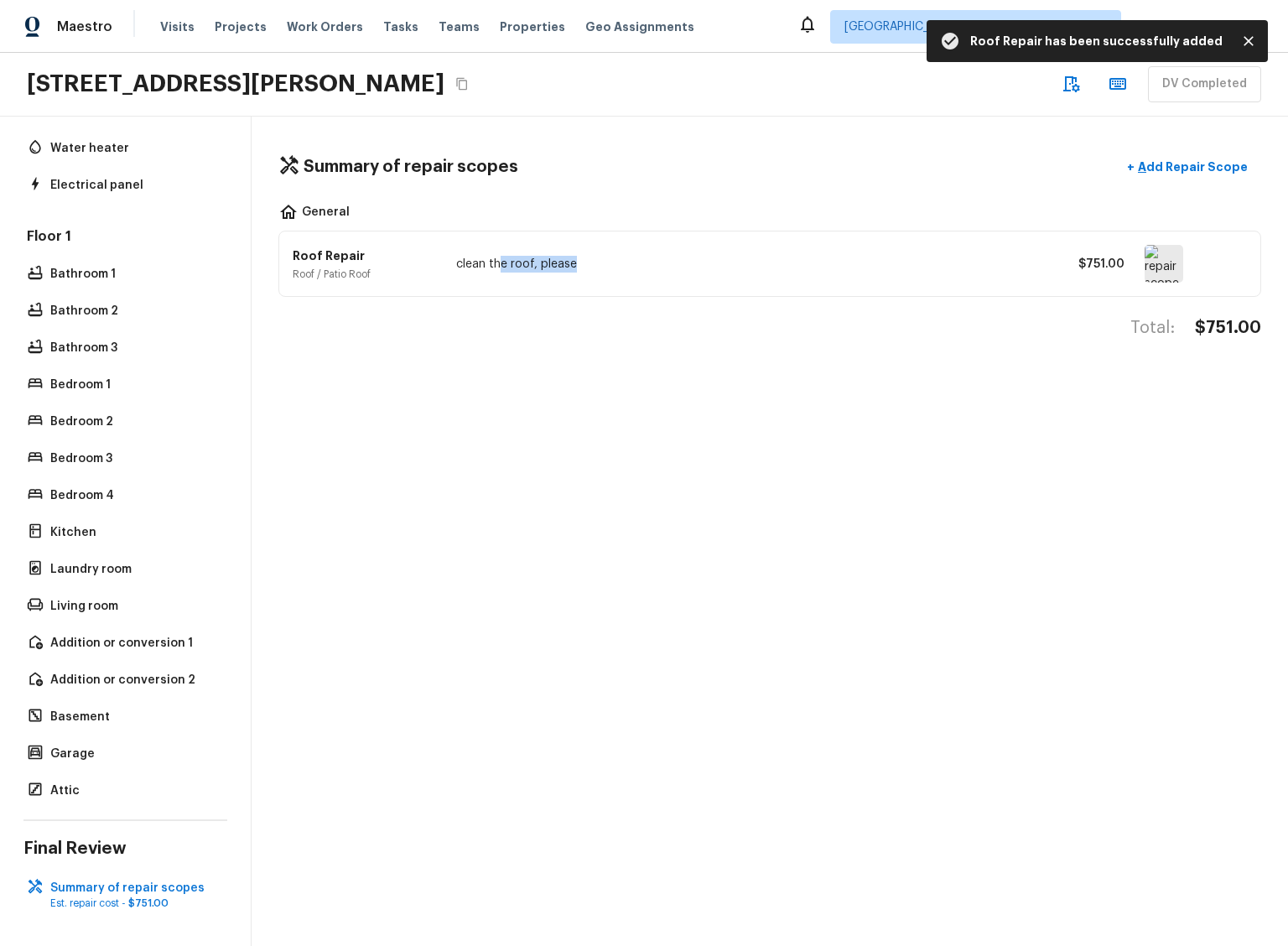
drag, startPoint x: 498, startPoint y: 263, endPoint x: 654, endPoint y: 261, distance: 156.0
click at [654, 261] on p "clean the roof, please" at bounding box center [742, 264] width 573 height 17
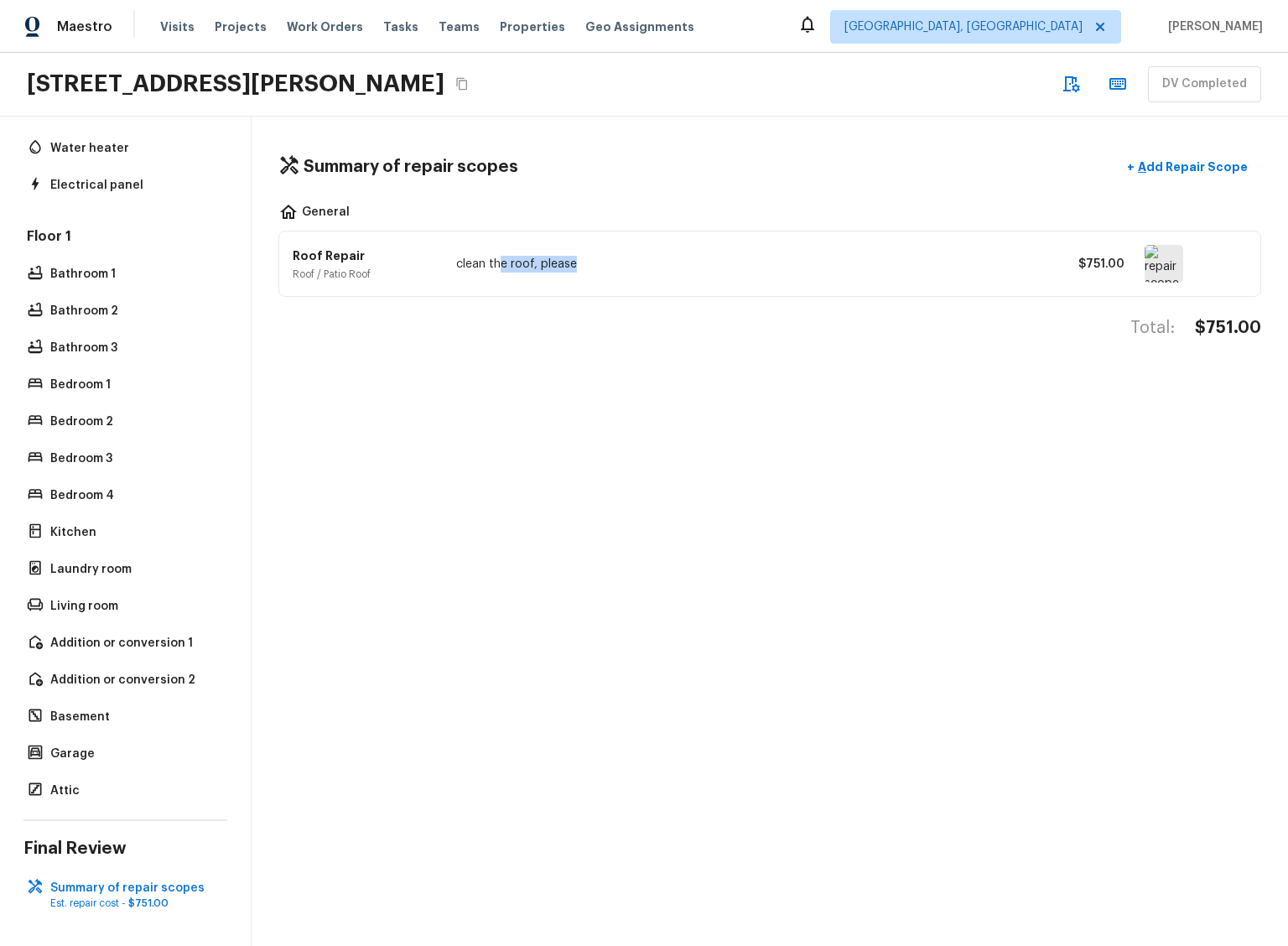
click at [654, 261] on p "clean the roof, please" at bounding box center [742, 264] width 573 height 17
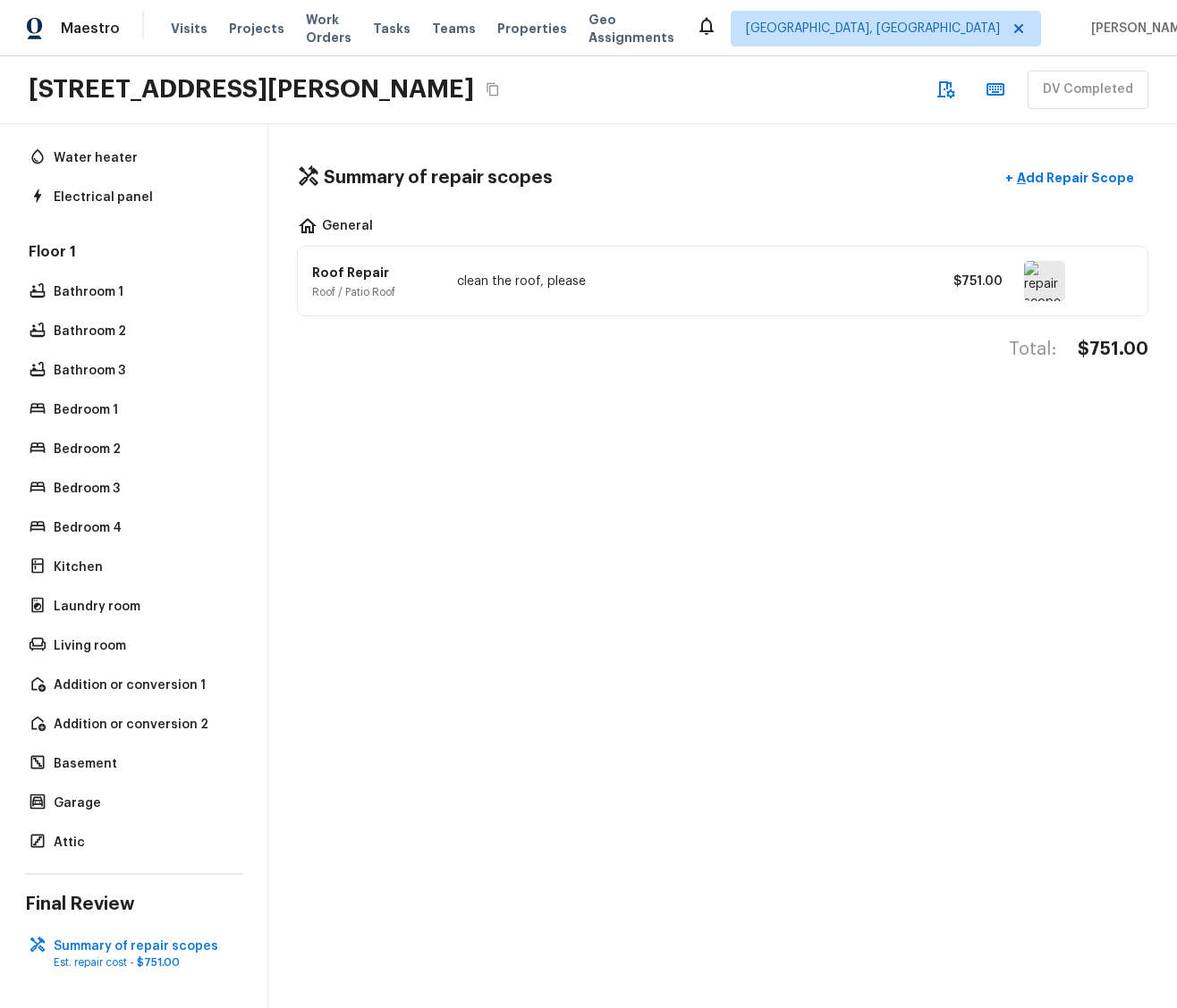
click at [841, 453] on div "Summary of repair scopes + Add Repair Scope General Roof Repair Roof / Patio Ro…" at bounding box center [722, 566] width 908 height 883
click at [512, 386] on div "Total: $751.00" at bounding box center [723, 368] width 851 height 59
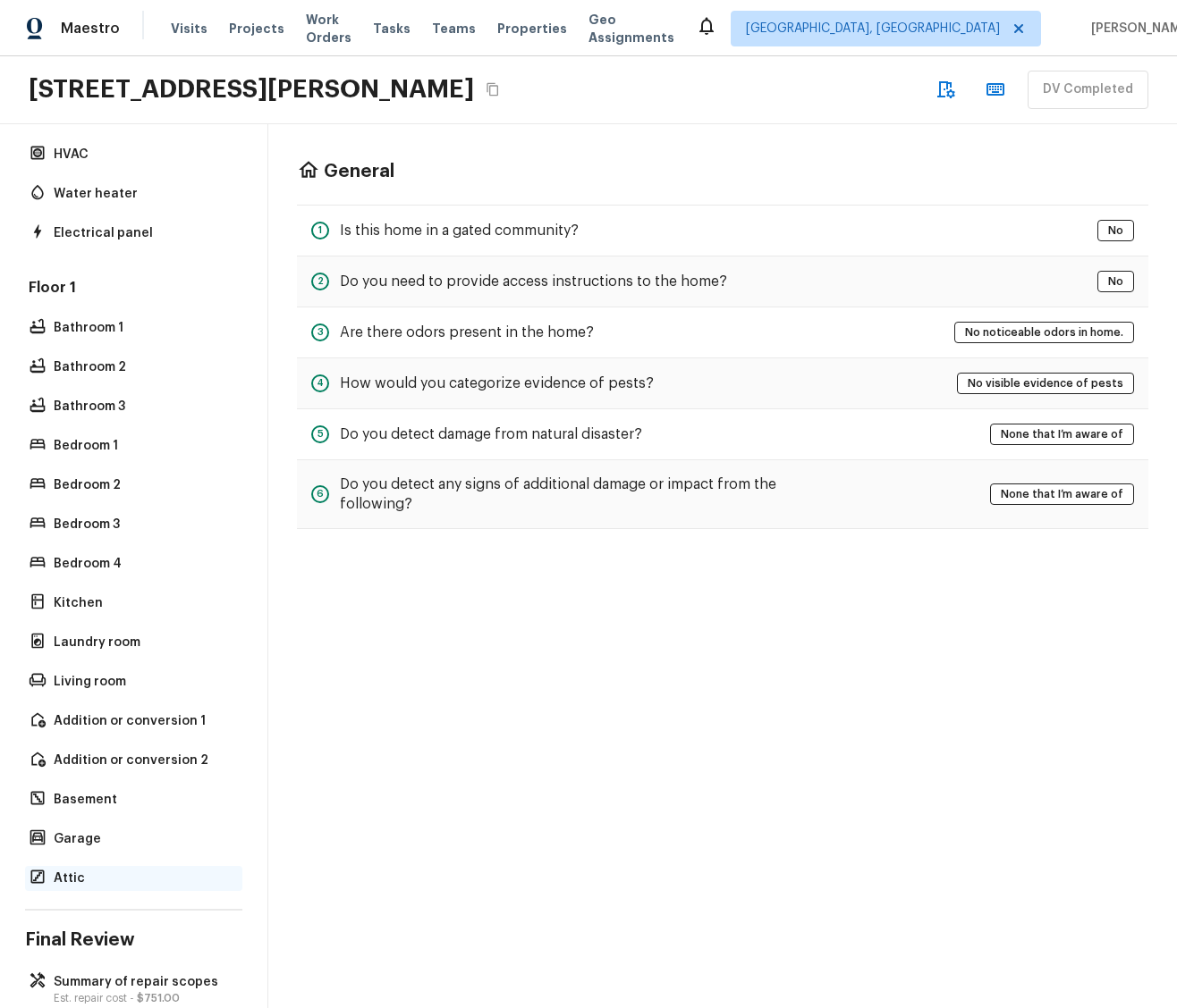
scroll to position [278, 0]
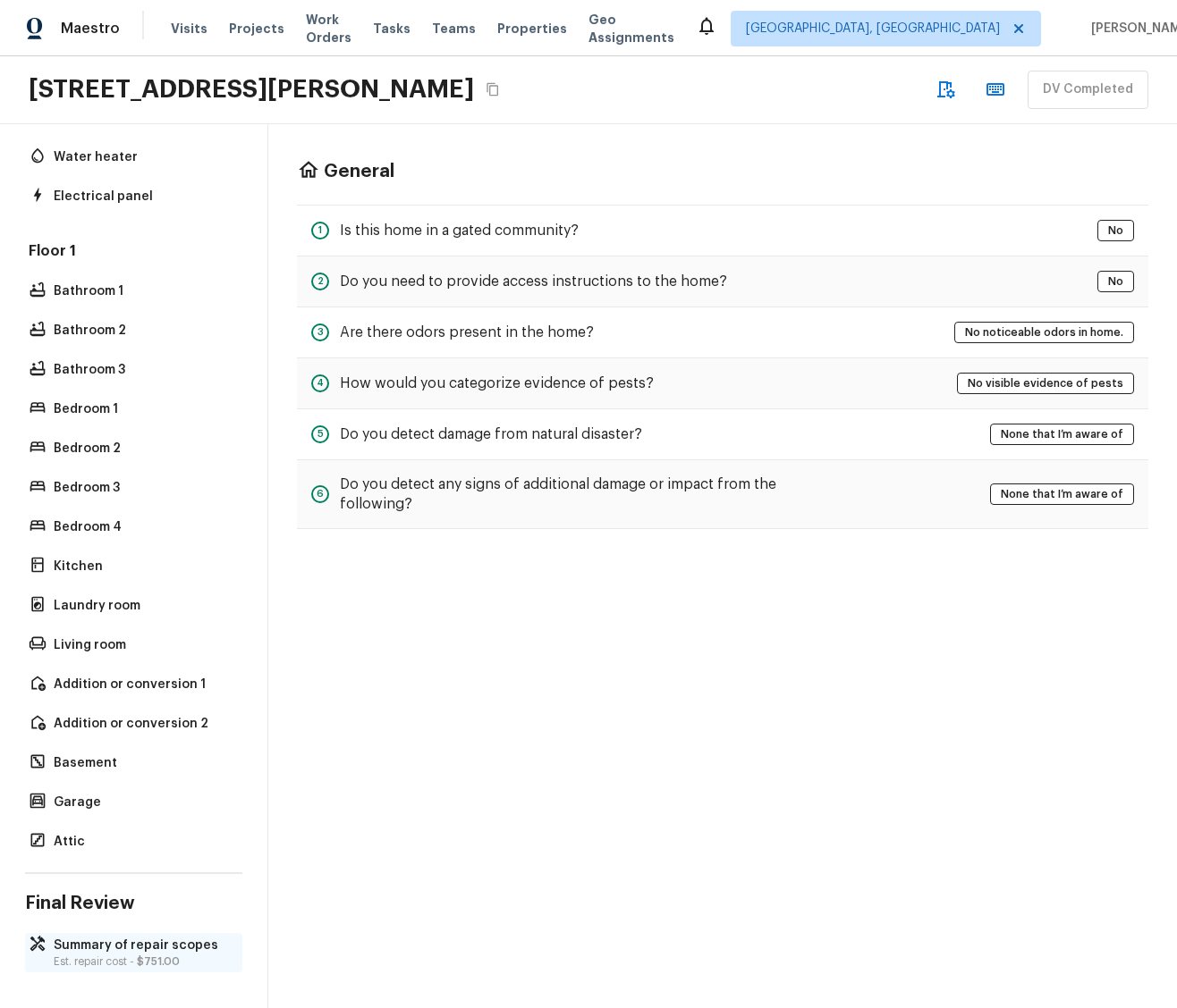
click at [132, 936] on p "Summary of repair scopes" at bounding box center [142, 945] width 178 height 18
